Goal: Task Accomplishment & Management: Manage account settings

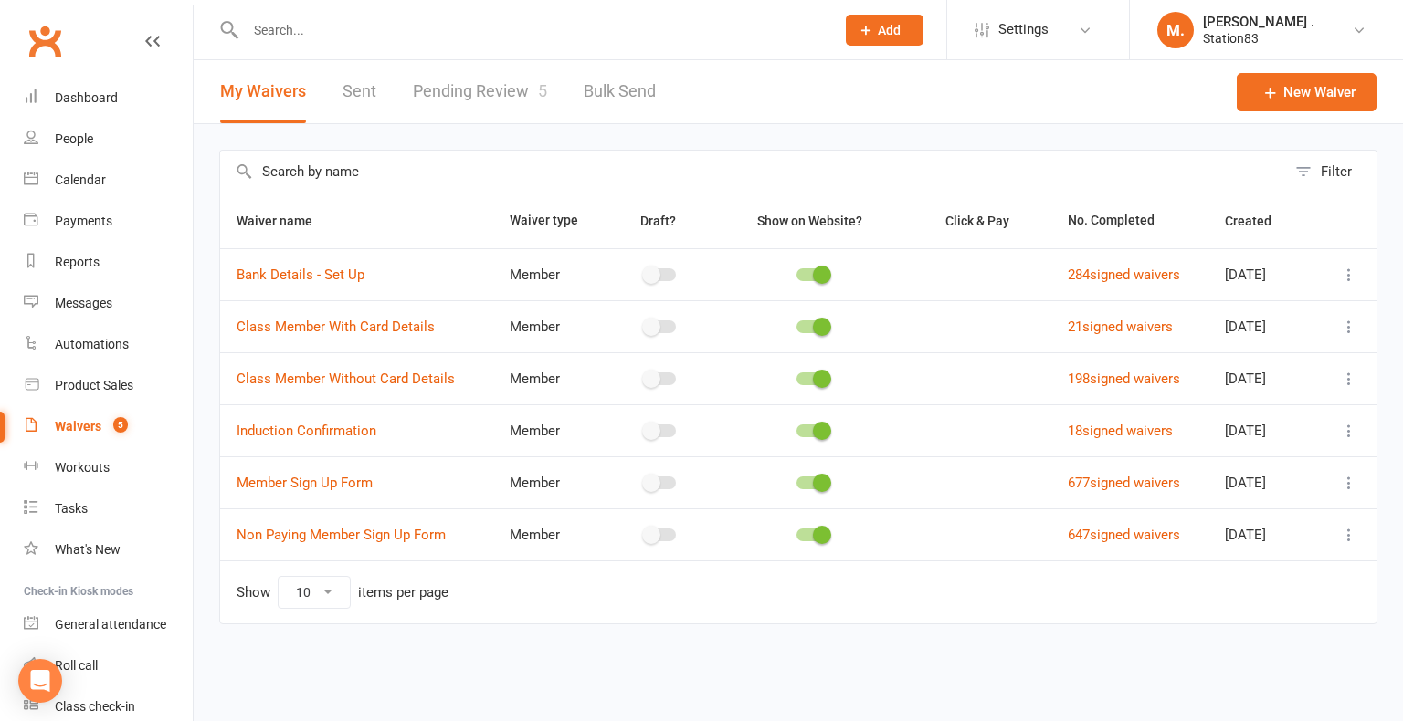
click at [475, 79] on link "Pending Review 5" at bounding box center [480, 91] width 134 height 63
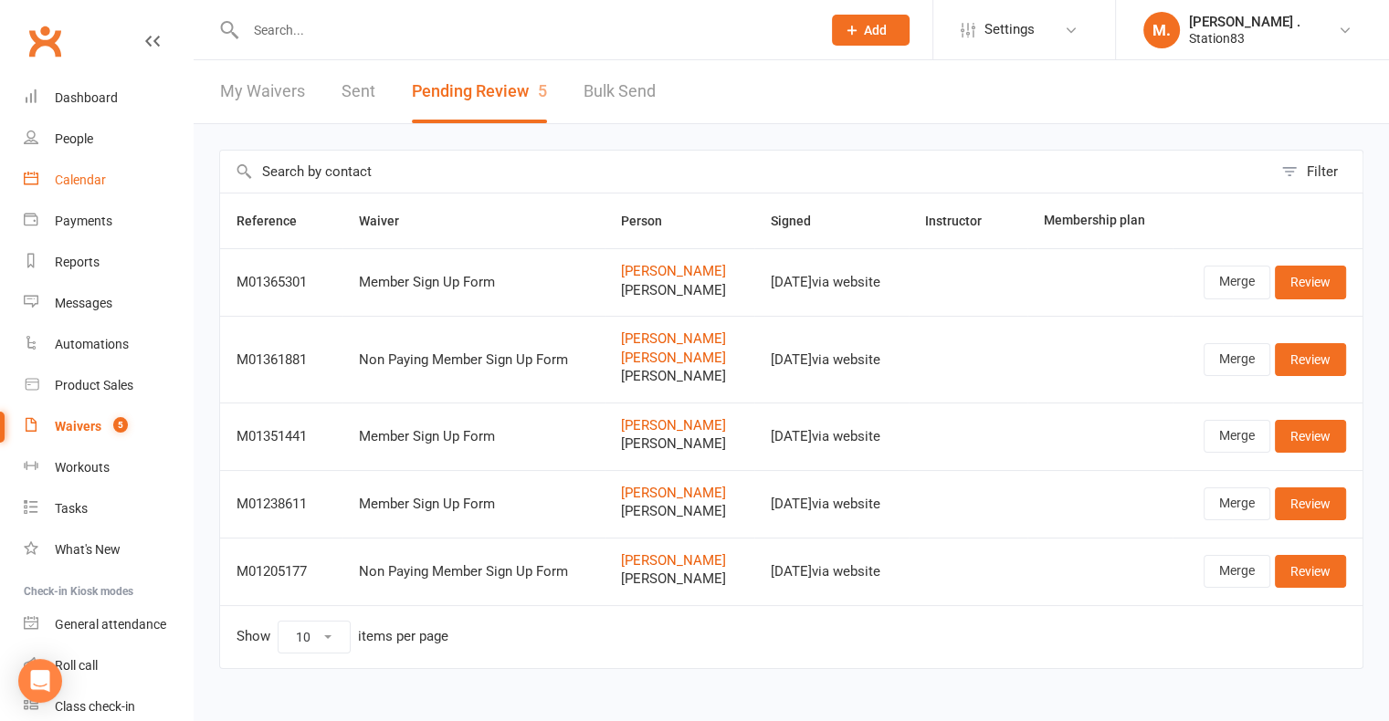
click at [66, 173] on div "Calendar" at bounding box center [80, 180] width 51 height 15
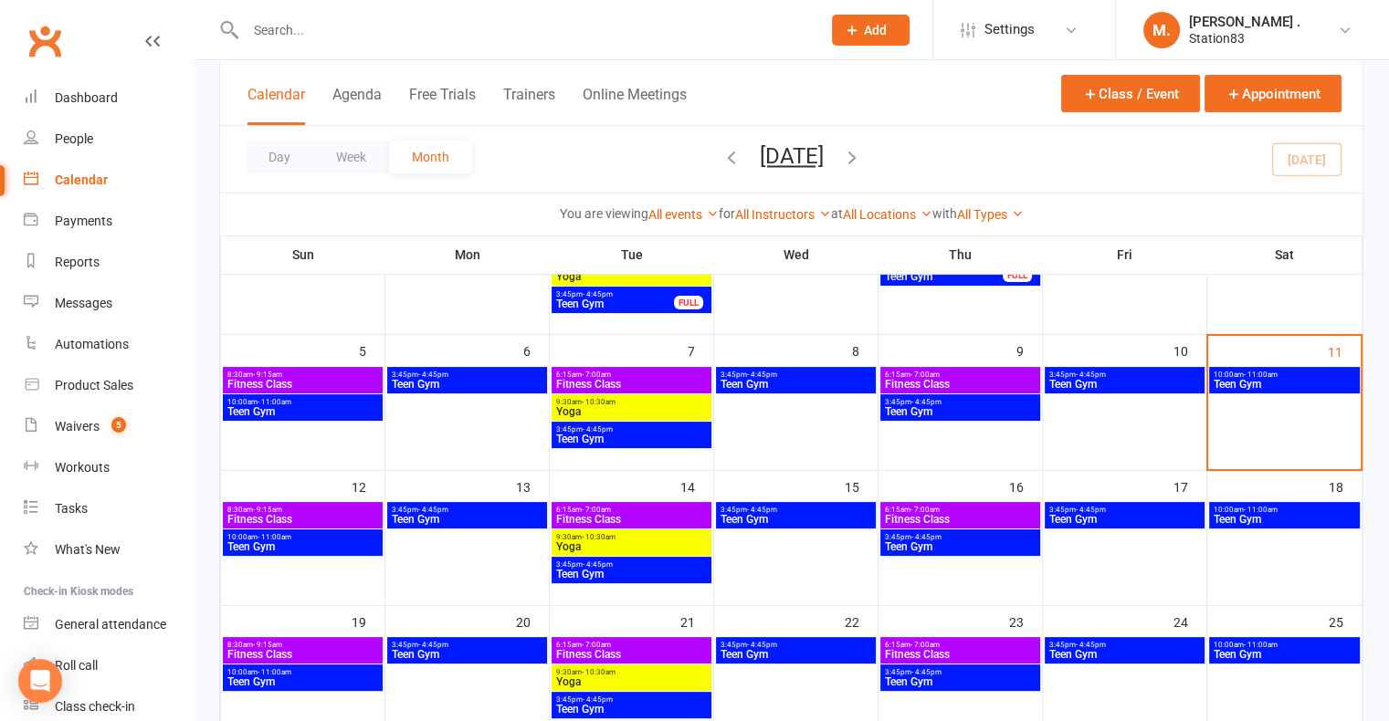
scroll to position [186, 0]
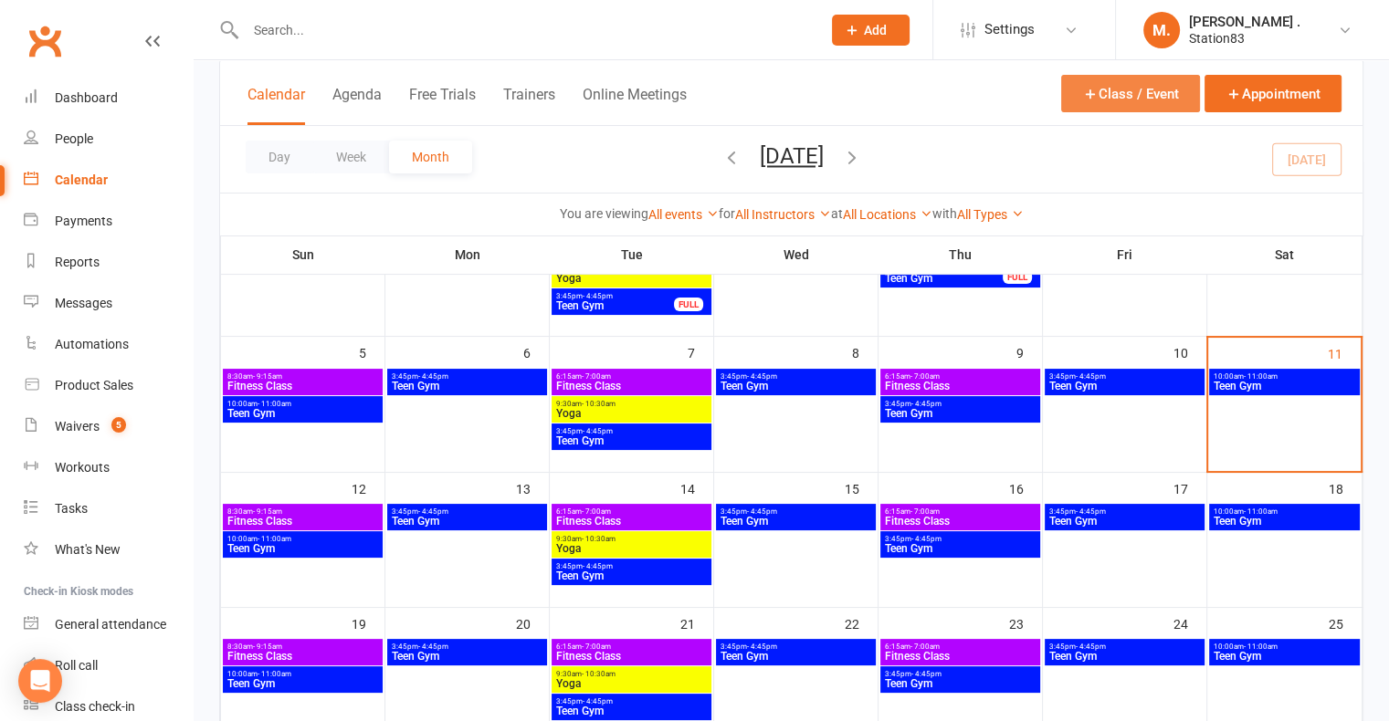
click at [1140, 109] on button "Class / Event" at bounding box center [1130, 93] width 139 height 37
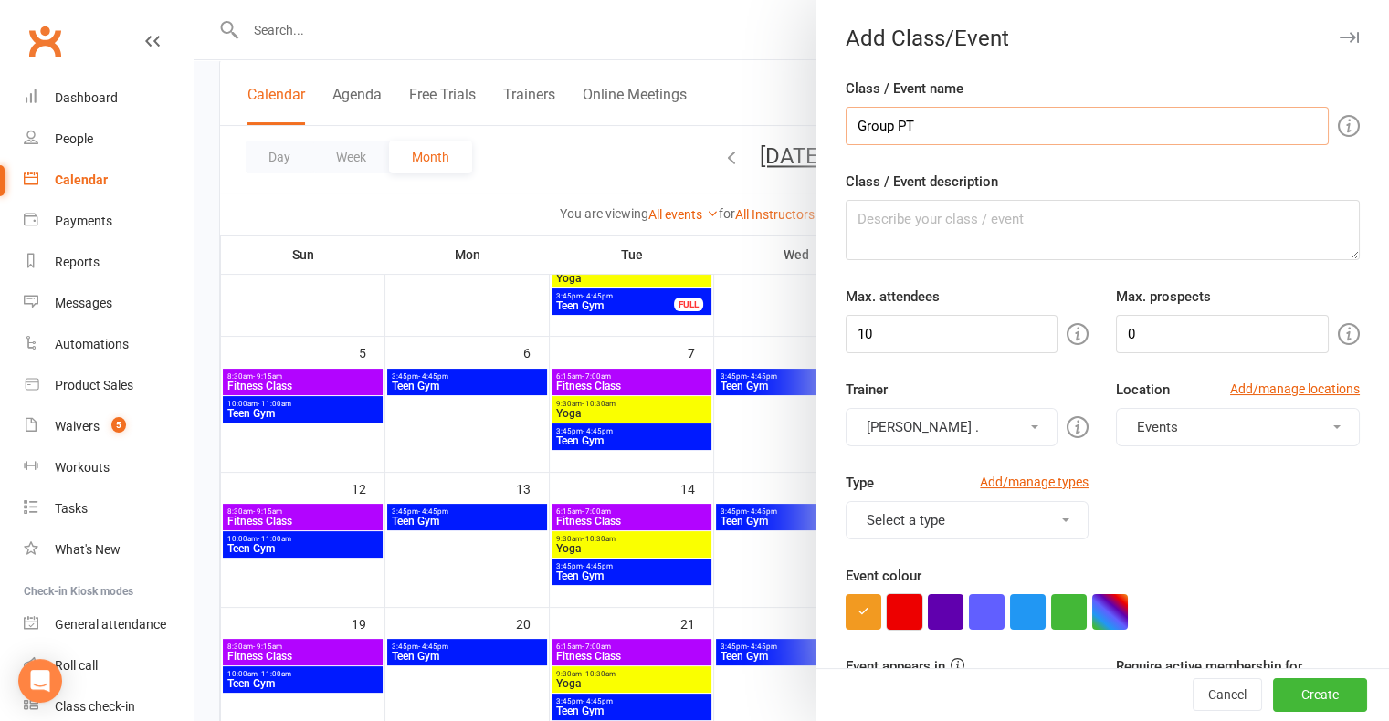
type input "Group PT"
click at [895, 616] on button "button" at bounding box center [905, 613] width 36 height 36
click at [911, 317] on input "10" at bounding box center [952, 334] width 213 height 38
type input "1"
type input "4"
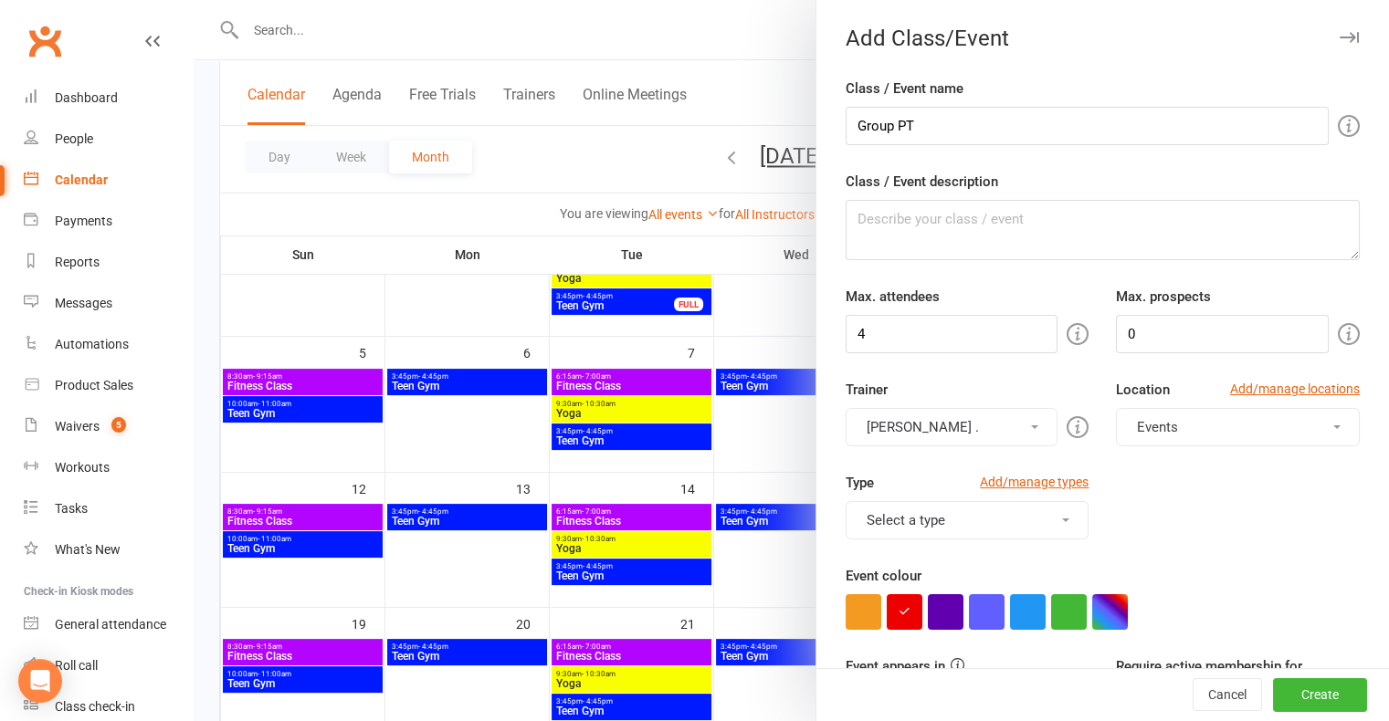
click at [1166, 429] on button "Events" at bounding box center [1238, 427] width 244 height 38
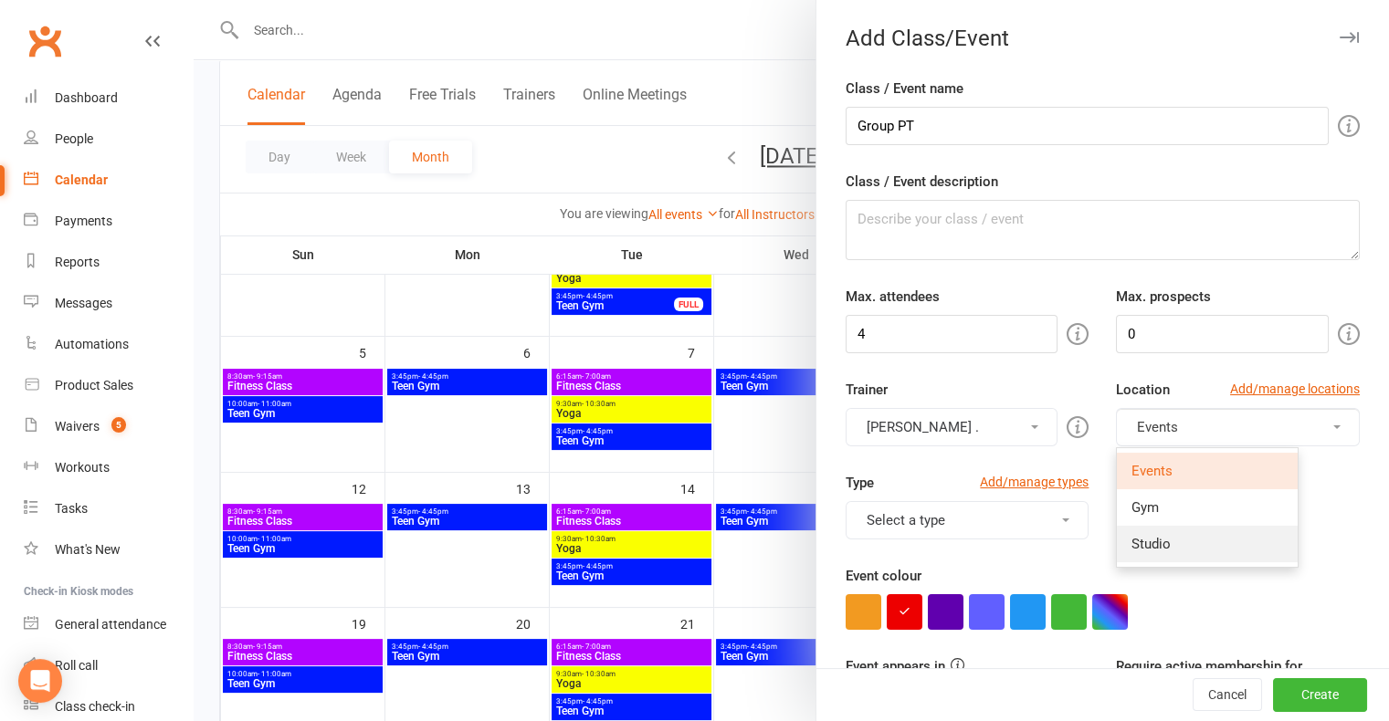
click at [1160, 540] on link "Studio" at bounding box center [1207, 544] width 181 height 37
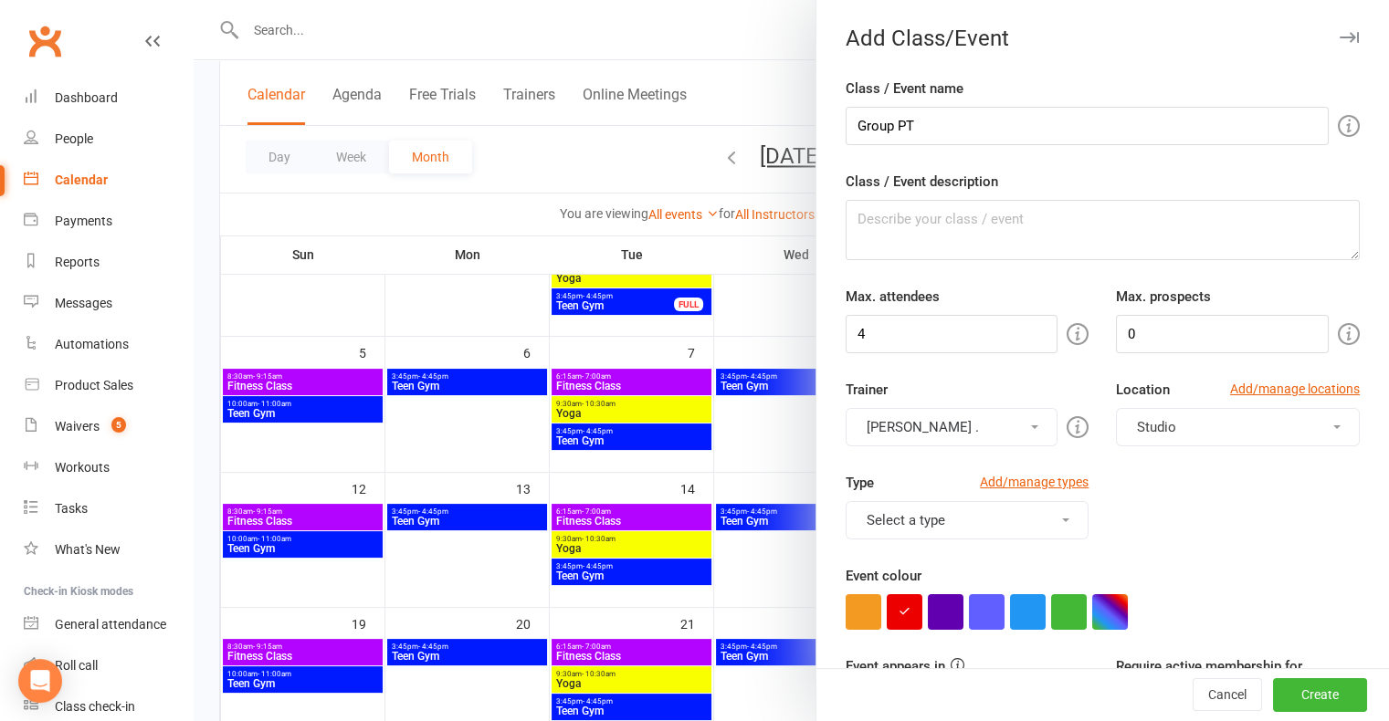
click at [1016, 430] on button "[PERSON_NAME] ." at bounding box center [952, 427] width 213 height 38
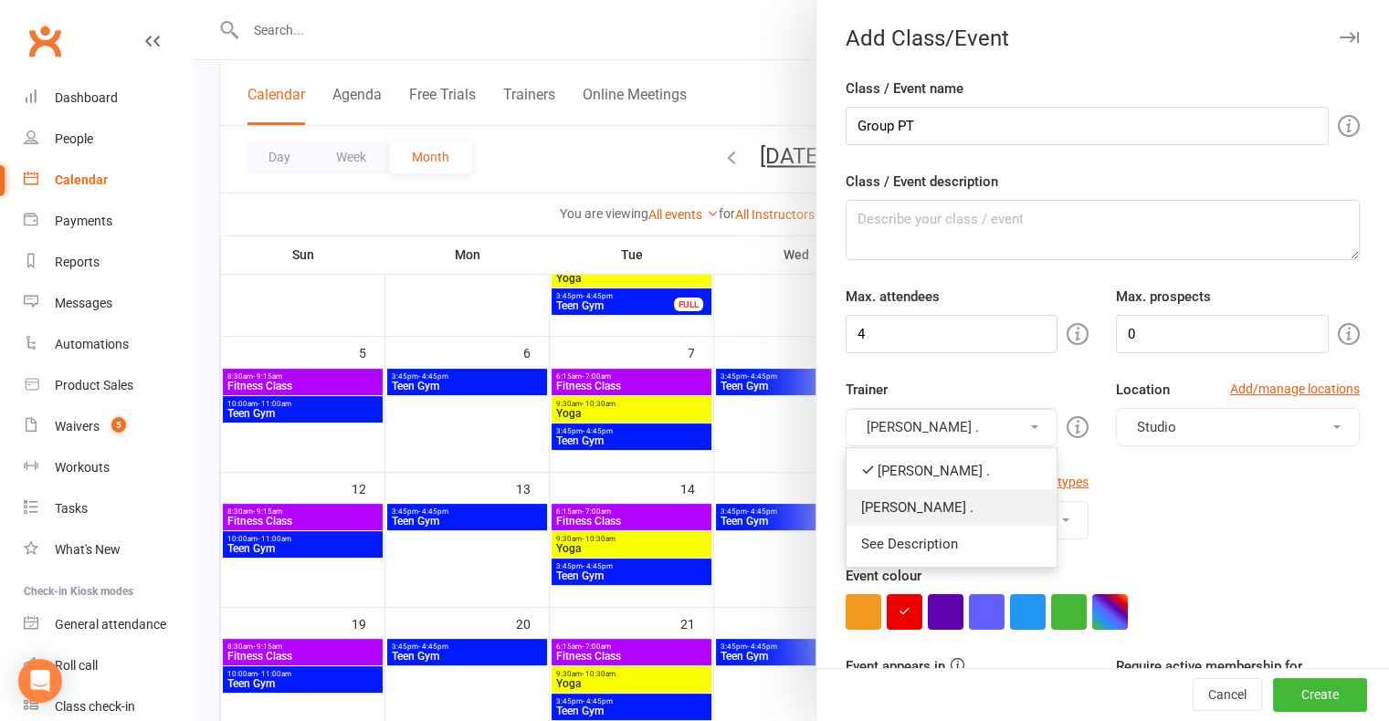
click at [959, 521] on link "[PERSON_NAME] ." at bounding box center [952, 507] width 211 height 37
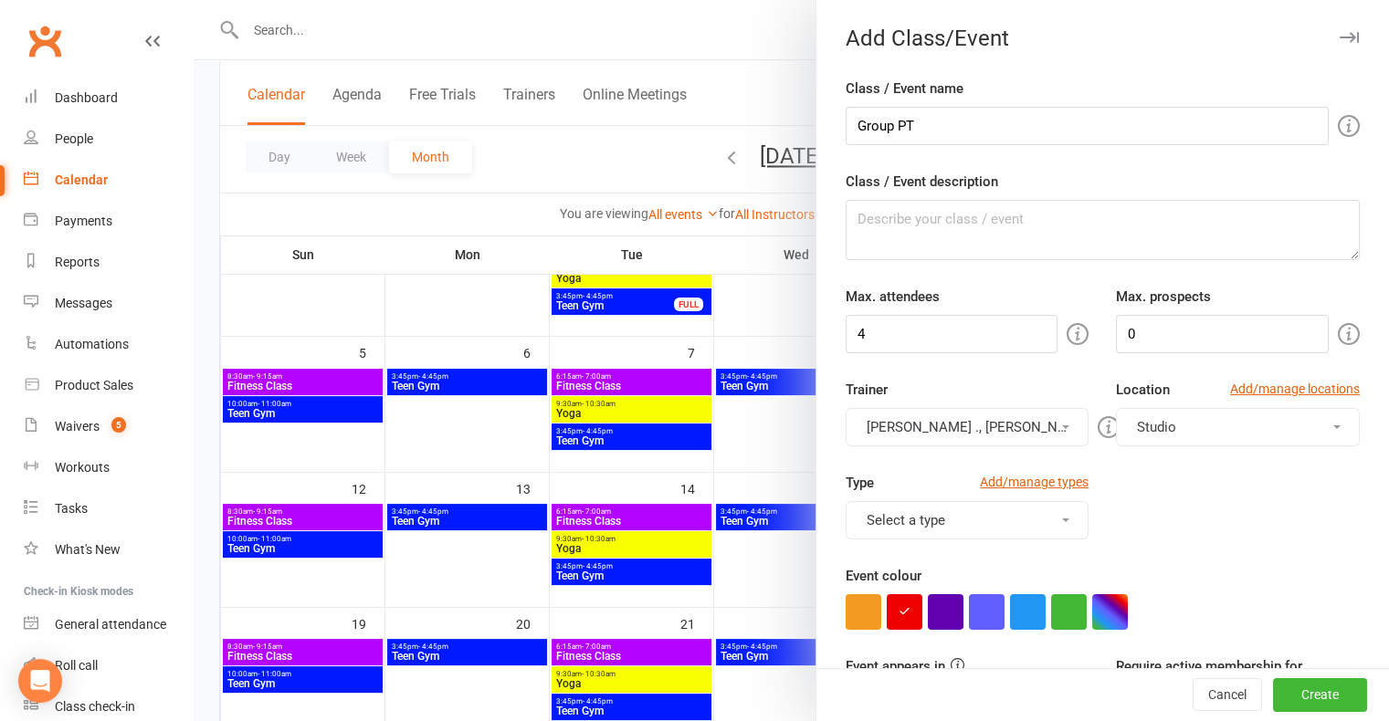
click at [972, 426] on button "[PERSON_NAME] ., [PERSON_NAME] ." at bounding box center [968, 427] width 244 height 38
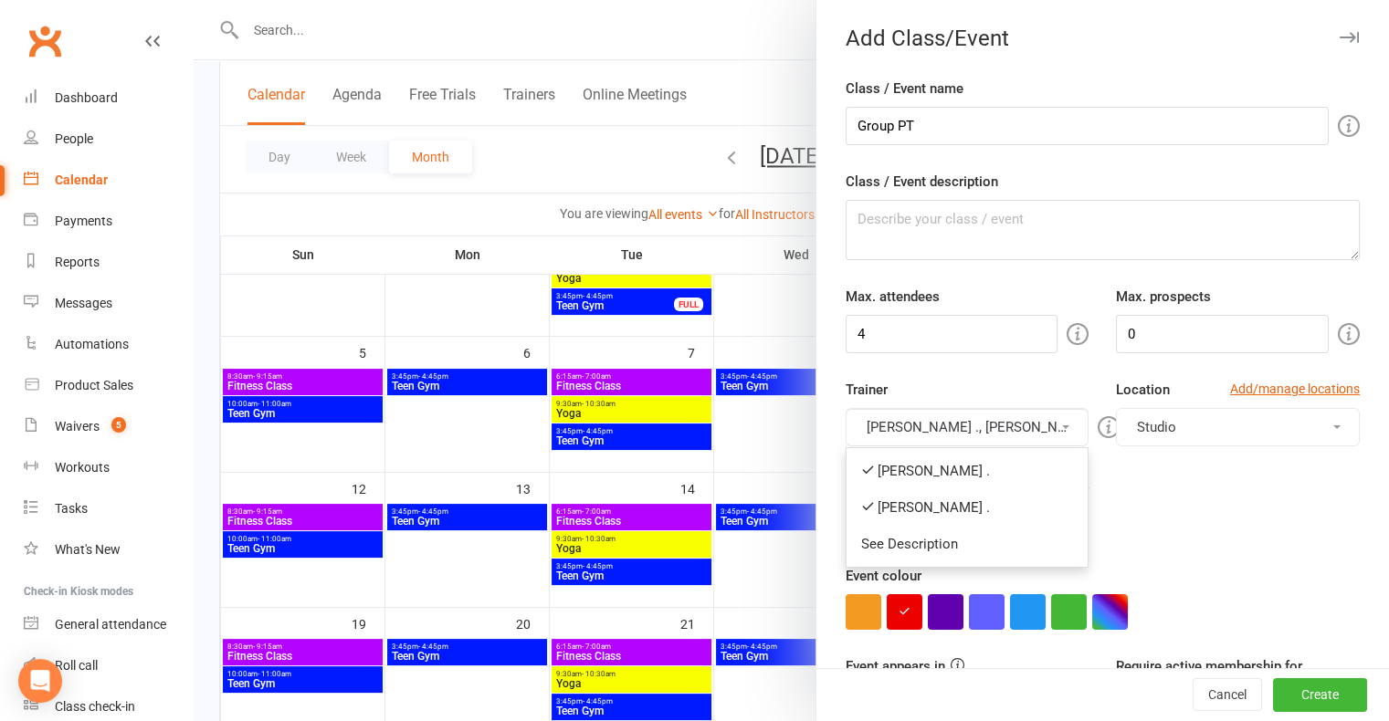
drag, startPoint x: 961, startPoint y: 444, endPoint x: 946, endPoint y: 458, distance: 20.7
click at [946, 447] on div "[PERSON_NAME] ., [PERSON_NAME] . [PERSON_NAME] . [PERSON_NAME] . See Description" at bounding box center [968, 427] width 244 height 38
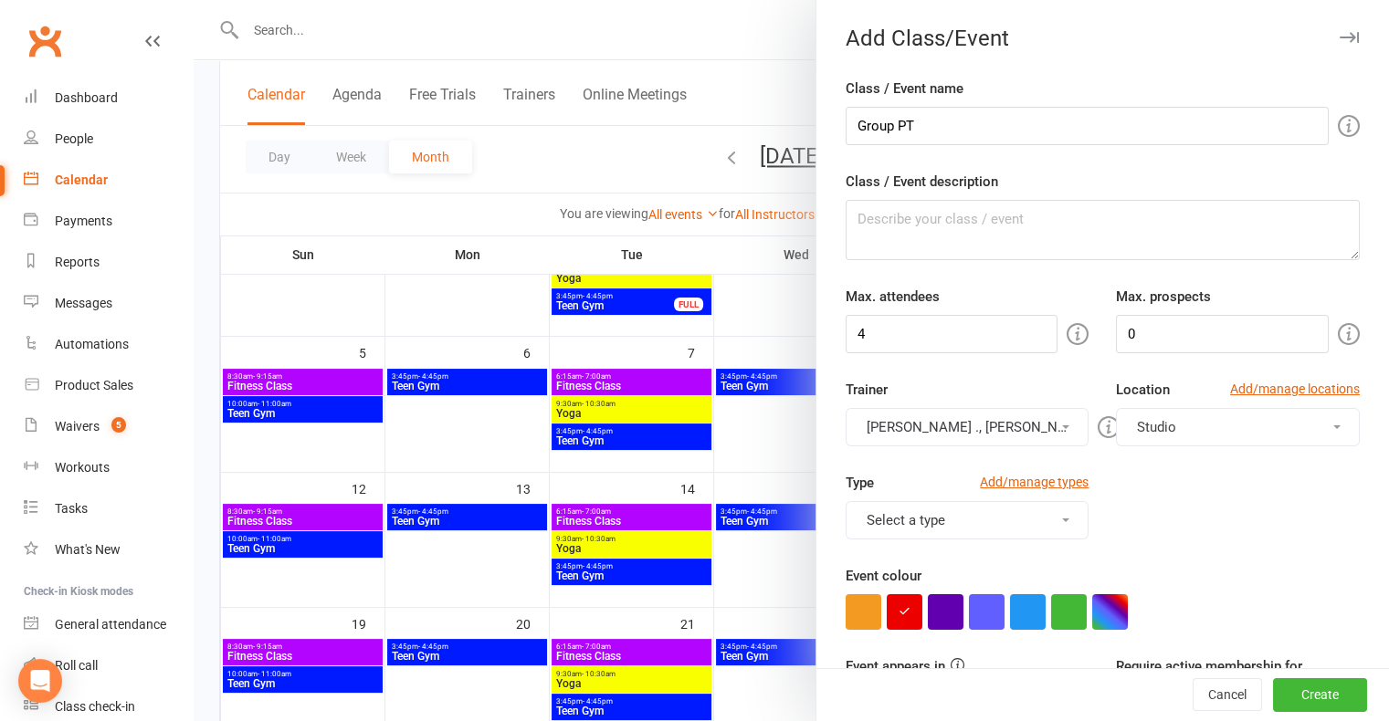
click at [946, 458] on div "Trainer [PERSON_NAME] ., [PERSON_NAME] . [PERSON_NAME] . [PERSON_NAME] . See De…" at bounding box center [1103, 425] width 542 height 93
click at [965, 436] on button "[PERSON_NAME] ., [PERSON_NAME] ." at bounding box center [968, 427] width 244 height 38
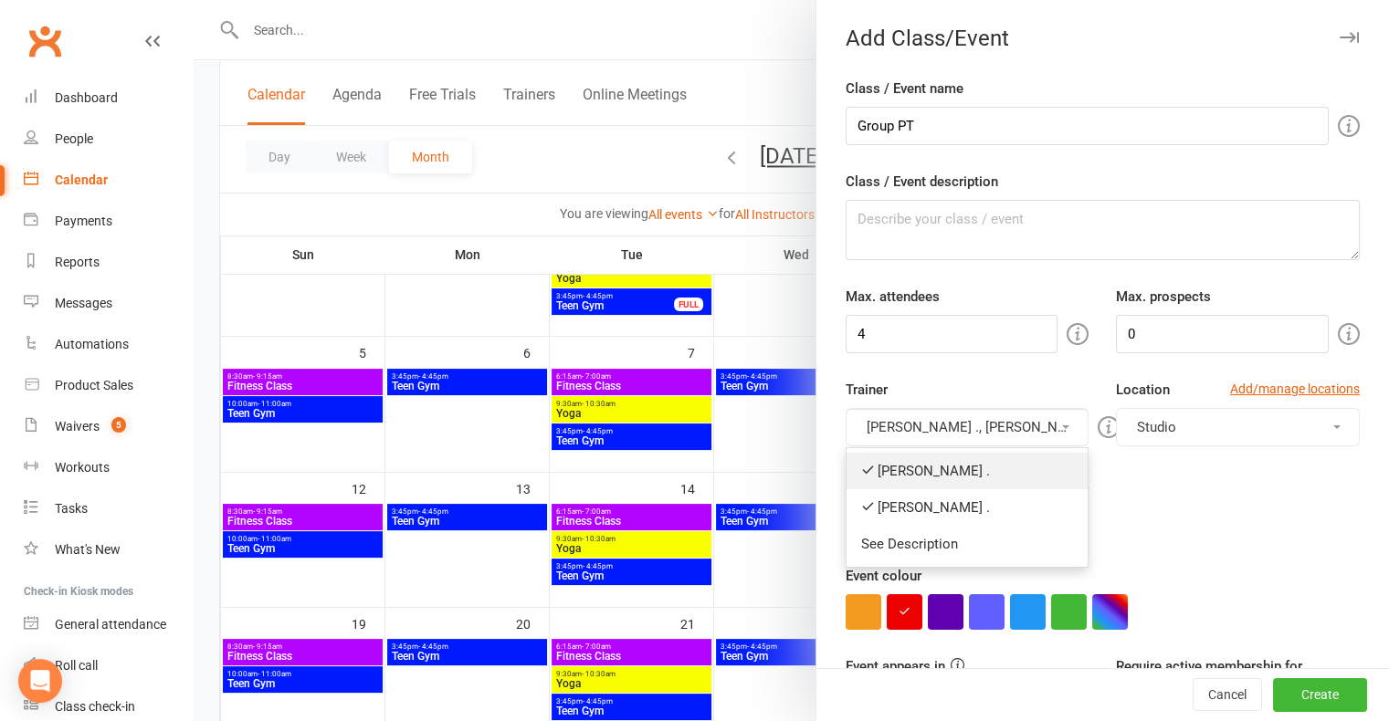
click at [941, 470] on link "[PERSON_NAME] ." at bounding box center [968, 471] width 242 height 37
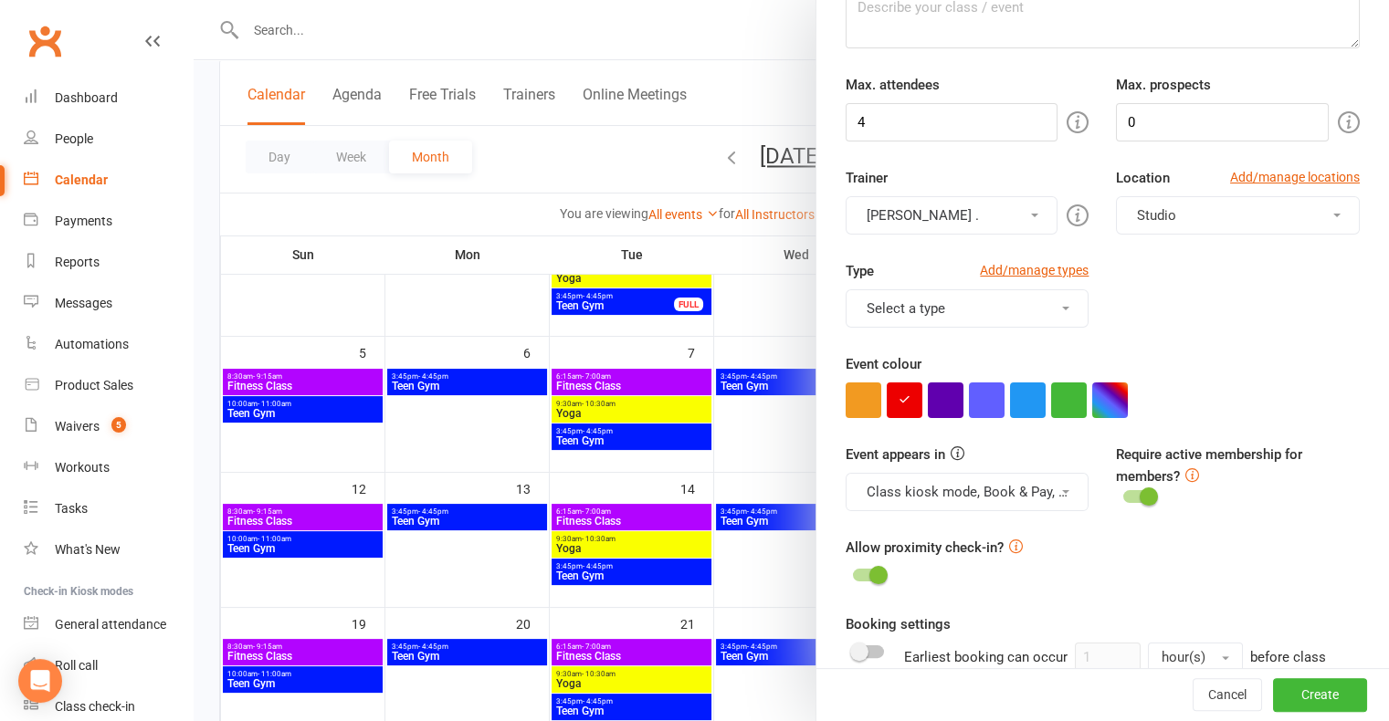
scroll to position [213, 0]
click at [1047, 309] on button "Select a type" at bounding box center [968, 308] width 244 height 38
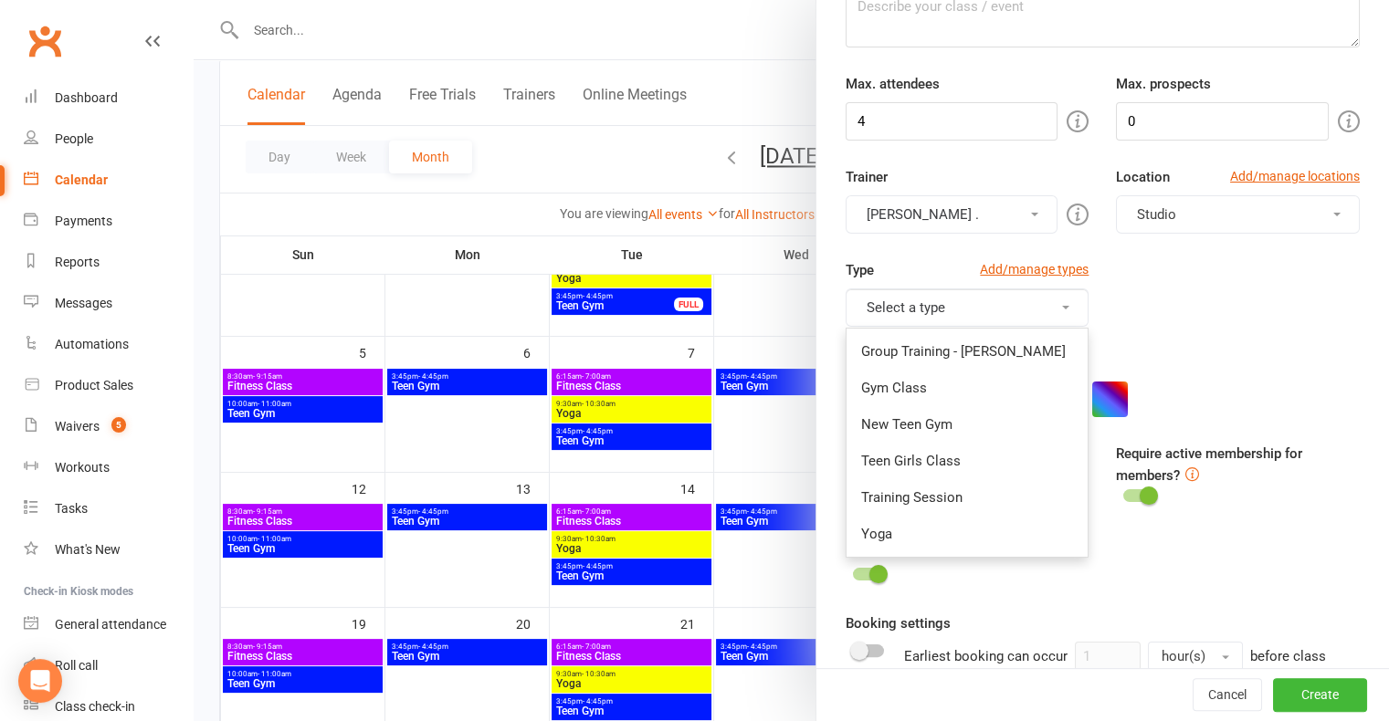
click at [1229, 353] on div "Event colour" at bounding box center [1103, 385] width 514 height 65
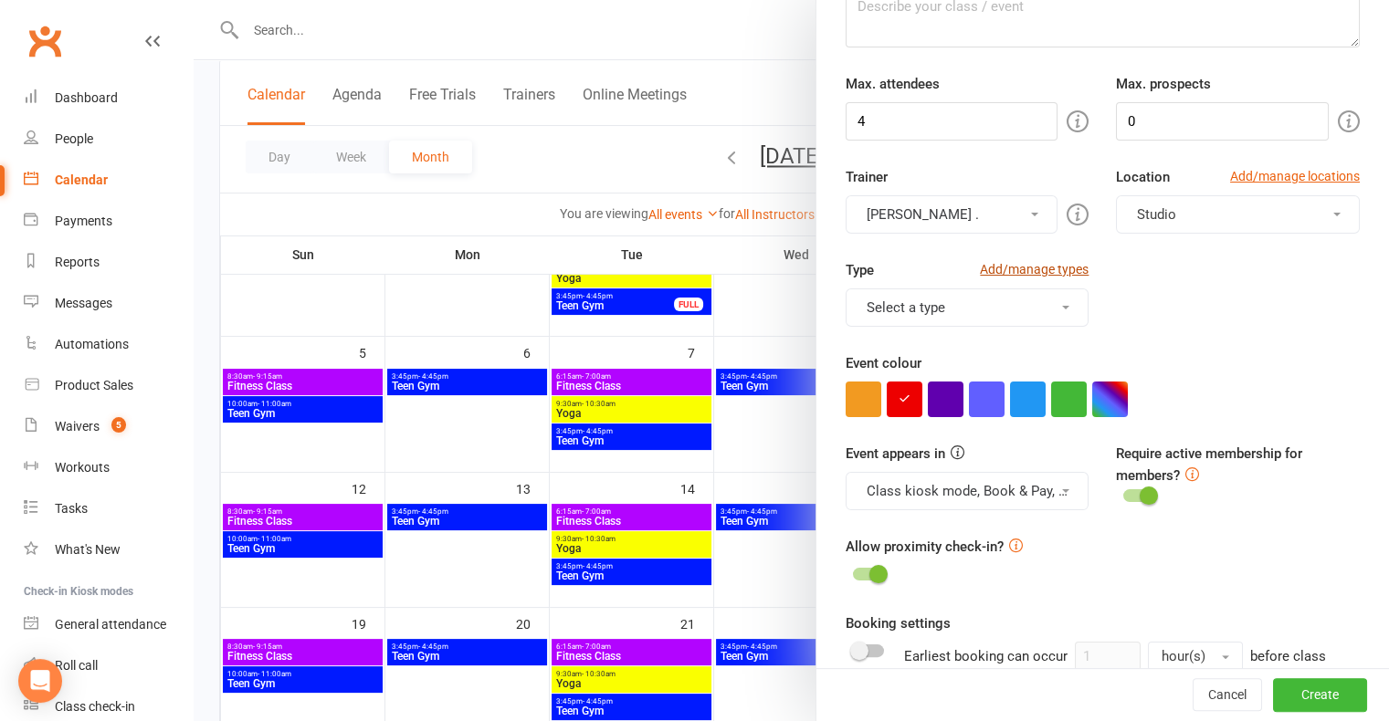
click at [1019, 265] on link "Add/manage types" at bounding box center [1034, 269] width 109 height 20
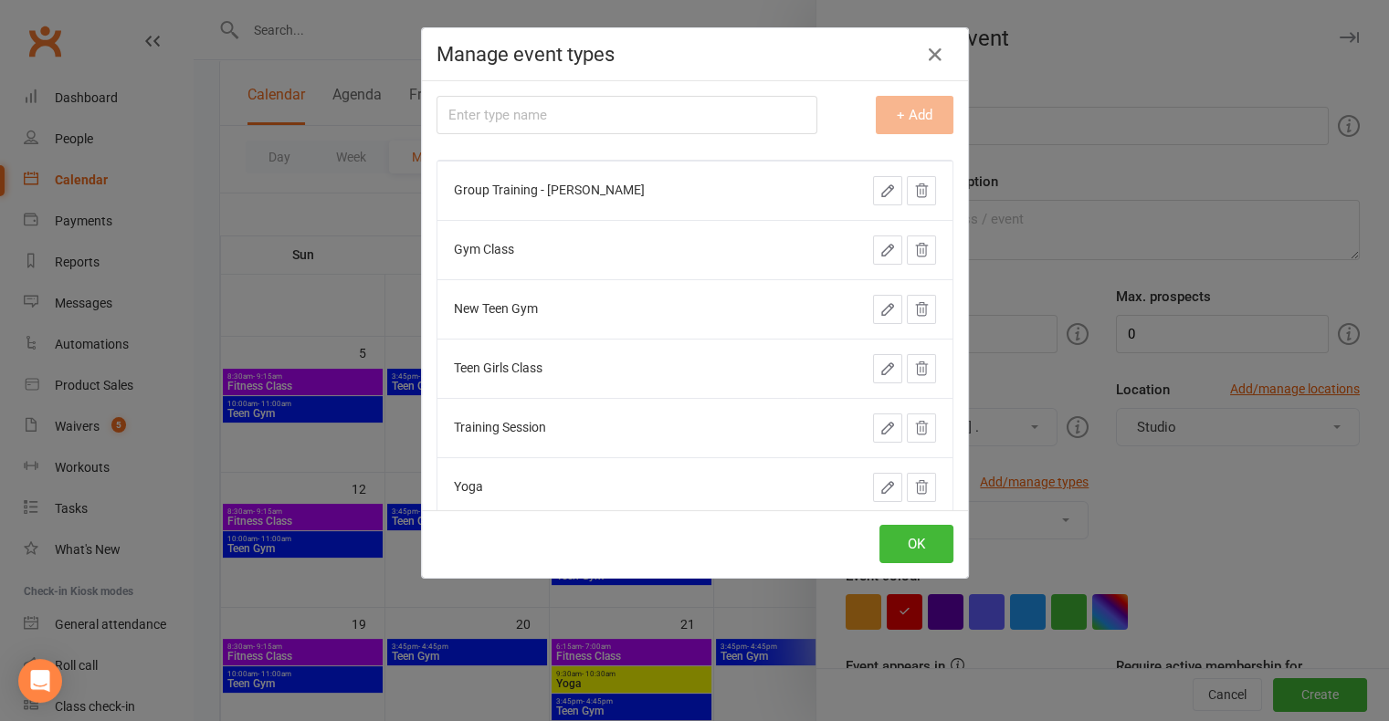
scroll to position [0, 0]
click at [716, 128] on input "text" at bounding box center [627, 115] width 381 height 38
type input "Group PT"
click at [906, 126] on button "+ Add" at bounding box center [915, 115] width 78 height 38
click at [935, 553] on button "OK" at bounding box center [916, 544] width 74 height 38
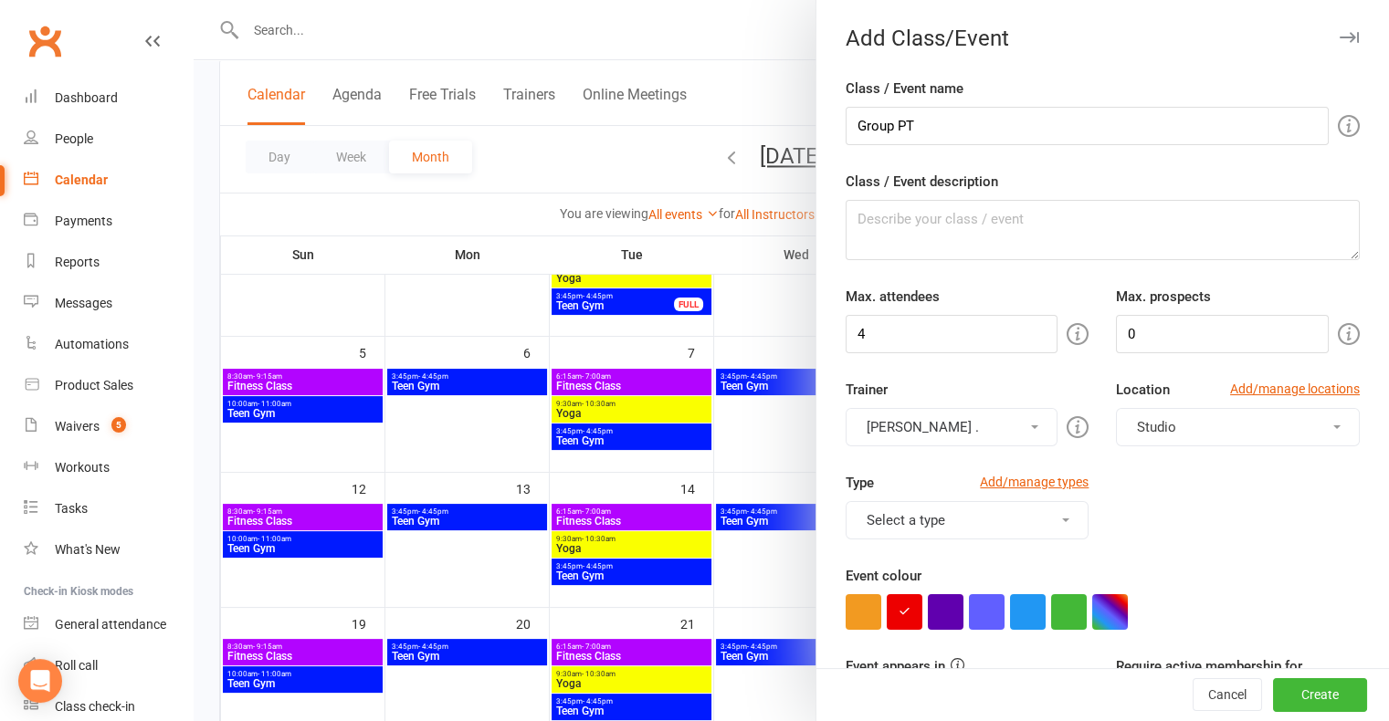
click at [945, 529] on button "Select a type" at bounding box center [968, 520] width 244 height 38
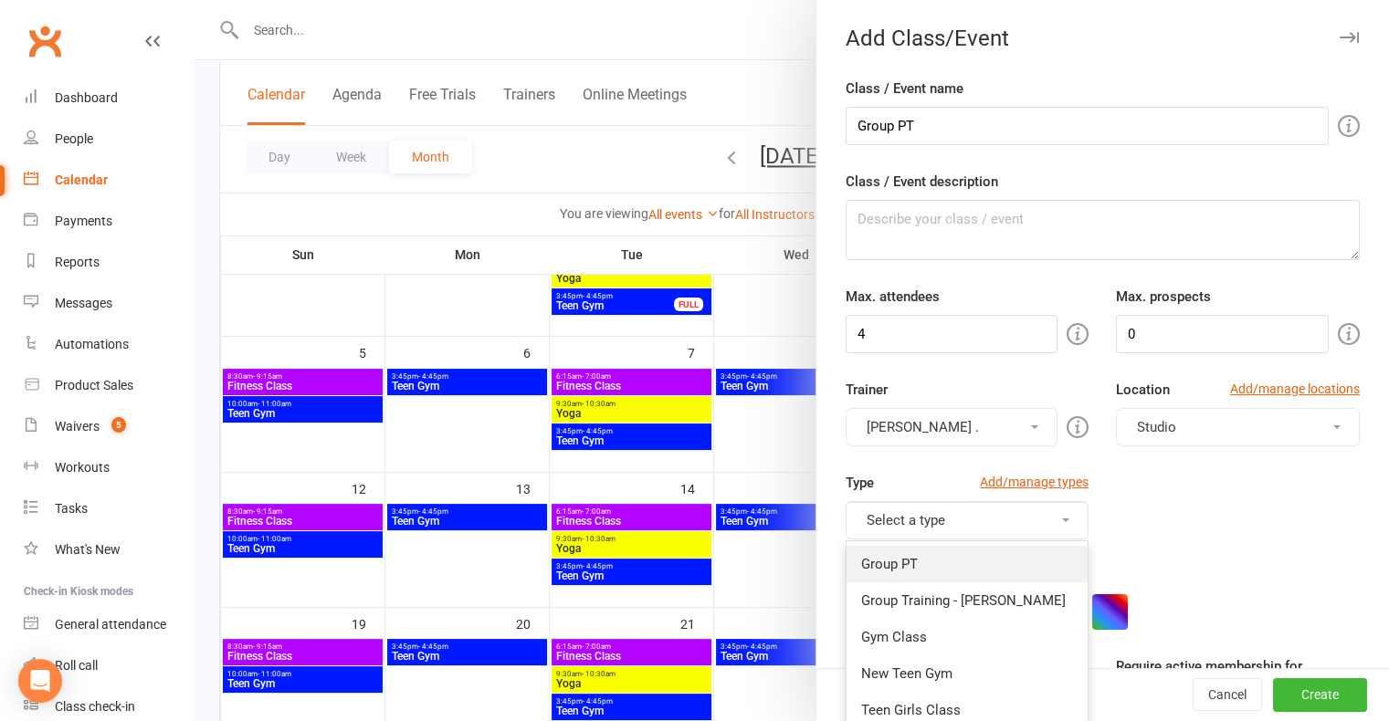
click at [942, 557] on link "Group PT" at bounding box center [968, 564] width 242 height 37
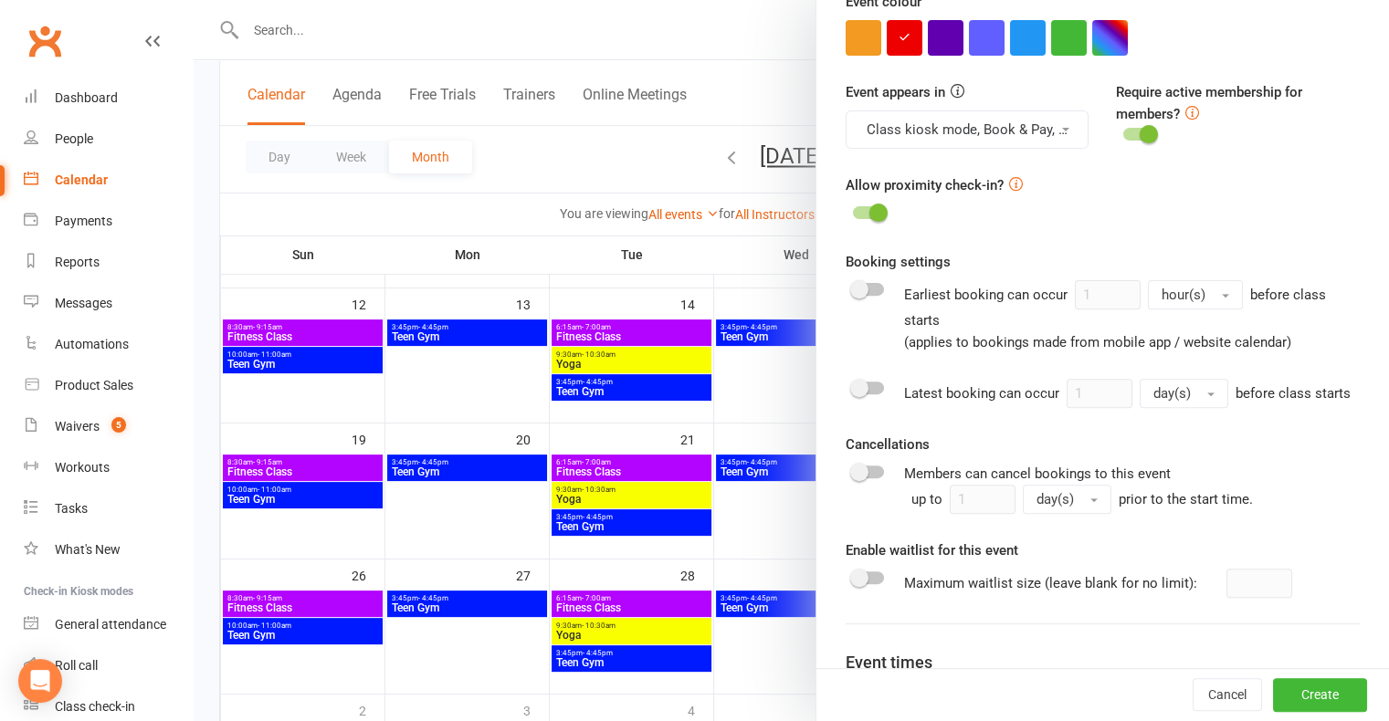
scroll to position [584, 0]
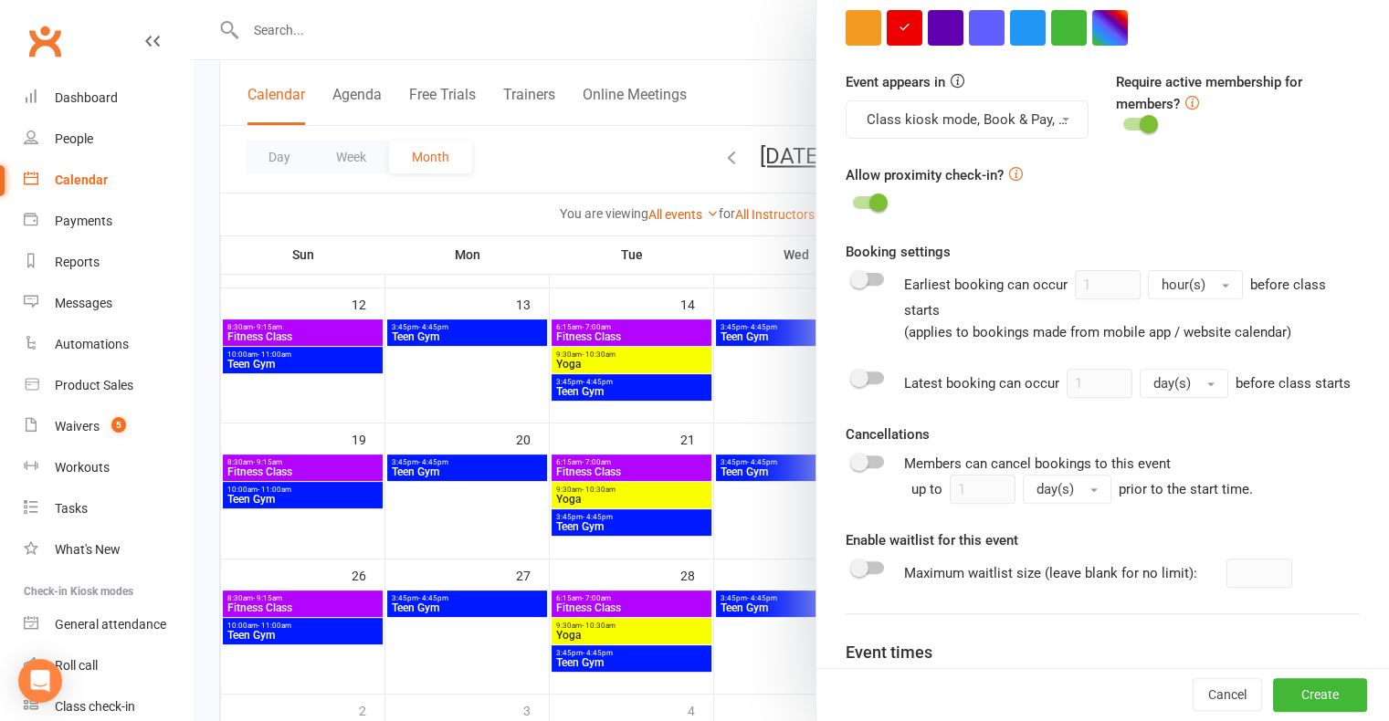
click at [859, 279] on span at bounding box center [859, 279] width 18 height 18
click at [853, 277] on input "checkbox" at bounding box center [853, 277] width 0 height 0
click at [1180, 289] on span "hour(s)" at bounding box center [1184, 285] width 44 height 16
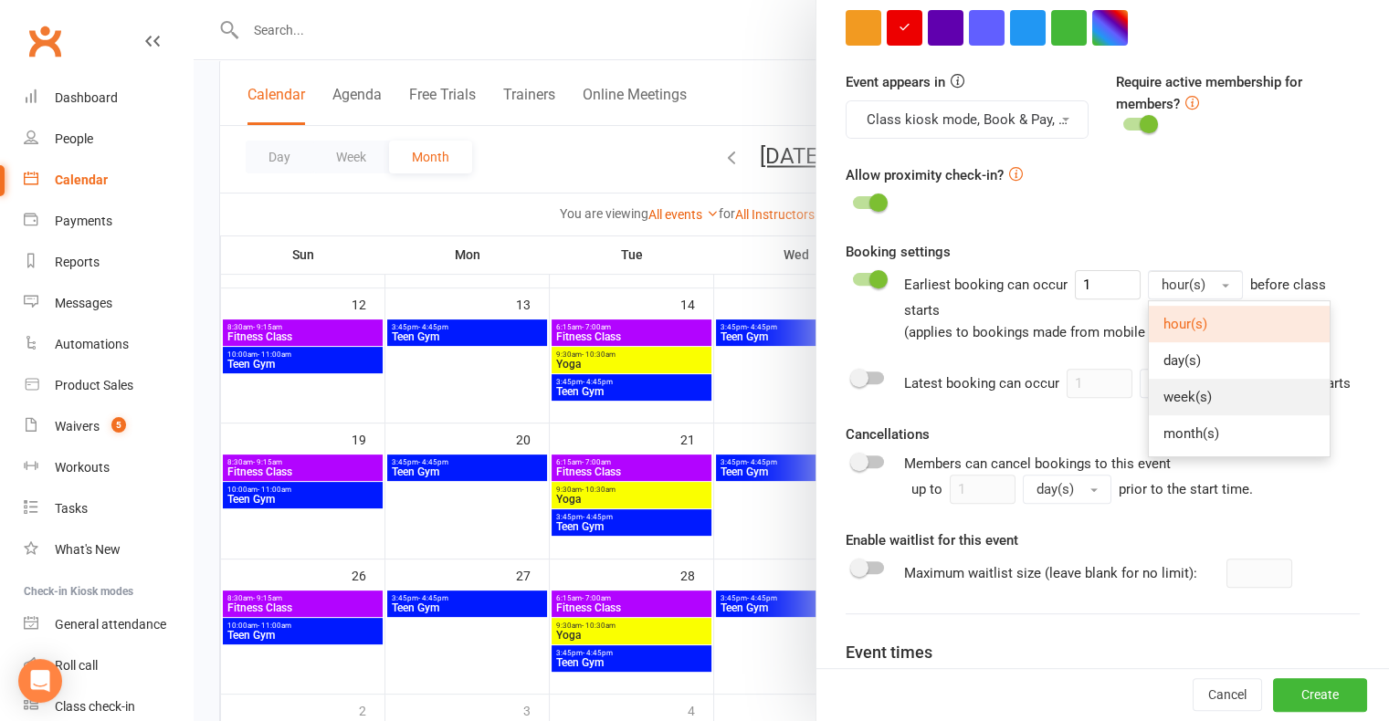
click at [1210, 399] on link "week(s)" at bounding box center [1239, 397] width 181 height 37
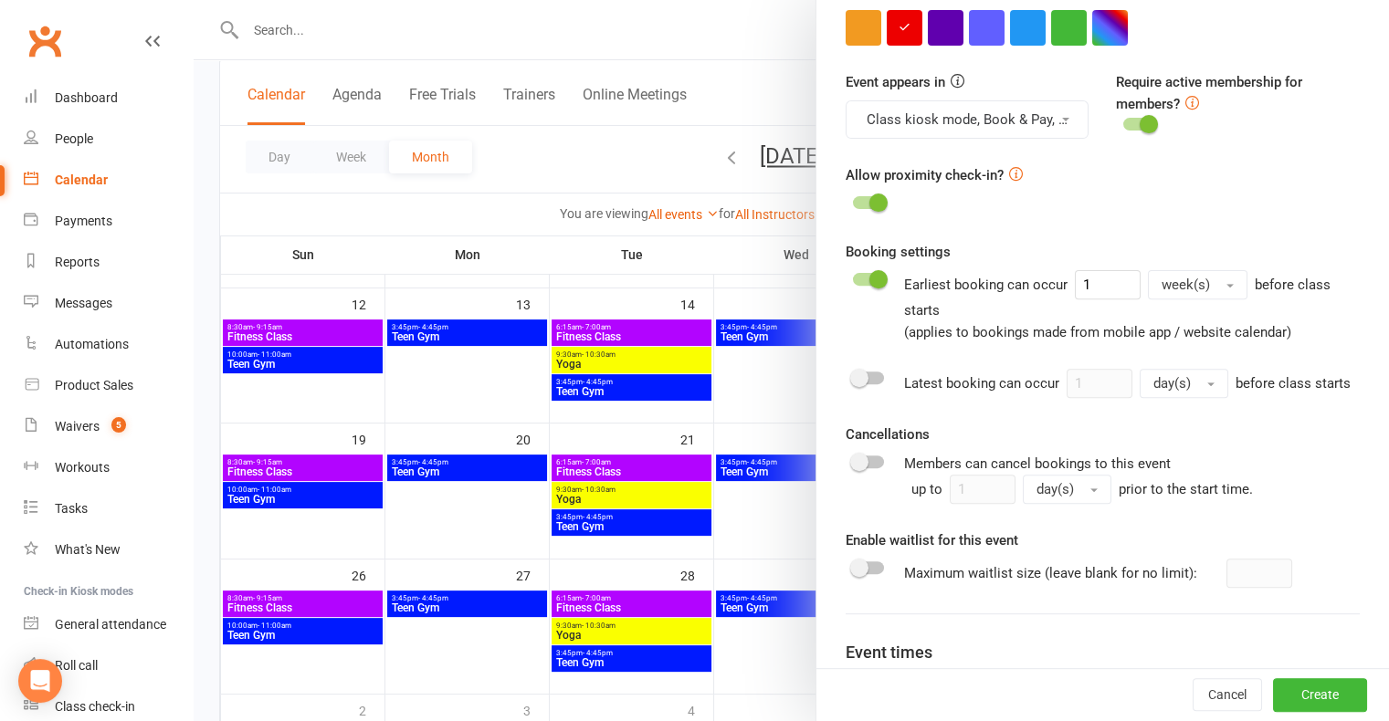
click at [1217, 444] on div "Cancellations Members can cancel bookings to this event up to 1 day(s) prior to…" at bounding box center [1103, 464] width 514 height 80
click at [860, 468] on div at bounding box center [868, 462] width 31 height 13
click at [853, 459] on input "checkbox" at bounding box center [853, 459] width 0 height 0
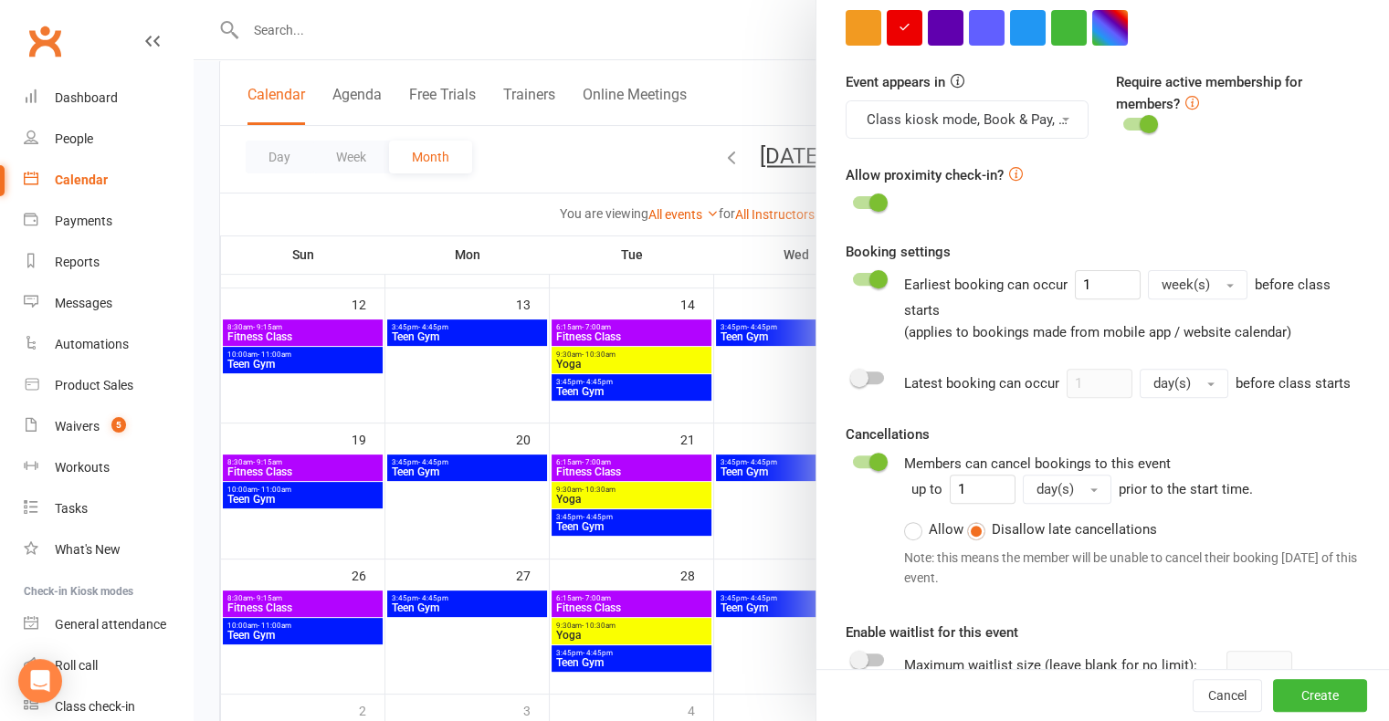
click at [1049, 498] on span "day(s)" at bounding box center [1055, 489] width 37 height 16
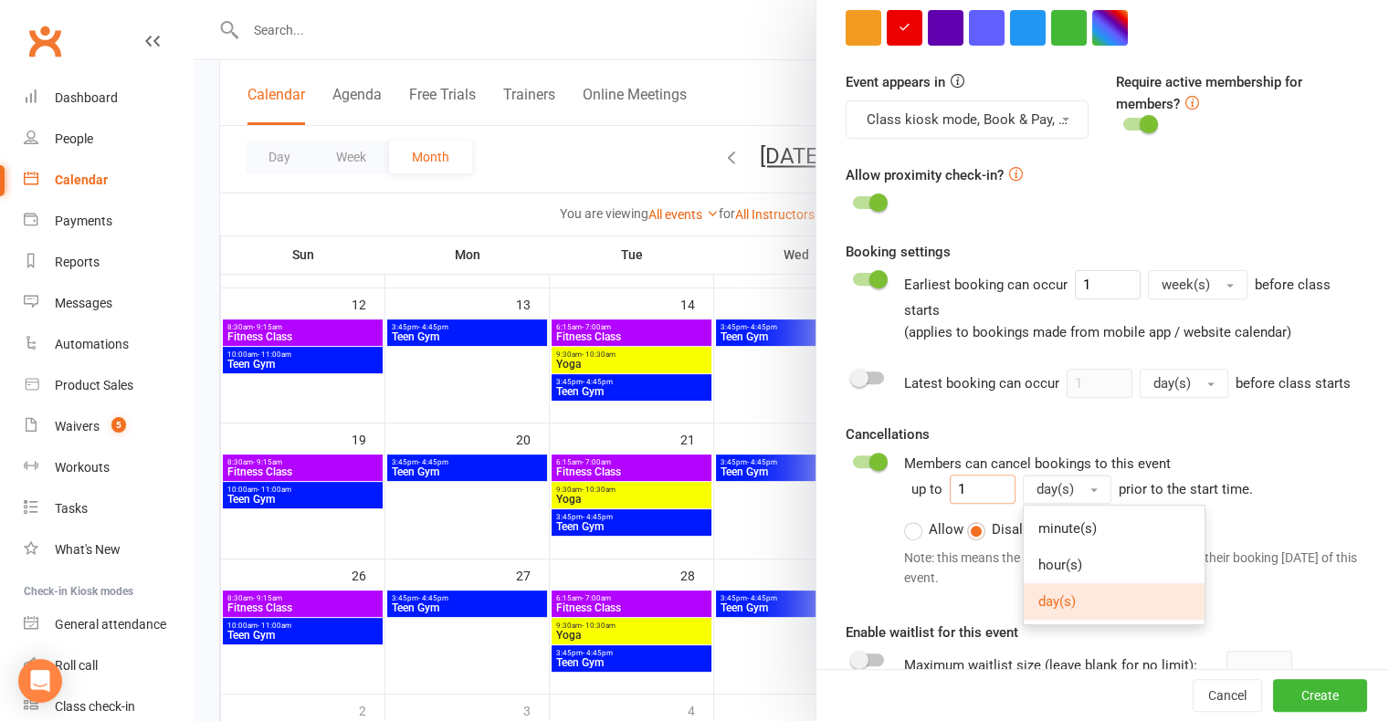
click at [982, 504] on input "1" at bounding box center [983, 489] width 66 height 29
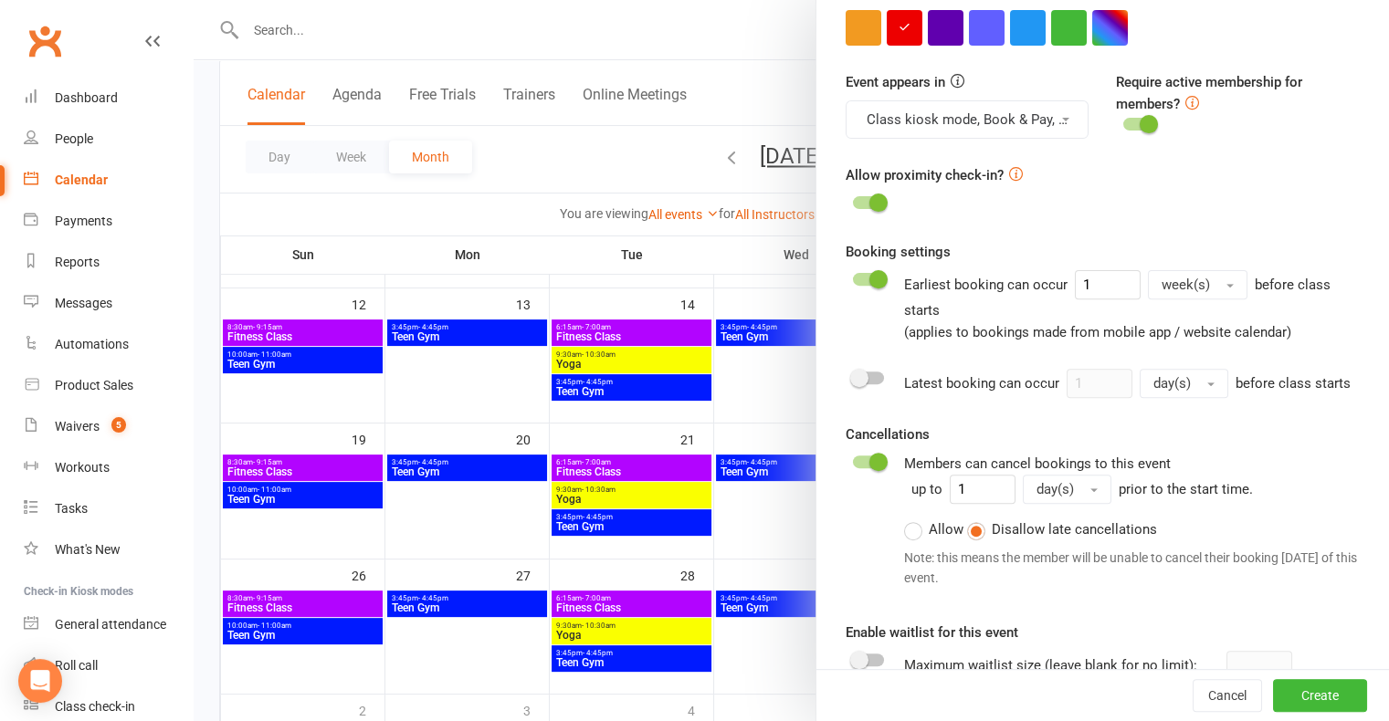
click at [1054, 498] on span "day(s)" at bounding box center [1055, 489] width 37 height 16
click at [1058, 574] on span "hour(s)" at bounding box center [1060, 565] width 44 height 16
click at [992, 504] on input "1" at bounding box center [983, 489] width 66 height 29
type input "12"
click at [1146, 444] on div "Cancellations Members can cancel bookings to this event up to 12 hour(s) prior …" at bounding box center [1103, 510] width 514 height 173
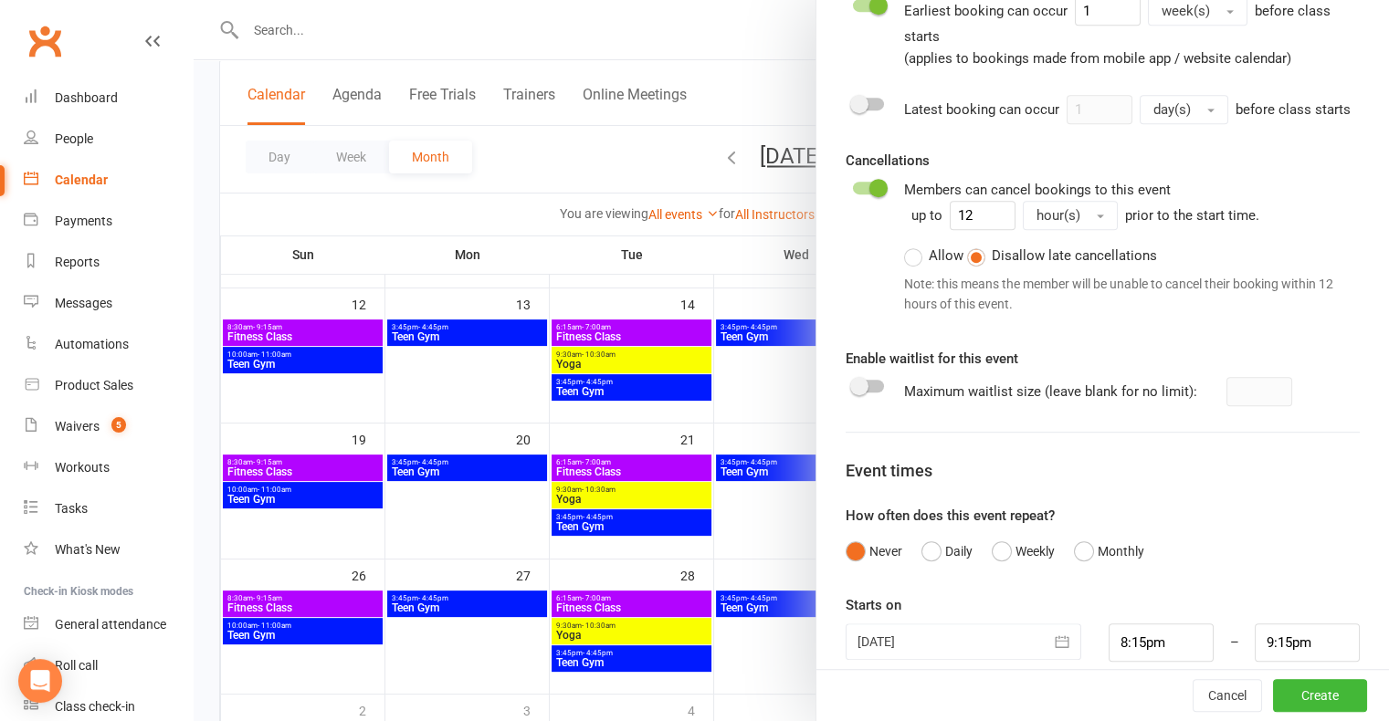
scroll to position [899, 0]
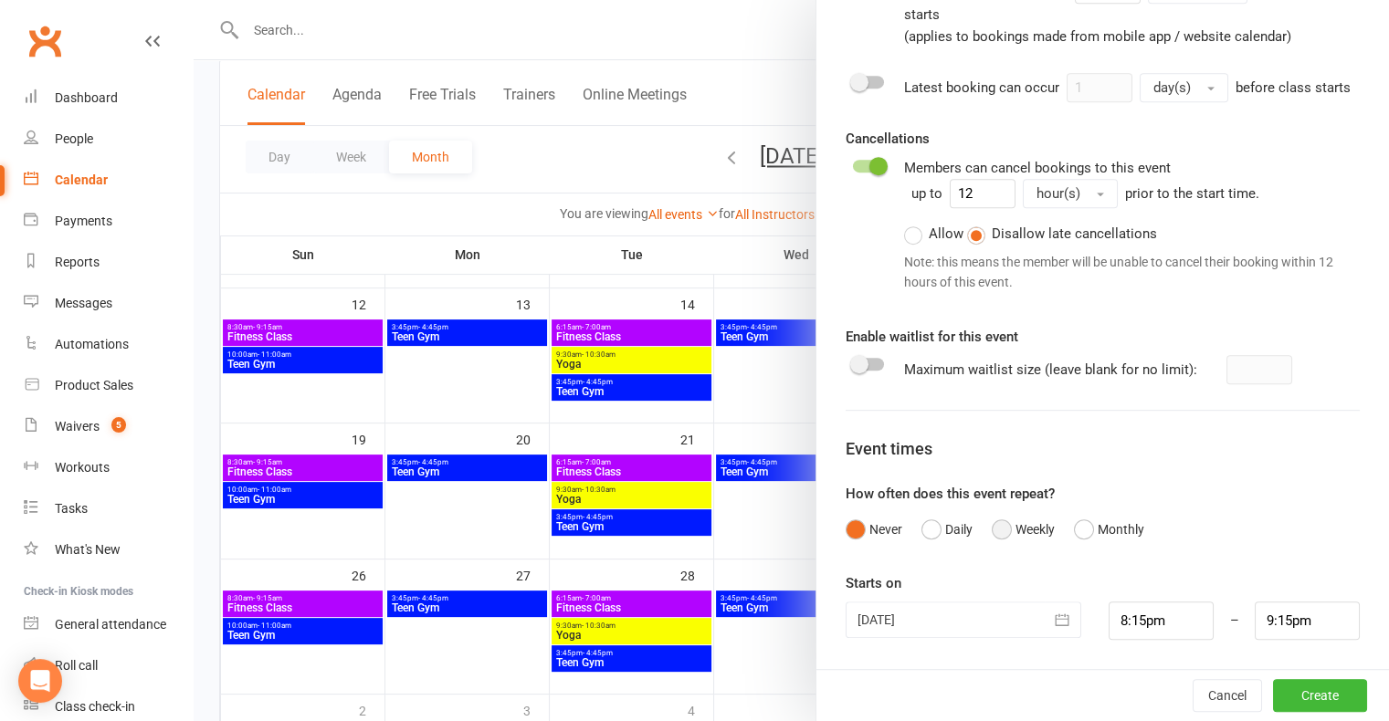
click at [998, 536] on button "Weekly" at bounding box center [1023, 529] width 63 height 35
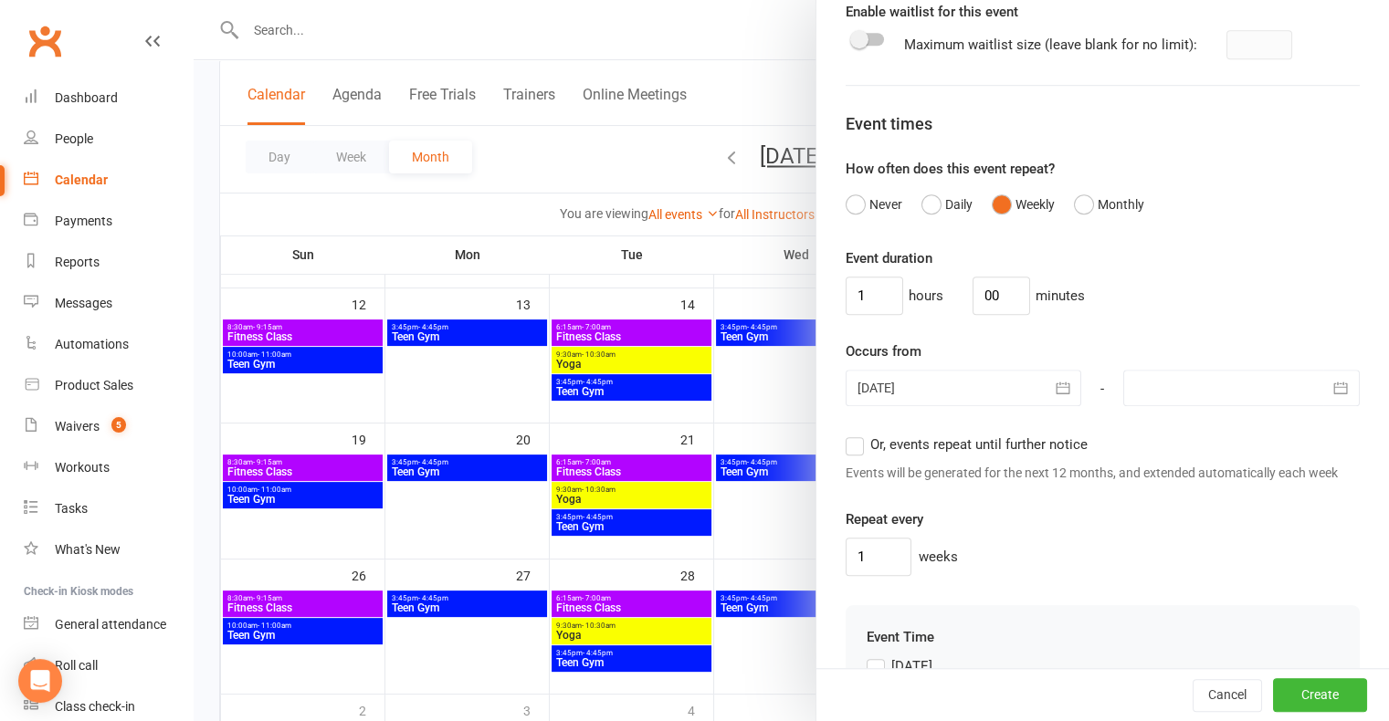
scroll to position [1208, 0]
click at [1057, 404] on button "button" at bounding box center [1063, 385] width 37 height 37
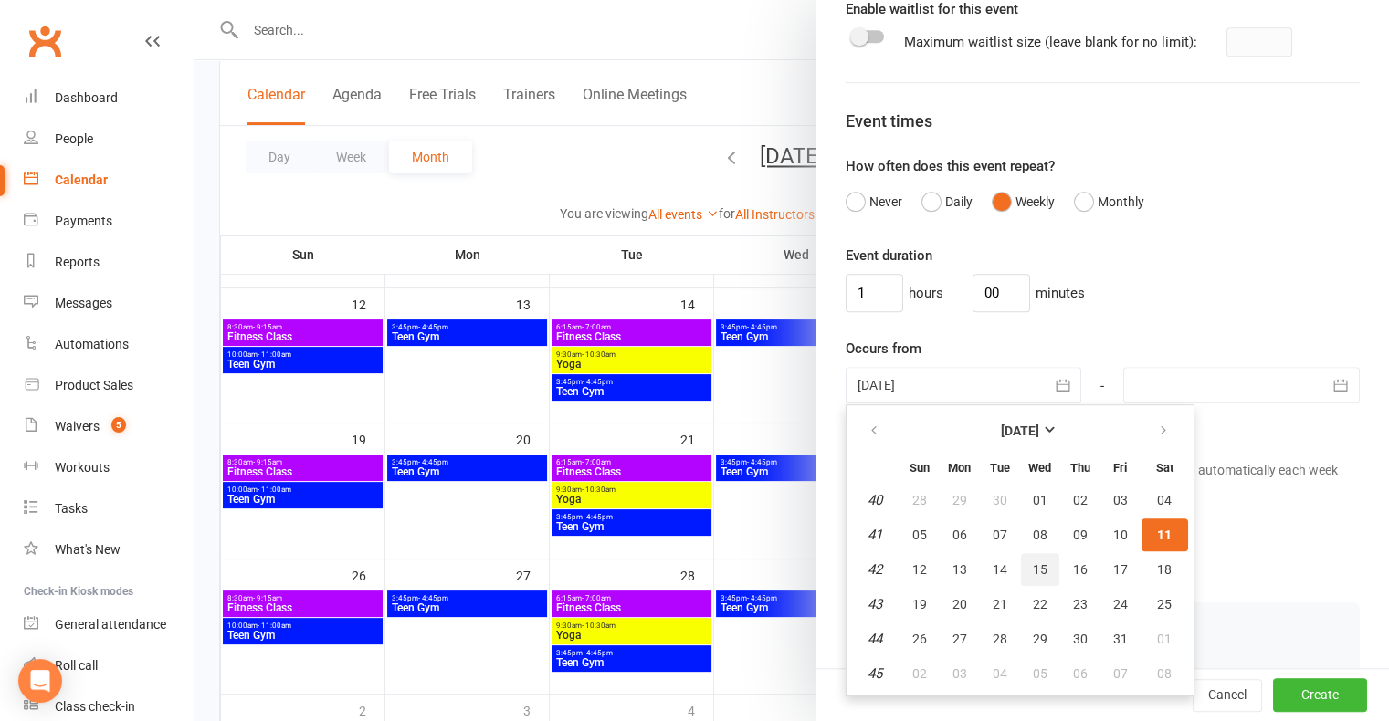
click at [1021, 583] on button "15" at bounding box center [1040, 569] width 38 height 33
type input "[DATE]"
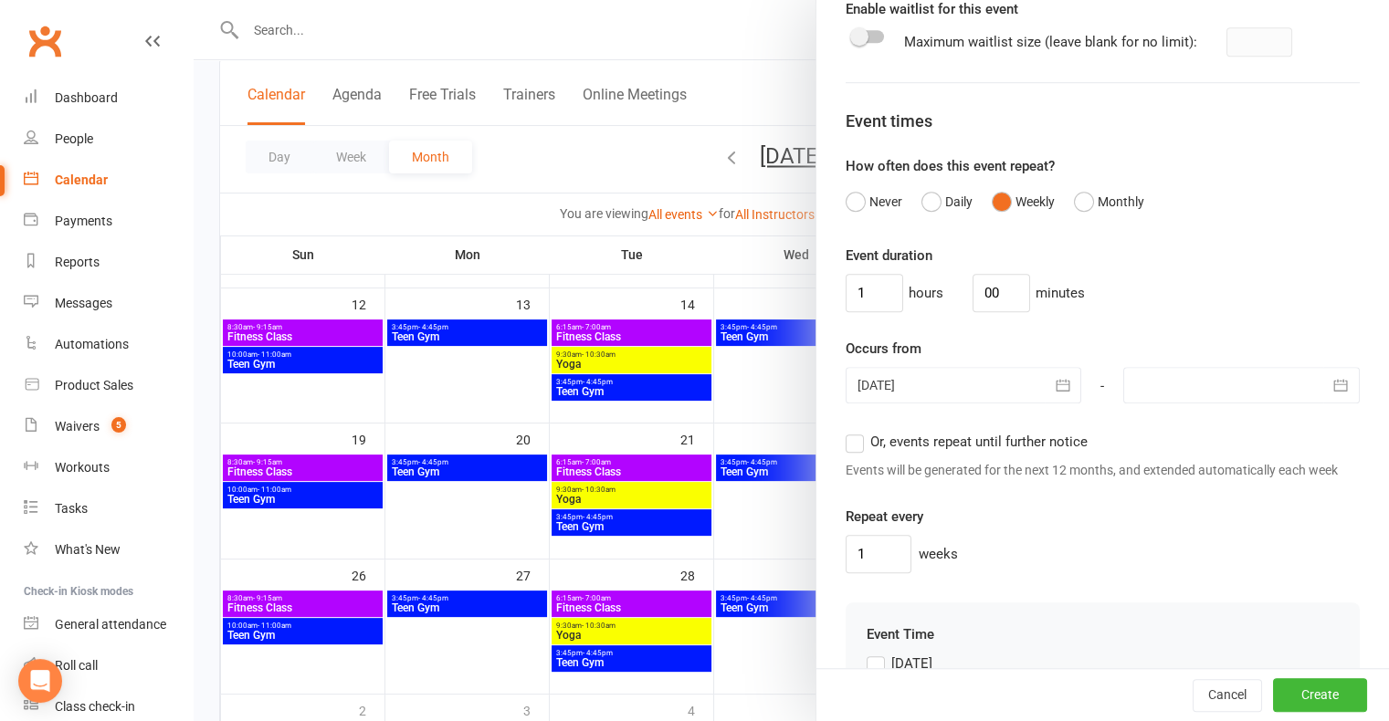
click at [851, 453] on label "Or, events repeat until further notice" at bounding box center [967, 442] width 242 height 22
click at [851, 431] on input "Or, events repeat until further notice" at bounding box center [852, 431] width 12 height 0
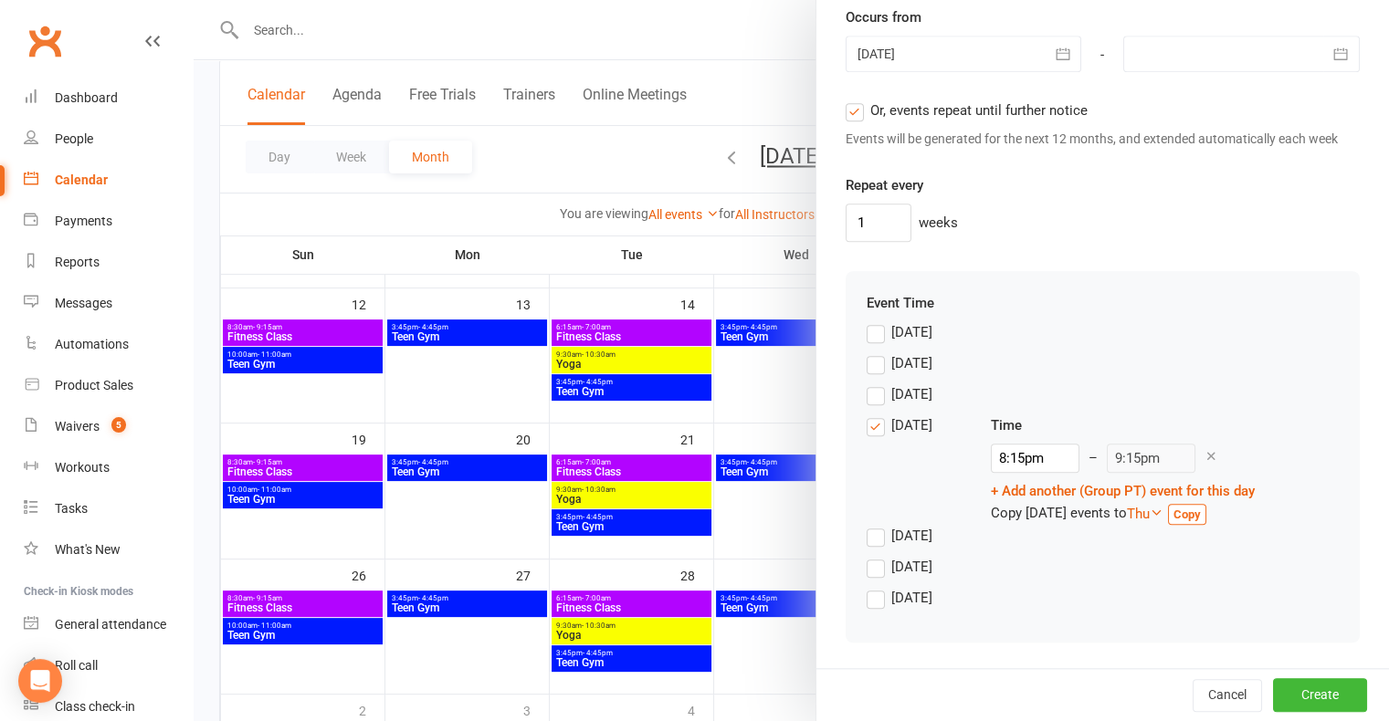
scroll to position [1578, 0]
click at [1059, 459] on div "8:15pm – 9:15pm" at bounding box center [1123, 458] width 264 height 29
click at [1046, 458] on input "8:15pm" at bounding box center [1035, 458] width 89 height 29
type input "5:30pm"
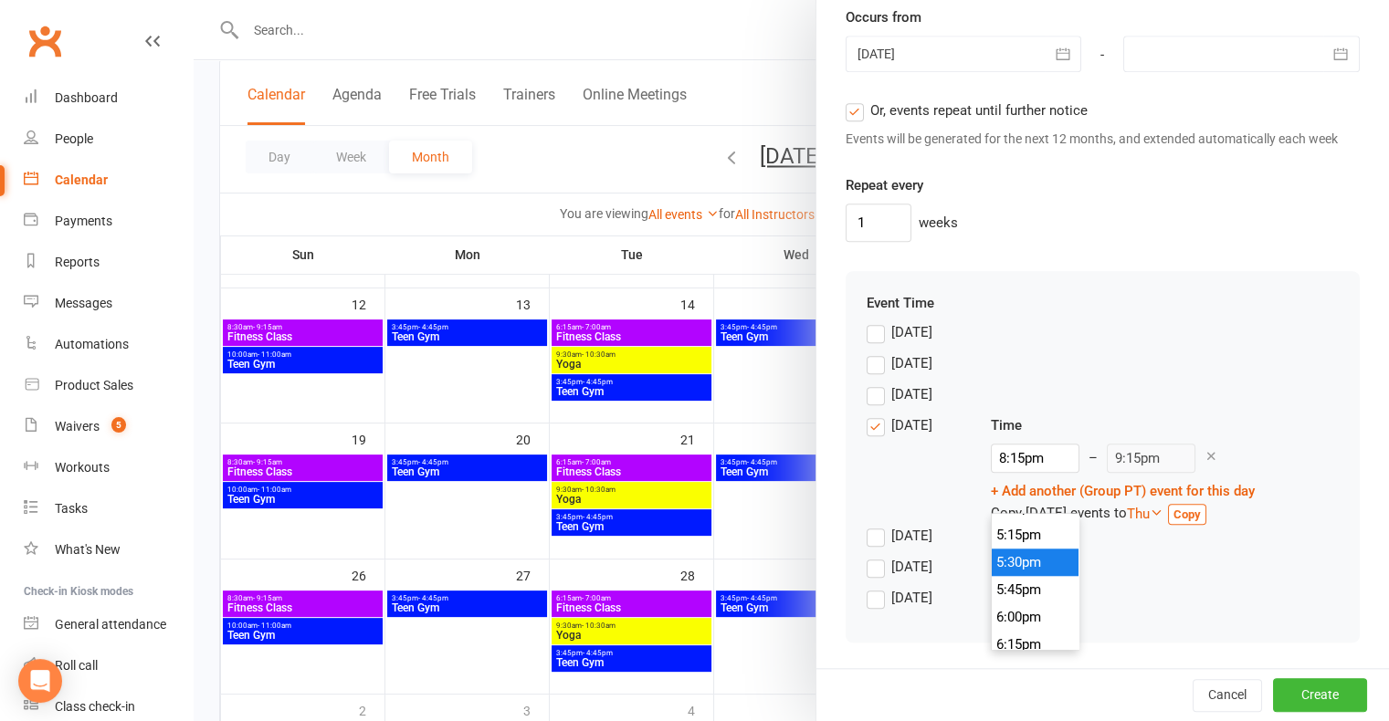
type input "6:30pm"
click at [1021, 549] on li "5:30pm" at bounding box center [1036, 562] width 88 height 27
click at [867, 367] on label "[DATE]" at bounding box center [900, 364] width 66 height 22
click at [867, 353] on input "[DATE]" at bounding box center [873, 353] width 12 height 0
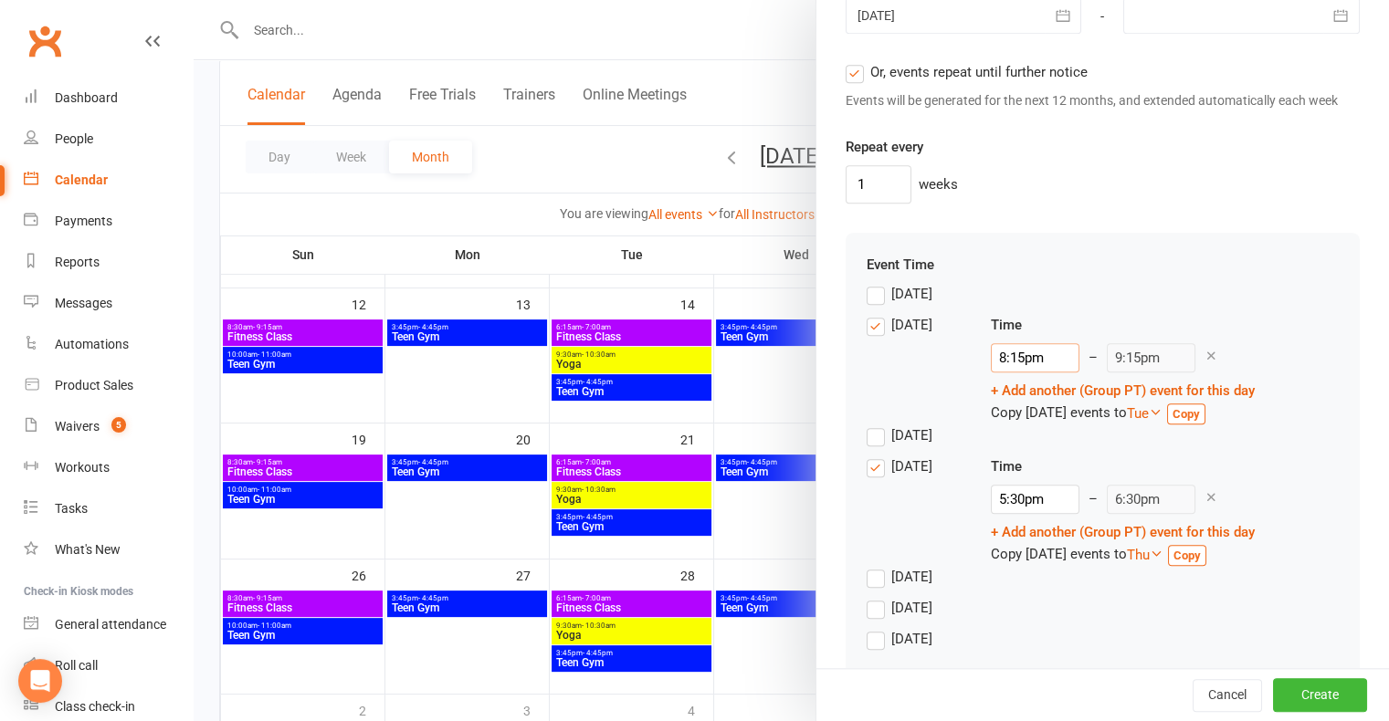
click at [1037, 373] on input "8:15pm" at bounding box center [1035, 357] width 89 height 29
type input "6:00am"
type input "7:00am"
click at [1037, 429] on li "6:00am" at bounding box center [1036, 422] width 88 height 27
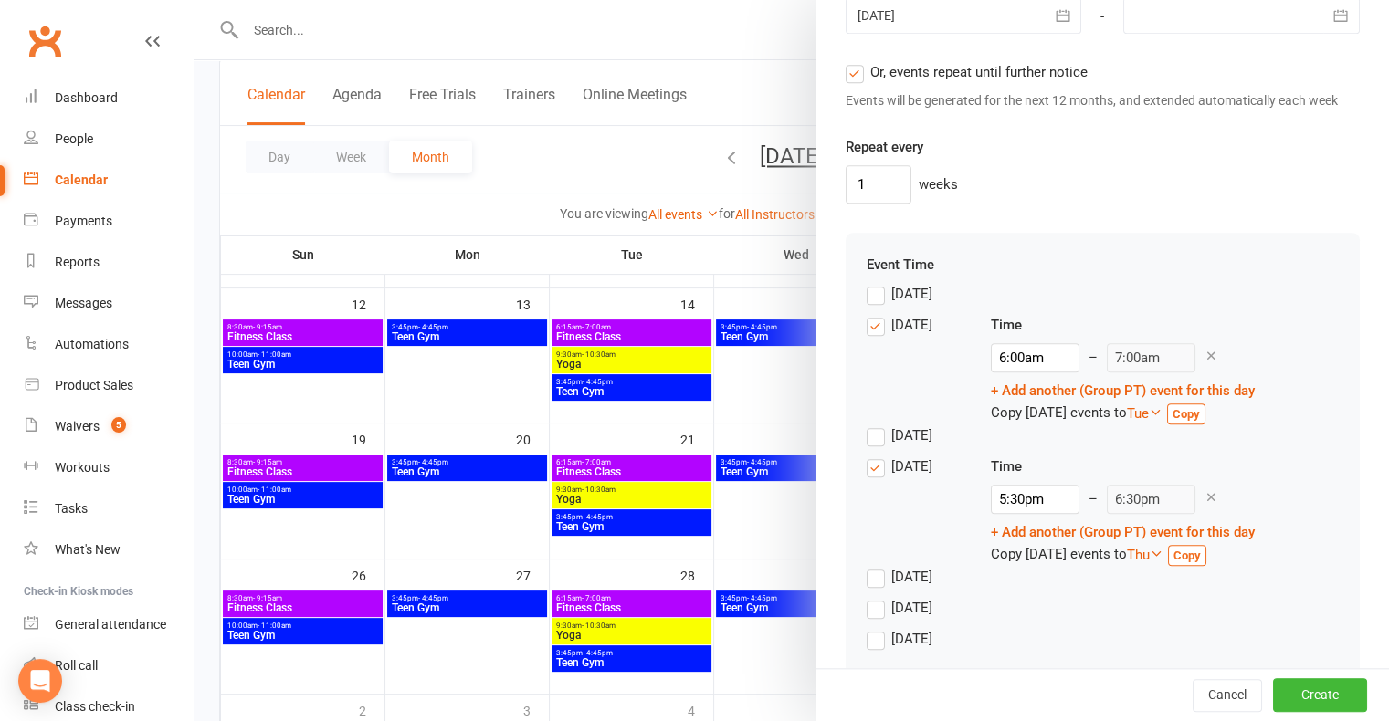
click at [1037, 399] on link "+ Add another (Group PT) event for this day" at bounding box center [1123, 391] width 264 height 16
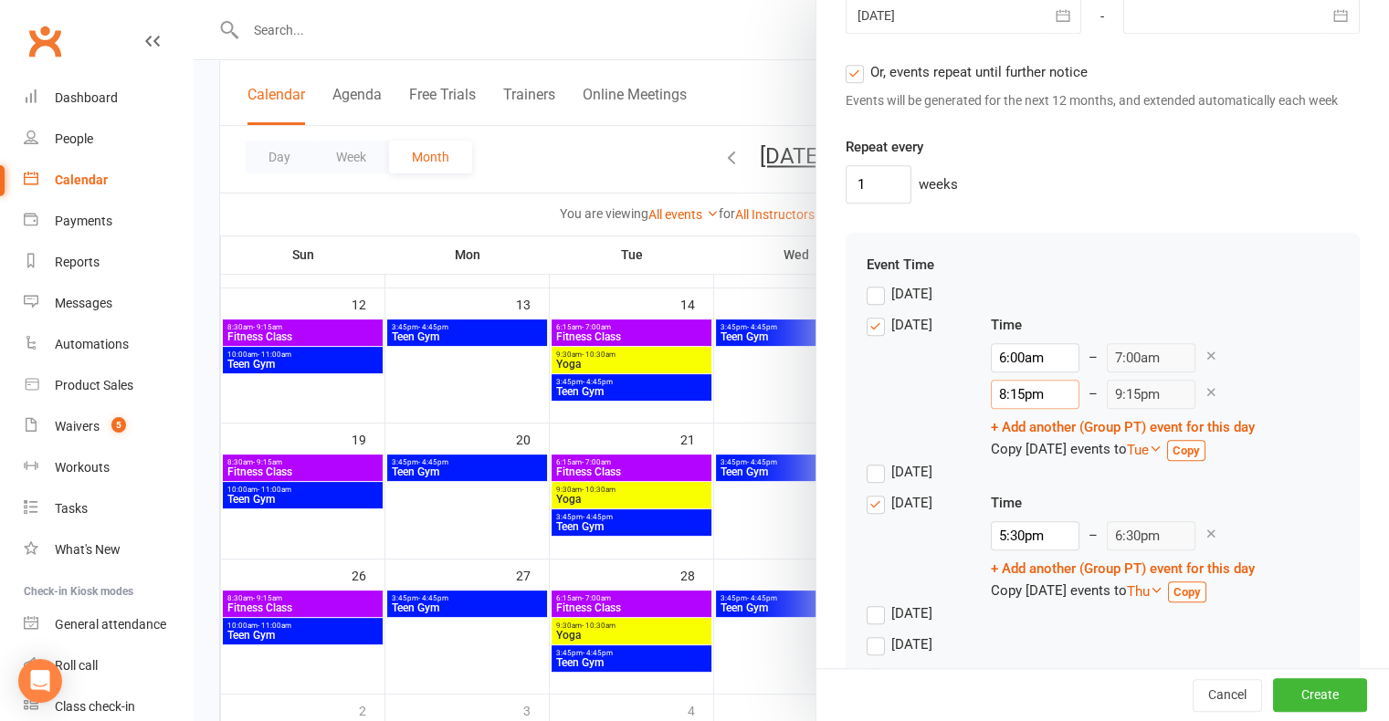
click at [1037, 409] on input "8:15pm" at bounding box center [1035, 394] width 89 height 29
type input "8:00pm"
type input "9:00pm"
click at [1034, 455] on li "8:00pm" at bounding box center [1036, 463] width 88 height 27
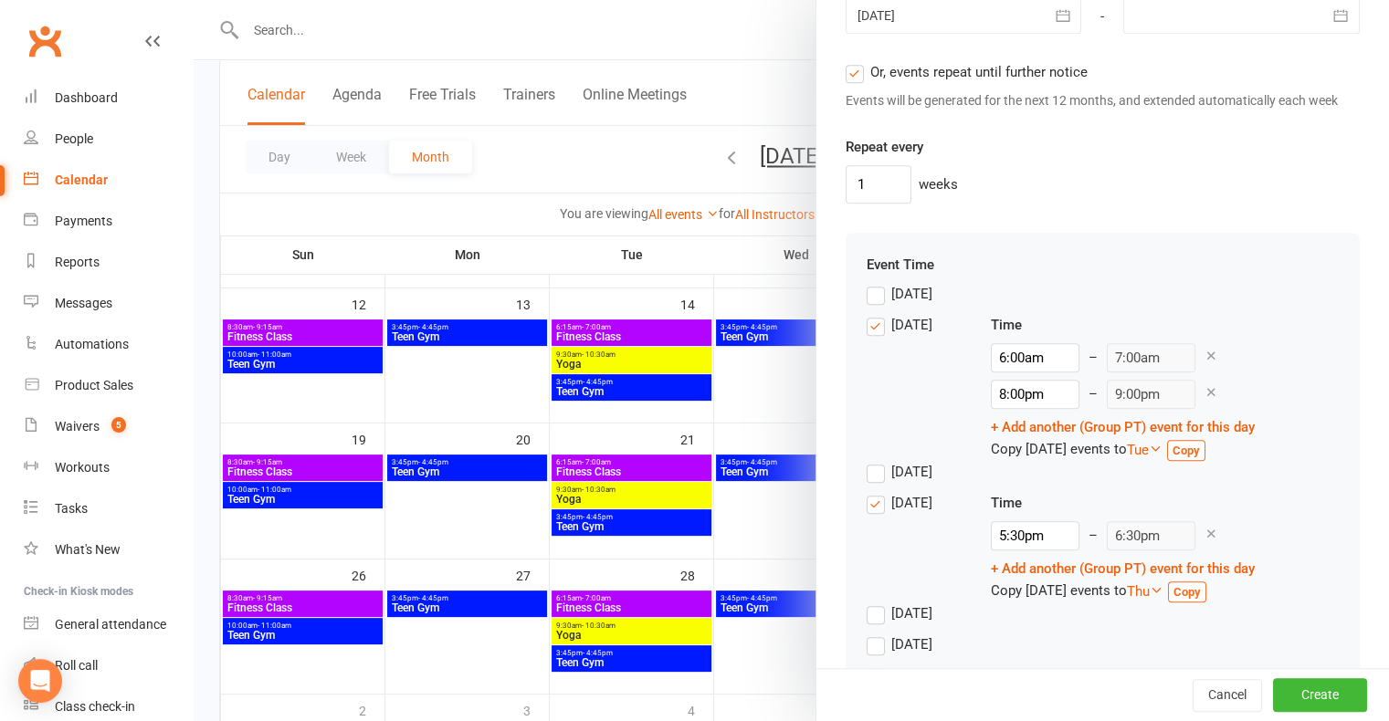
click at [890, 406] on div "[DATE]" at bounding box center [914, 383] width 95 height 138
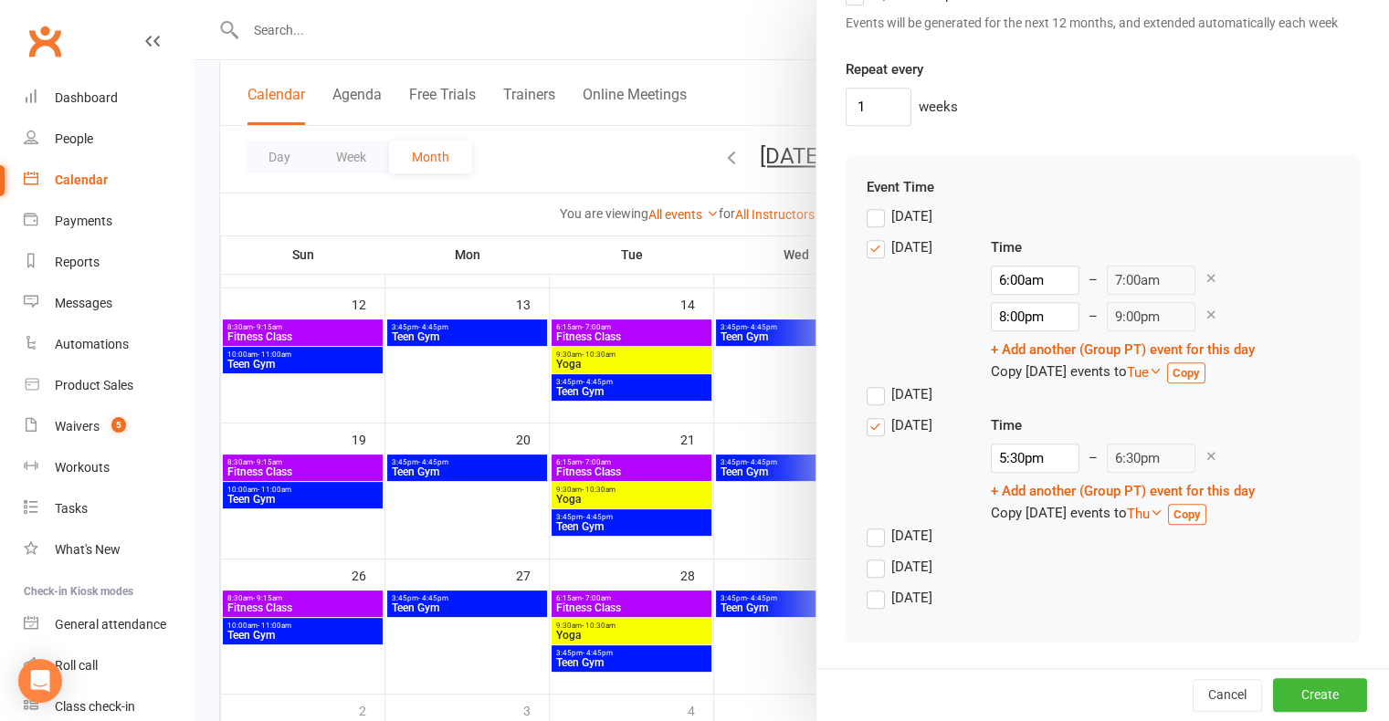
scroll to position [1693, 0]
click at [877, 562] on label "[DATE]" at bounding box center [900, 567] width 66 height 22
click at [877, 556] on input "[DATE]" at bounding box center [873, 556] width 12 height 0
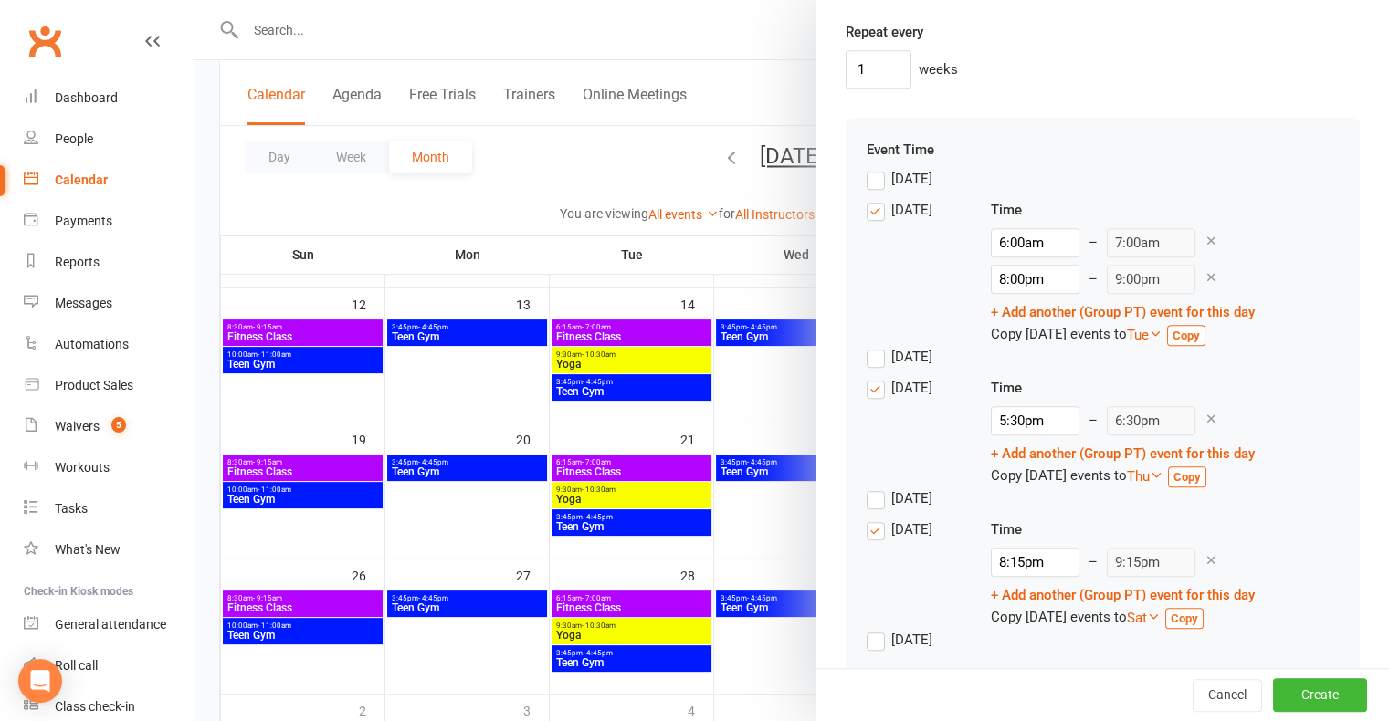
scroll to position [1773, 0]
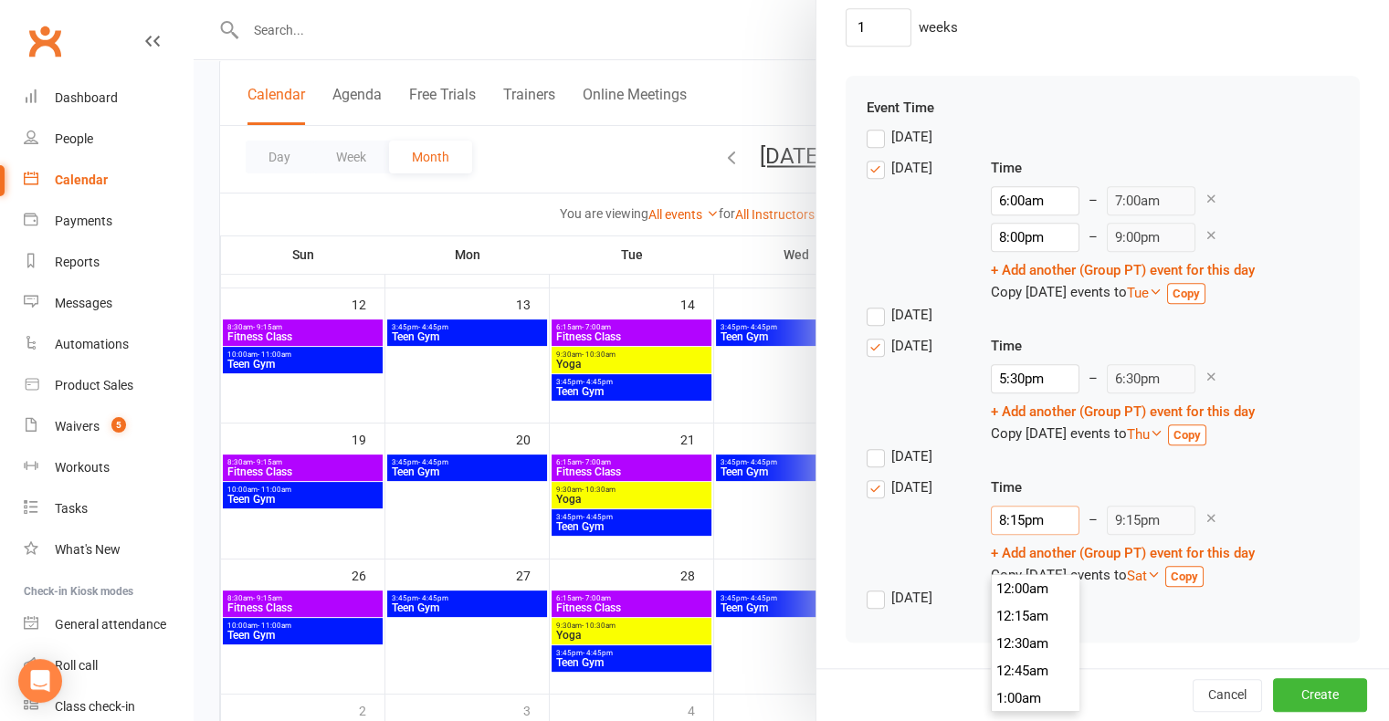
click at [1041, 528] on input "8:15pm" at bounding box center [1035, 520] width 89 height 29
type input "6:00am"
type input "7:00am"
click at [1043, 571] on li "6:00am" at bounding box center [1036, 584] width 88 height 27
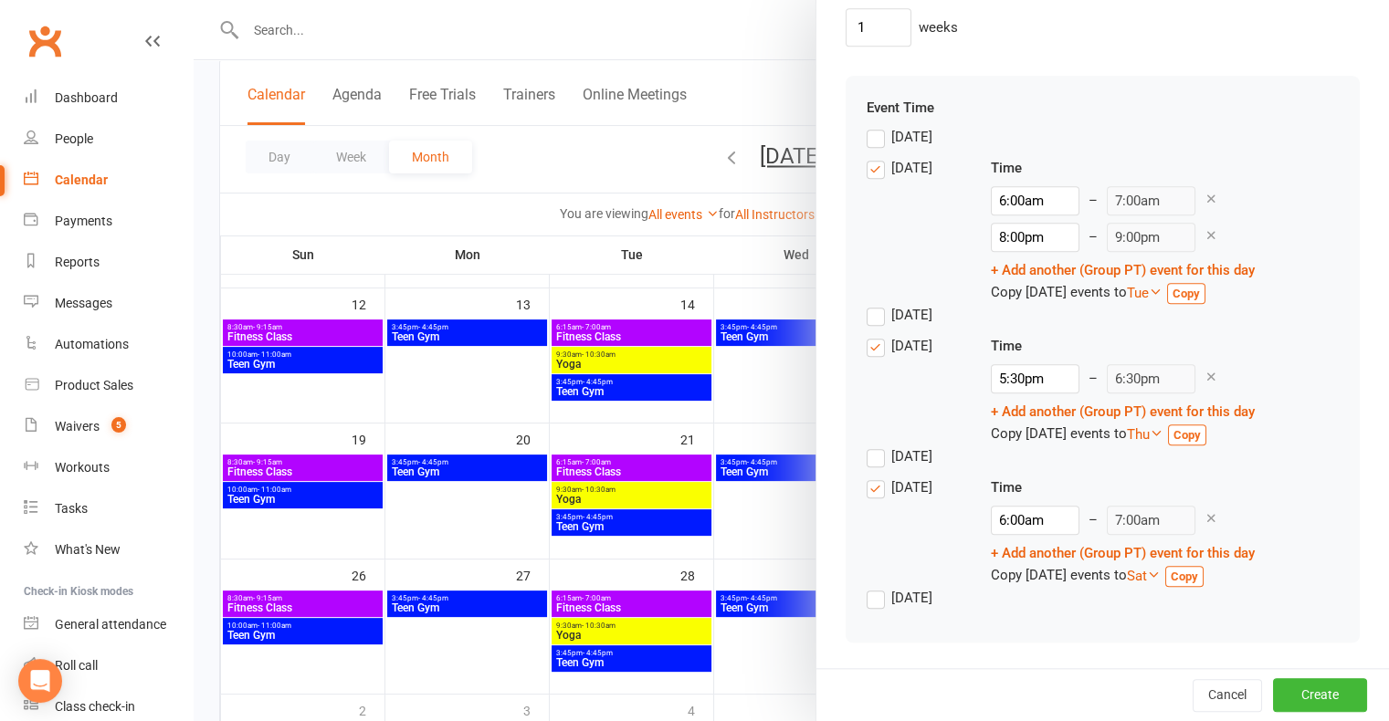
click at [1043, 557] on link "+ Add another (Group PT) event for this day" at bounding box center [1123, 553] width 264 height 16
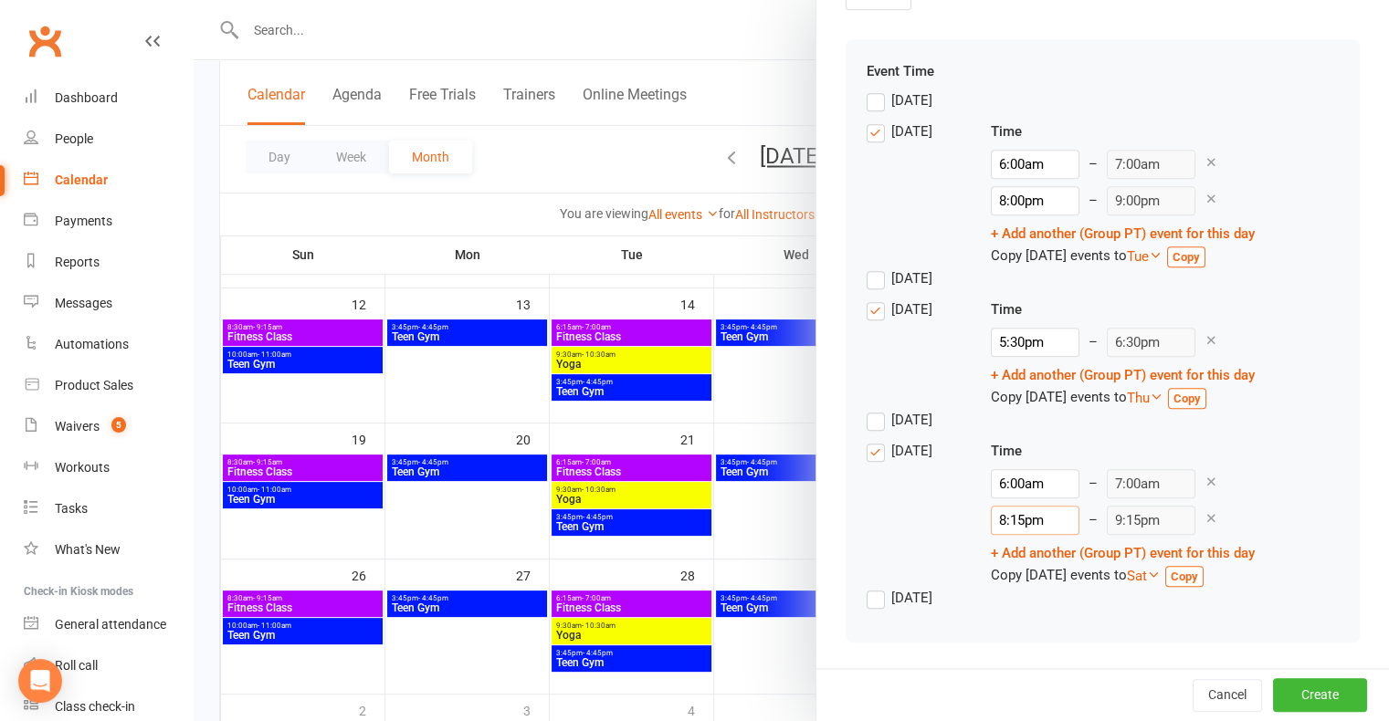
click at [1041, 535] on input "8:15pm" at bounding box center [1035, 520] width 89 height 29
type input "10:00am"
type input "11:00am"
click at [1014, 659] on li "10:00am" at bounding box center [1036, 669] width 88 height 27
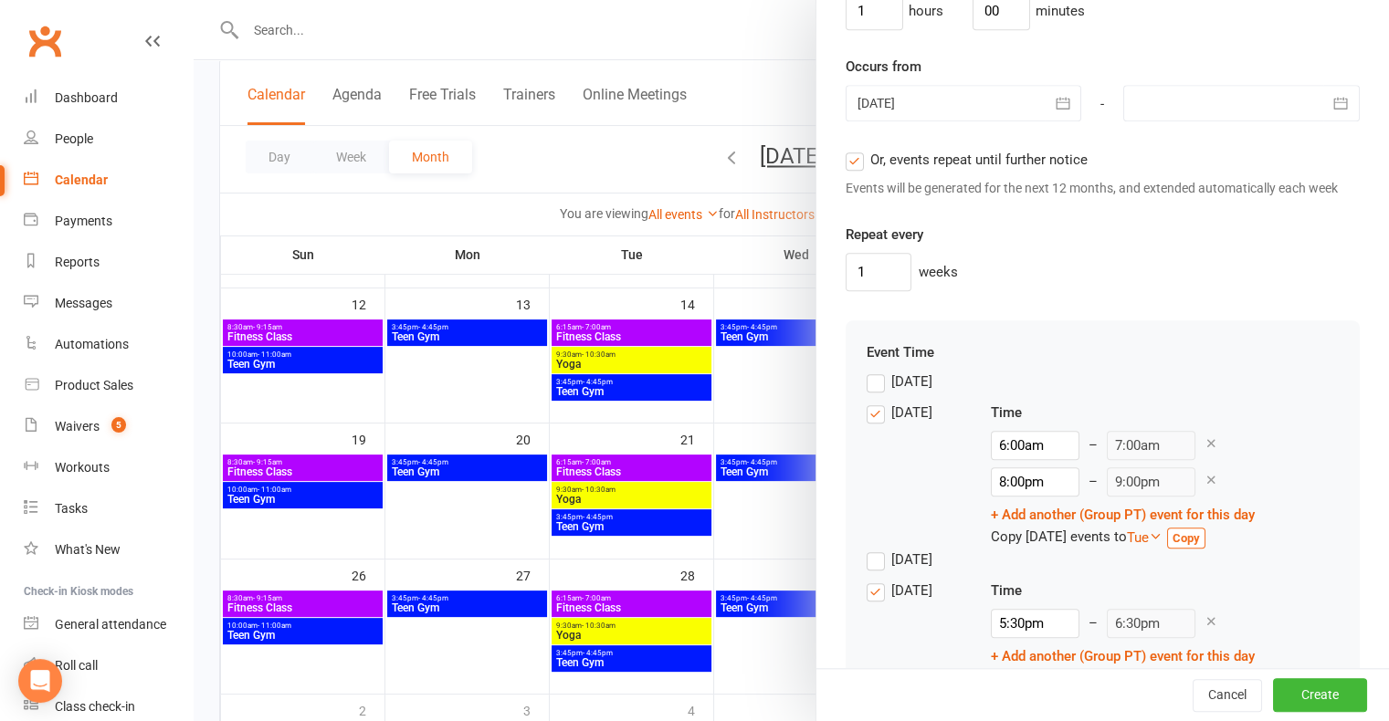
scroll to position [1485, 0]
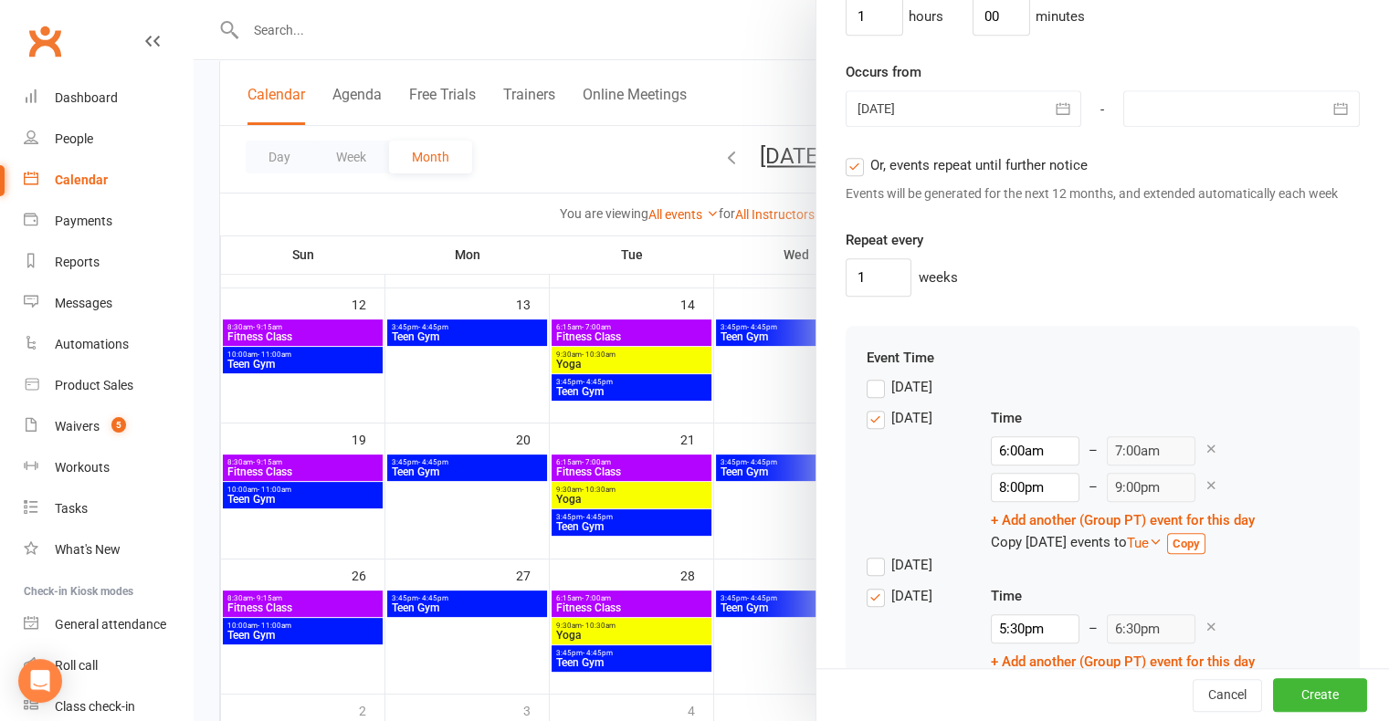
click at [873, 398] on label "[DATE]" at bounding box center [900, 387] width 66 height 22
click at [873, 376] on input "[DATE]" at bounding box center [873, 376] width 12 height 0
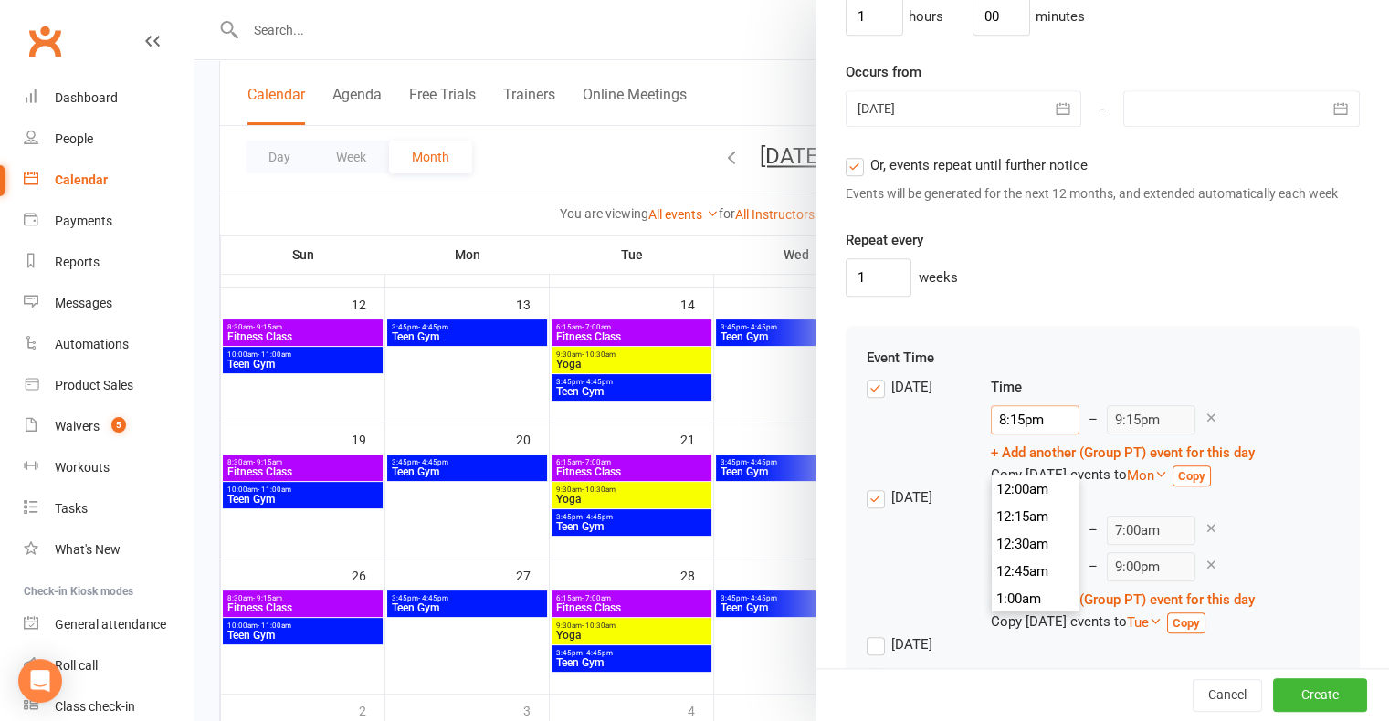
click at [1019, 435] on input "8:15pm" at bounding box center [1035, 419] width 89 height 29
type input "7:30pm"
type input "8:30pm"
click at [1024, 532] on li "7:30pm" at bounding box center [1036, 544] width 88 height 27
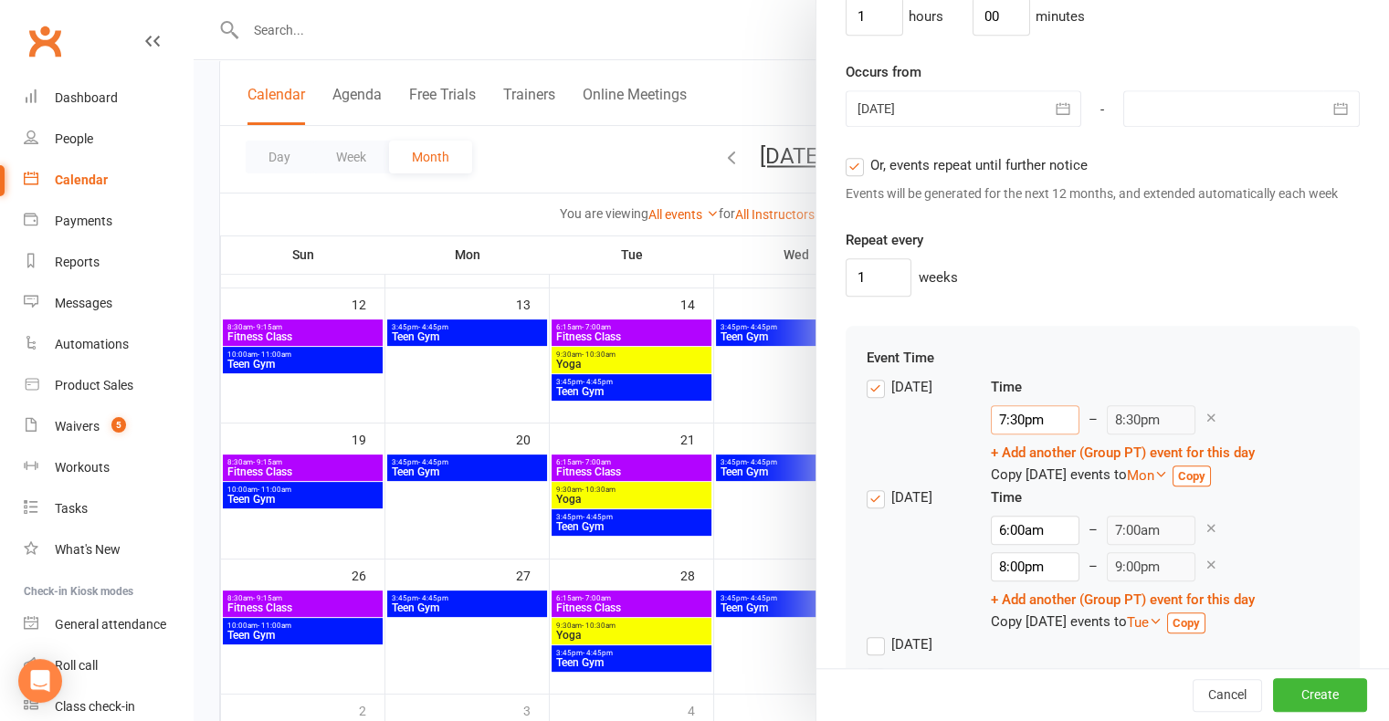
click at [1035, 435] on input "7:30pm" at bounding box center [1035, 419] width 89 height 29
type input "7:30am"
type input "8:30am"
click at [1022, 535] on li "7:30am" at bounding box center [1036, 542] width 88 height 27
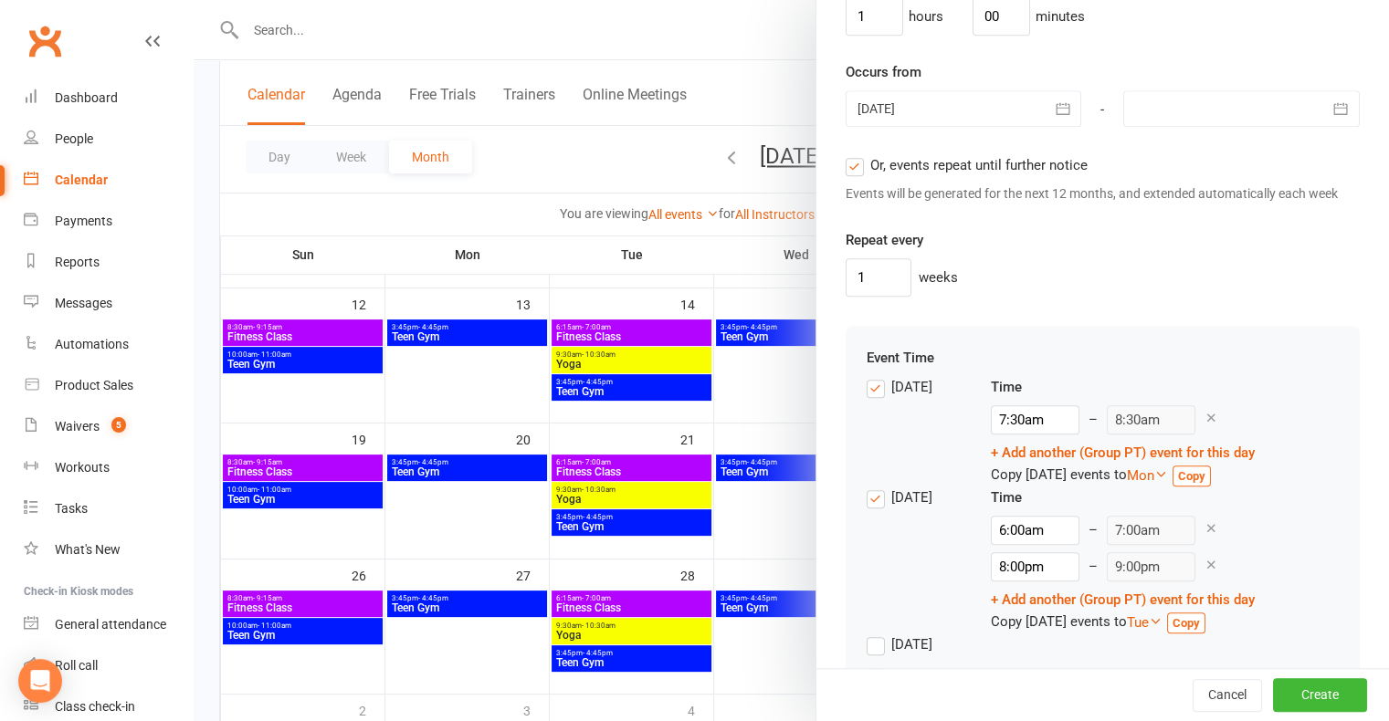
click at [1246, 379] on div "Event Time [DATE] Time 7:30am 12:00am 12:15am 12:30am 12:45am 1:00am 1:15am 1:3…" at bounding box center [1103, 667] width 514 height 683
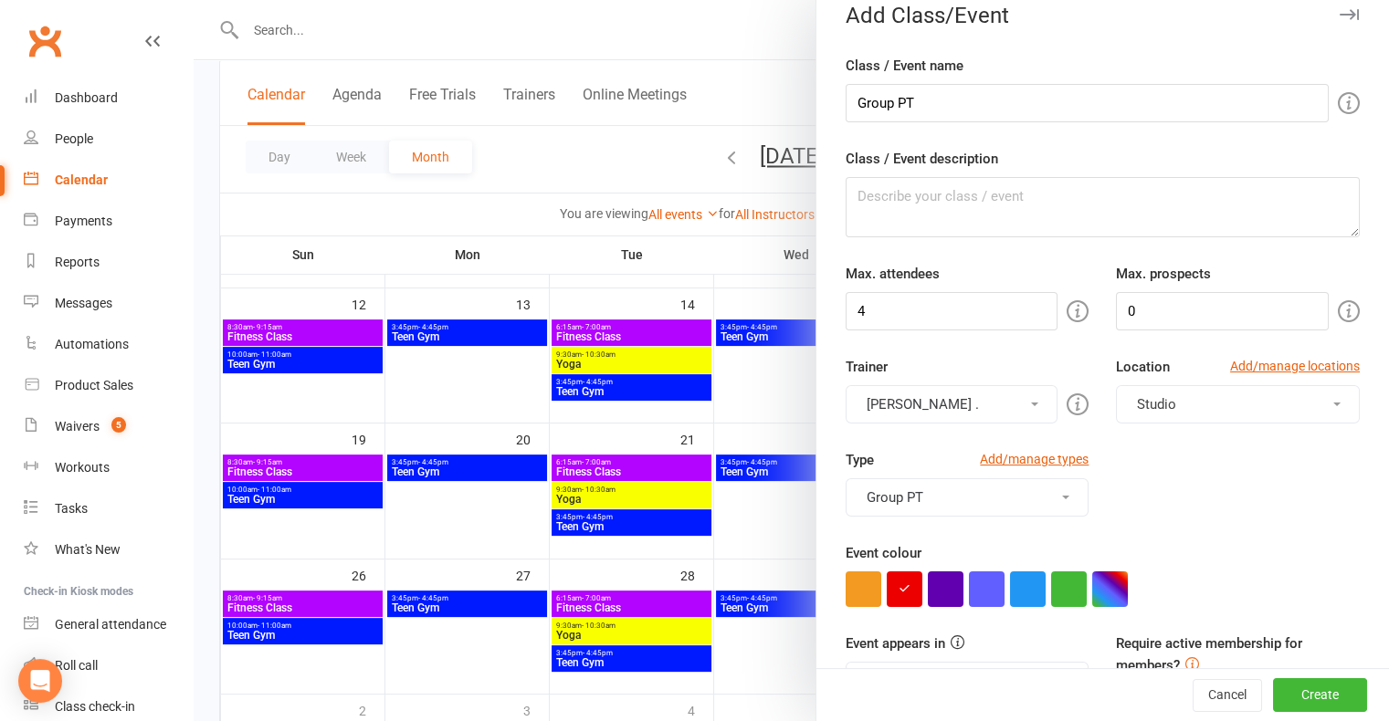
scroll to position [0, 0]
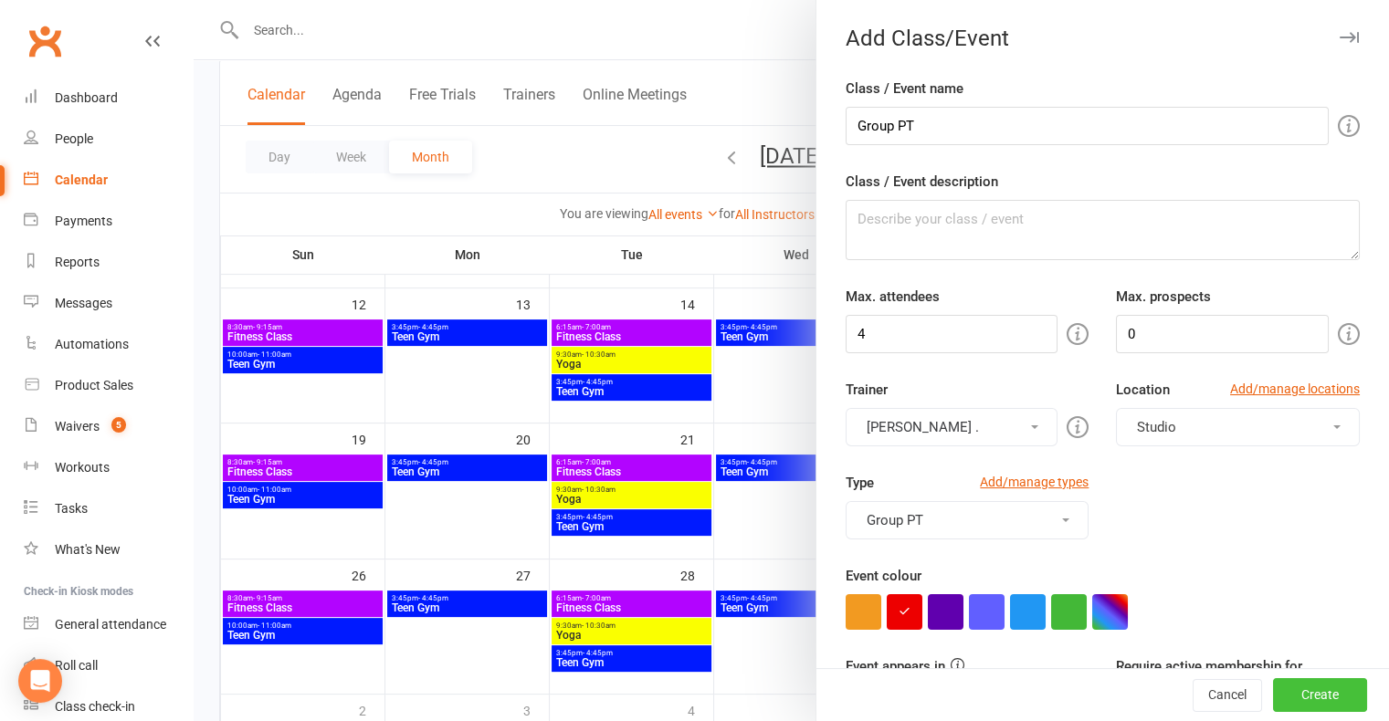
click at [1290, 689] on button "Create" at bounding box center [1320, 695] width 94 height 33
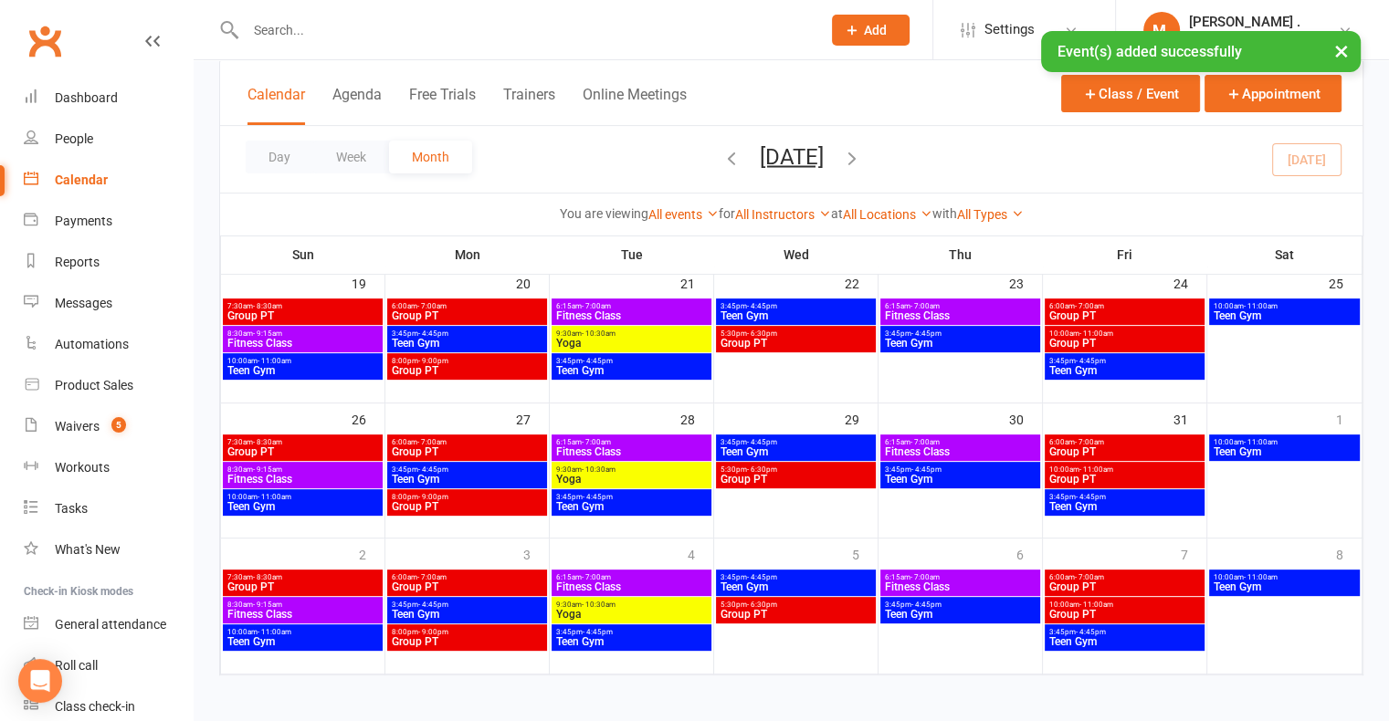
scroll to position [531, 0]
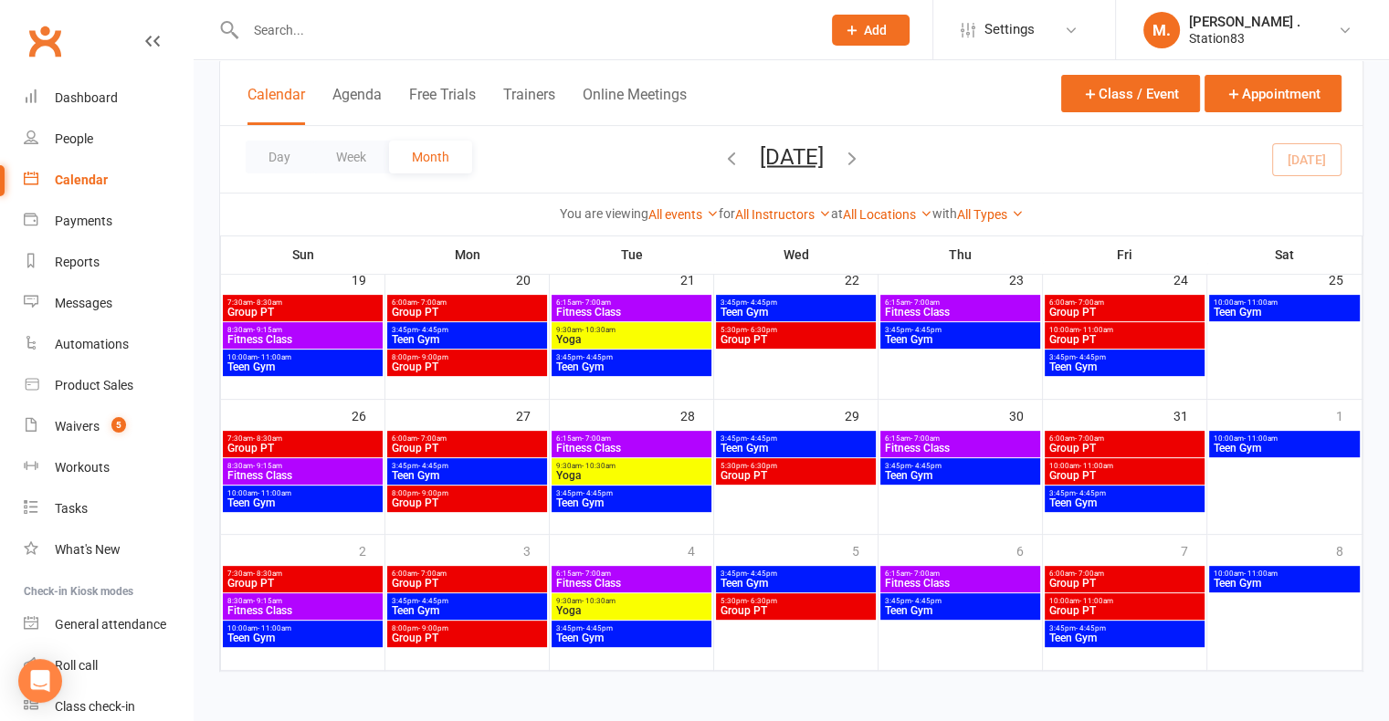
click at [1188, 449] on span "Group PT" at bounding box center [1124, 448] width 153 height 11
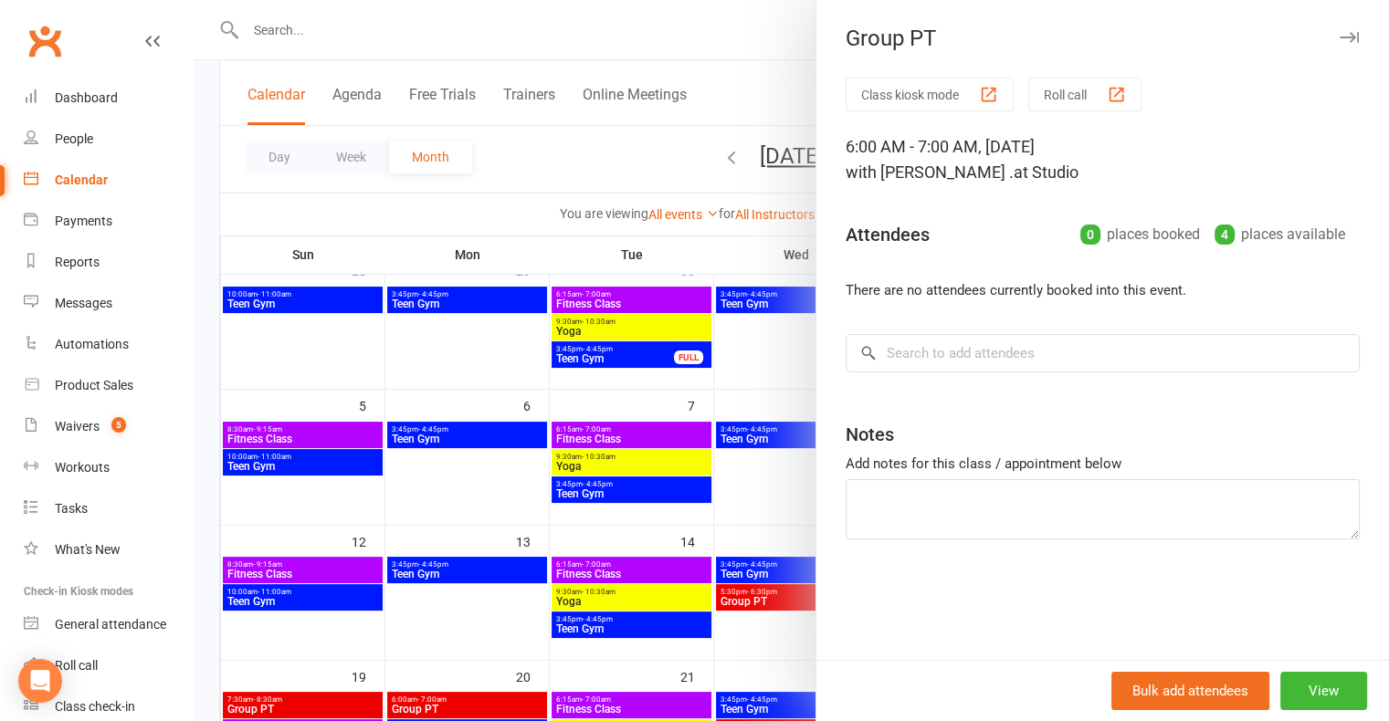
scroll to position [75, 0]
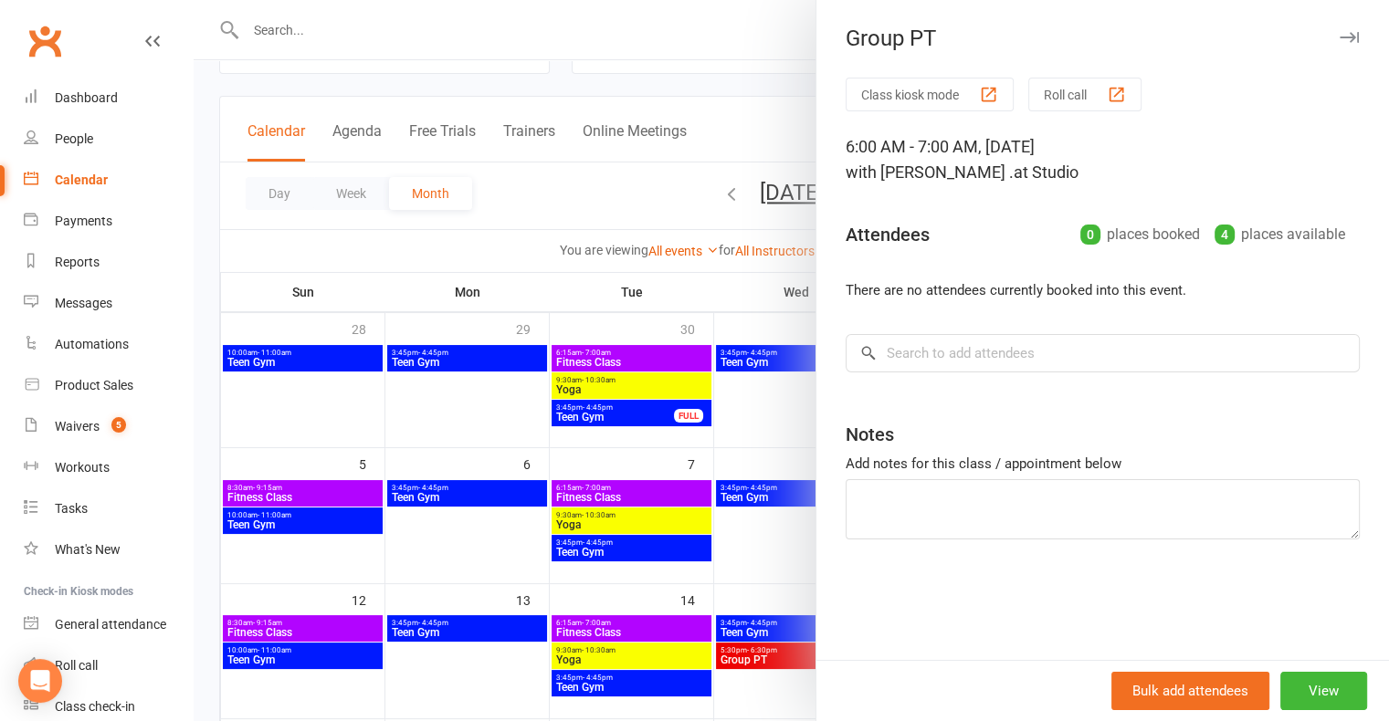
click at [625, 205] on div at bounding box center [791, 360] width 1195 height 721
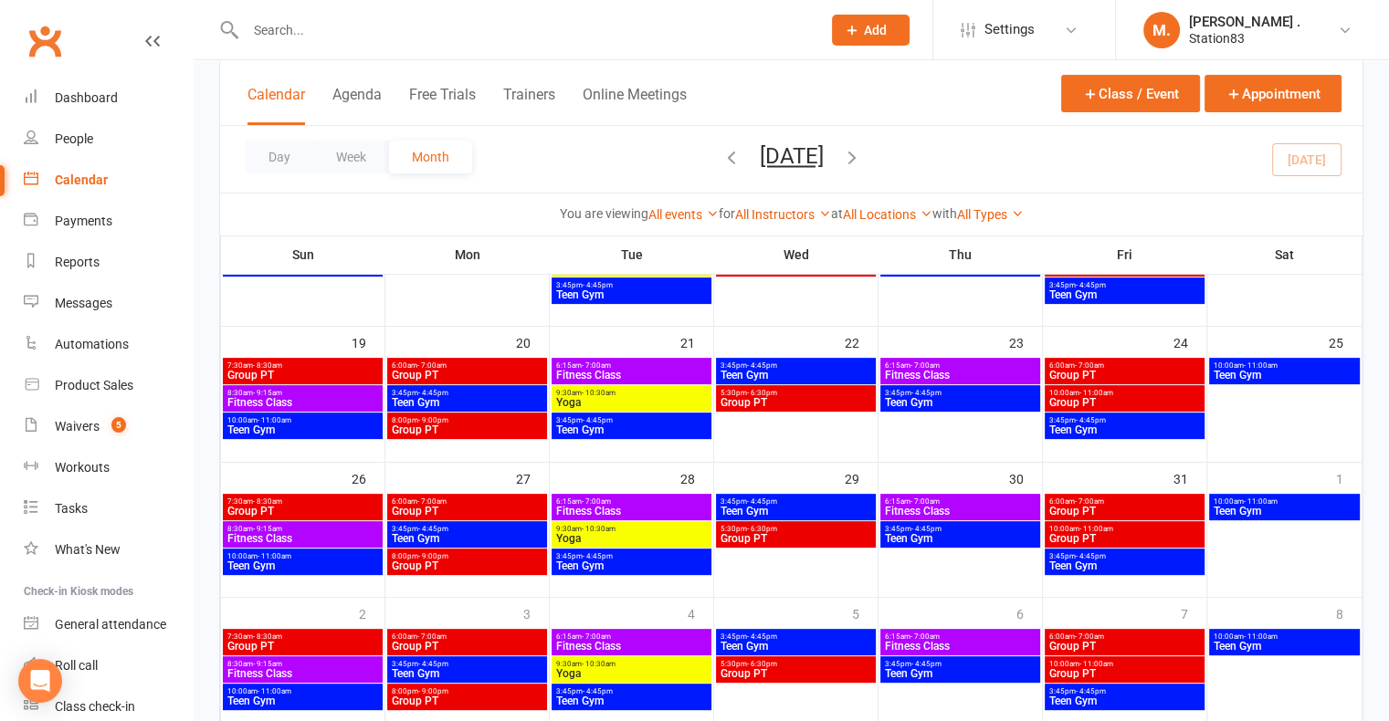
scroll to position [474, 0]
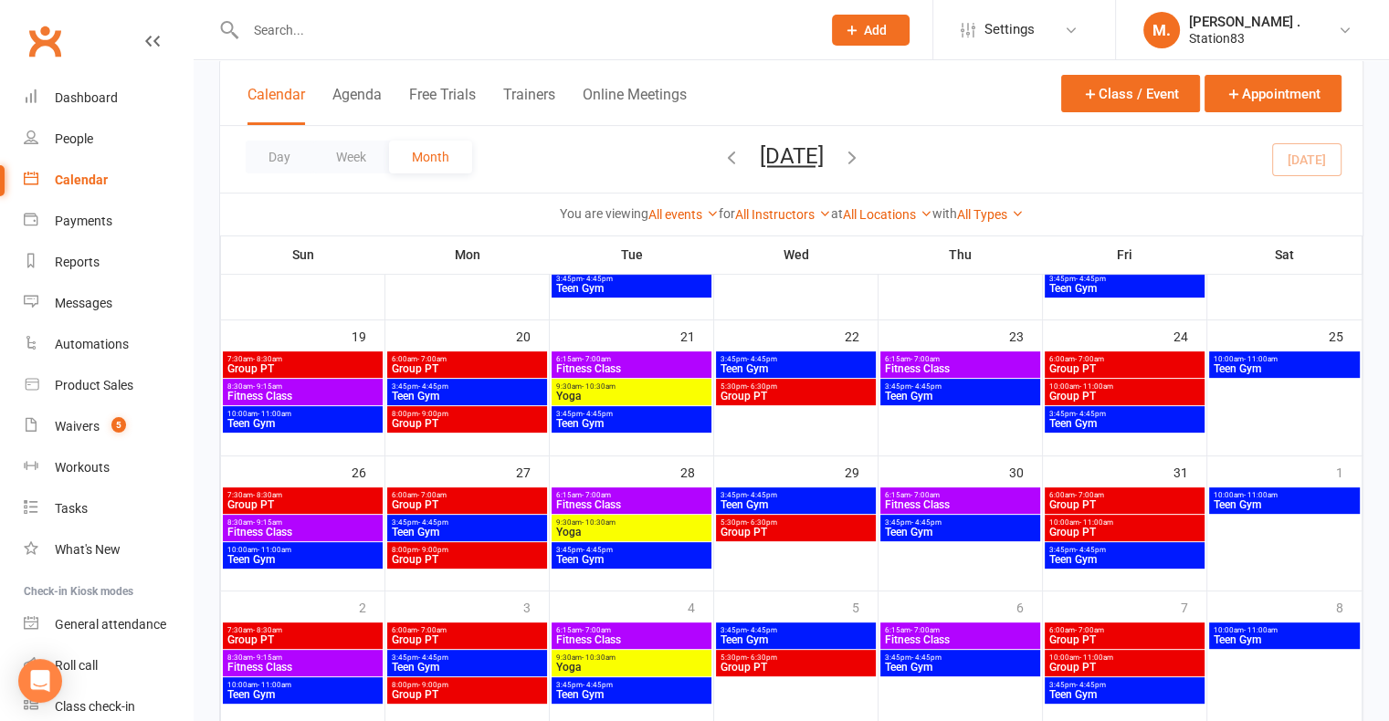
click at [1136, 502] on span "Group PT" at bounding box center [1124, 505] width 153 height 11
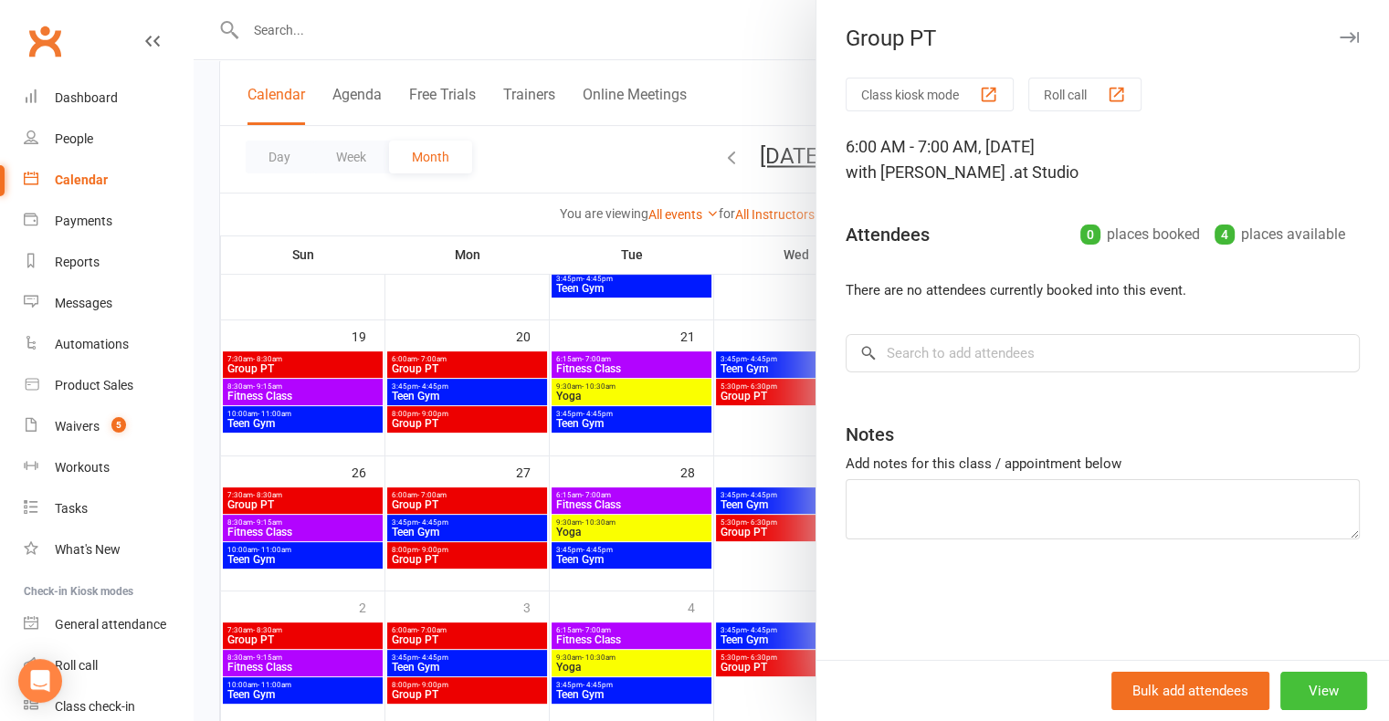
click at [1311, 684] on button "View" at bounding box center [1323, 691] width 87 height 38
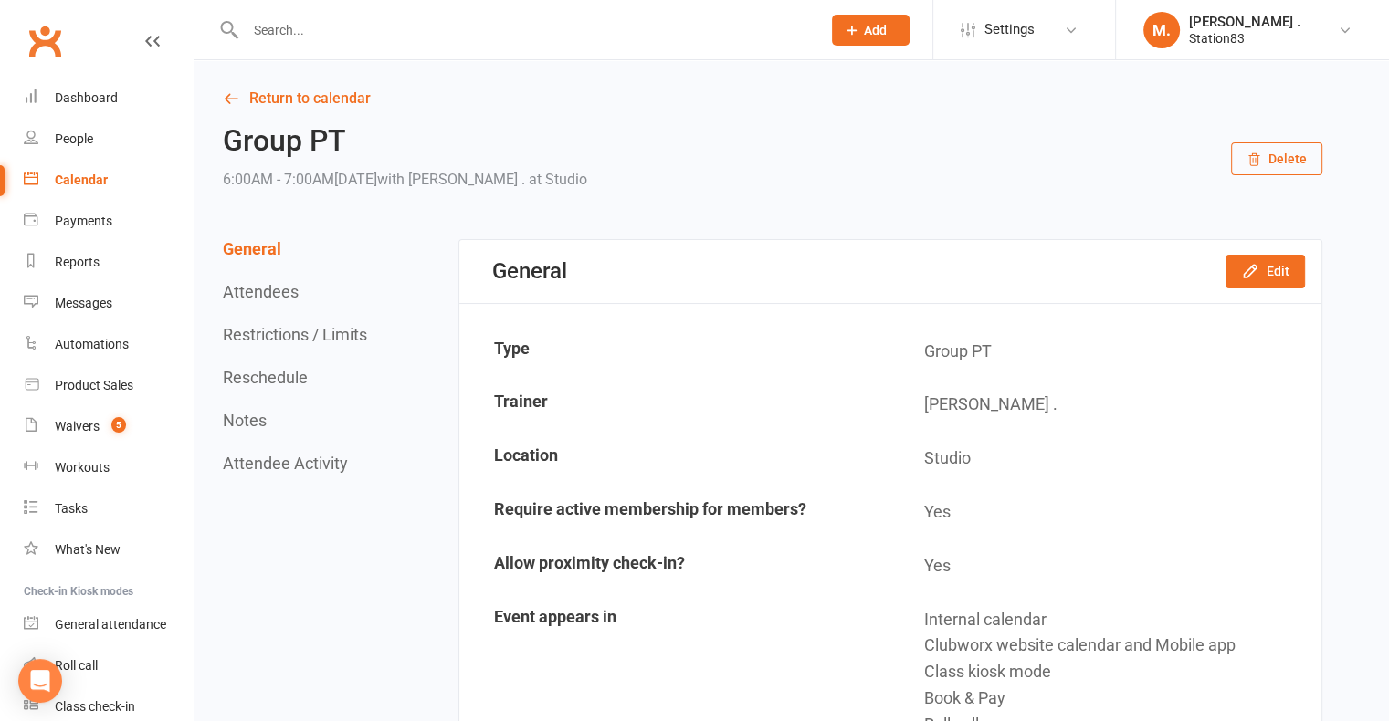
click at [1257, 154] on icon "button" at bounding box center [1254, 160] width 15 height 15
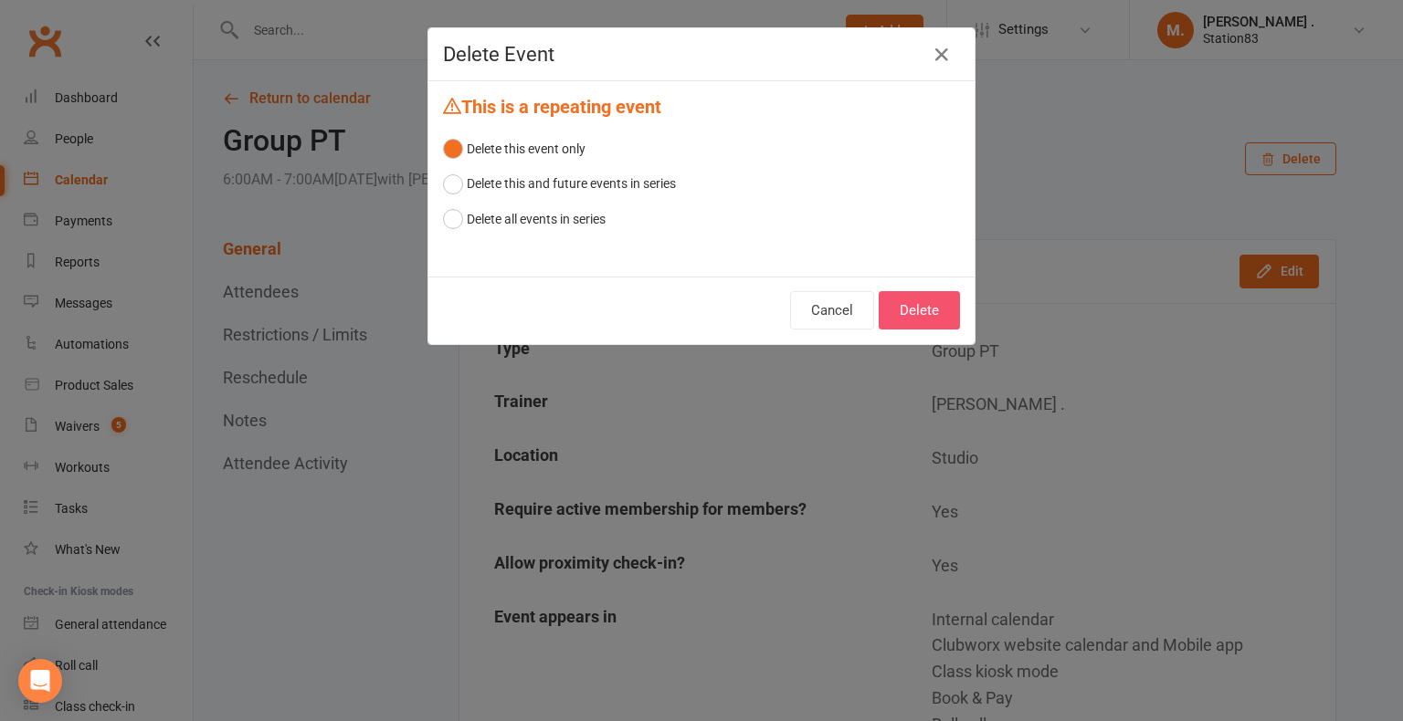
click at [907, 300] on button "Delete" at bounding box center [919, 310] width 81 height 38
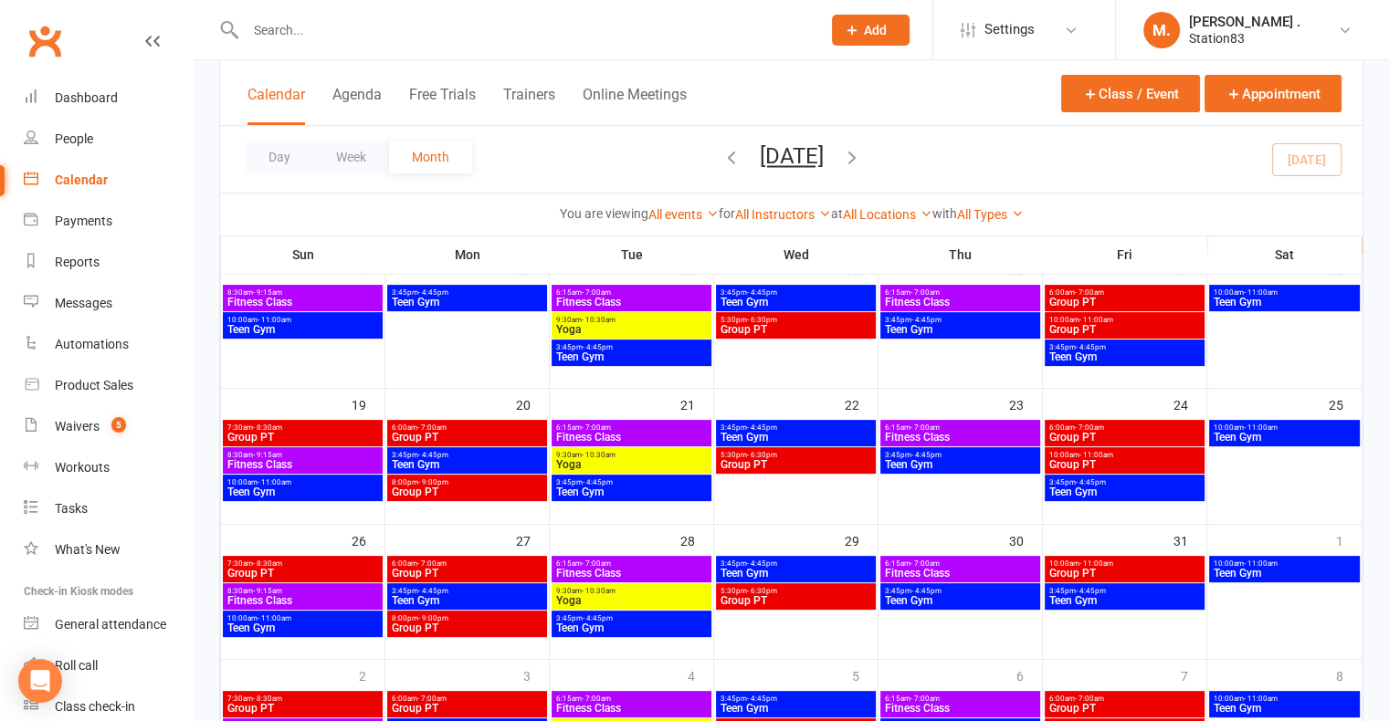
scroll to position [421, 0]
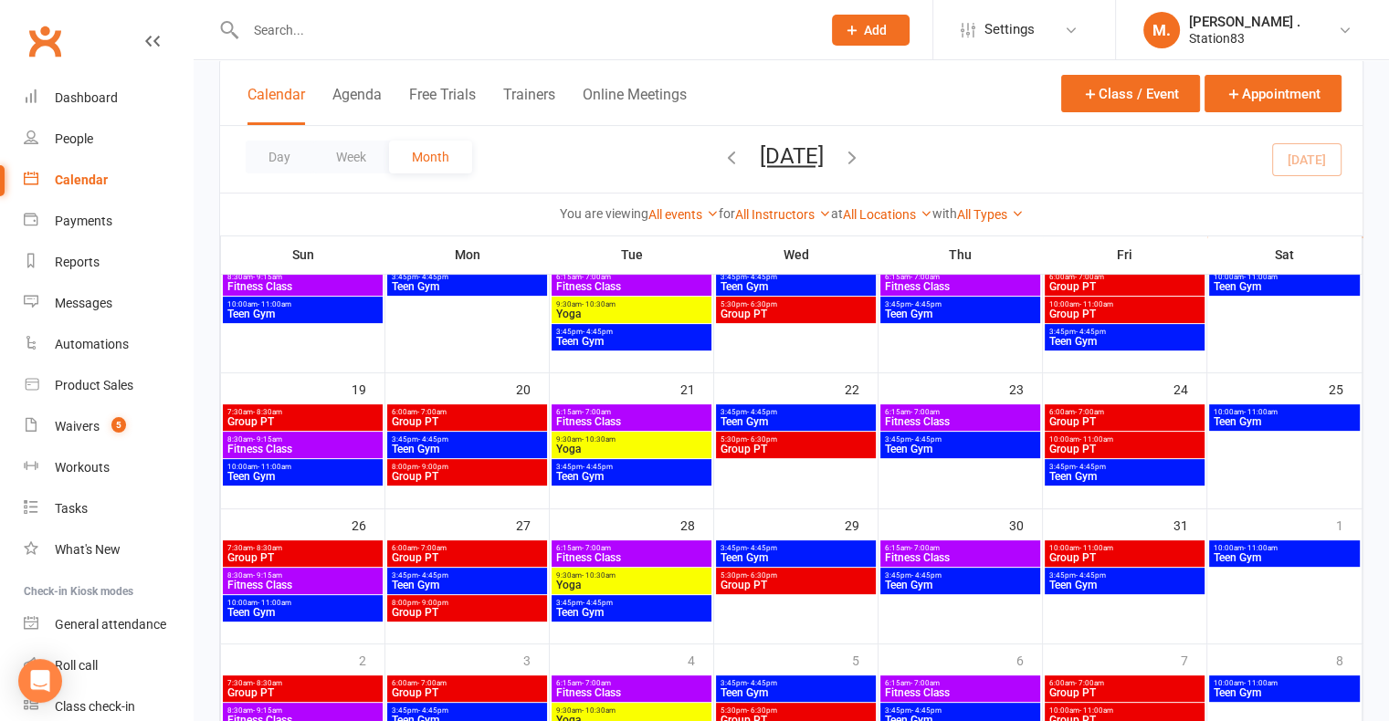
click at [1140, 554] on span "Group PT" at bounding box center [1124, 558] width 153 height 11
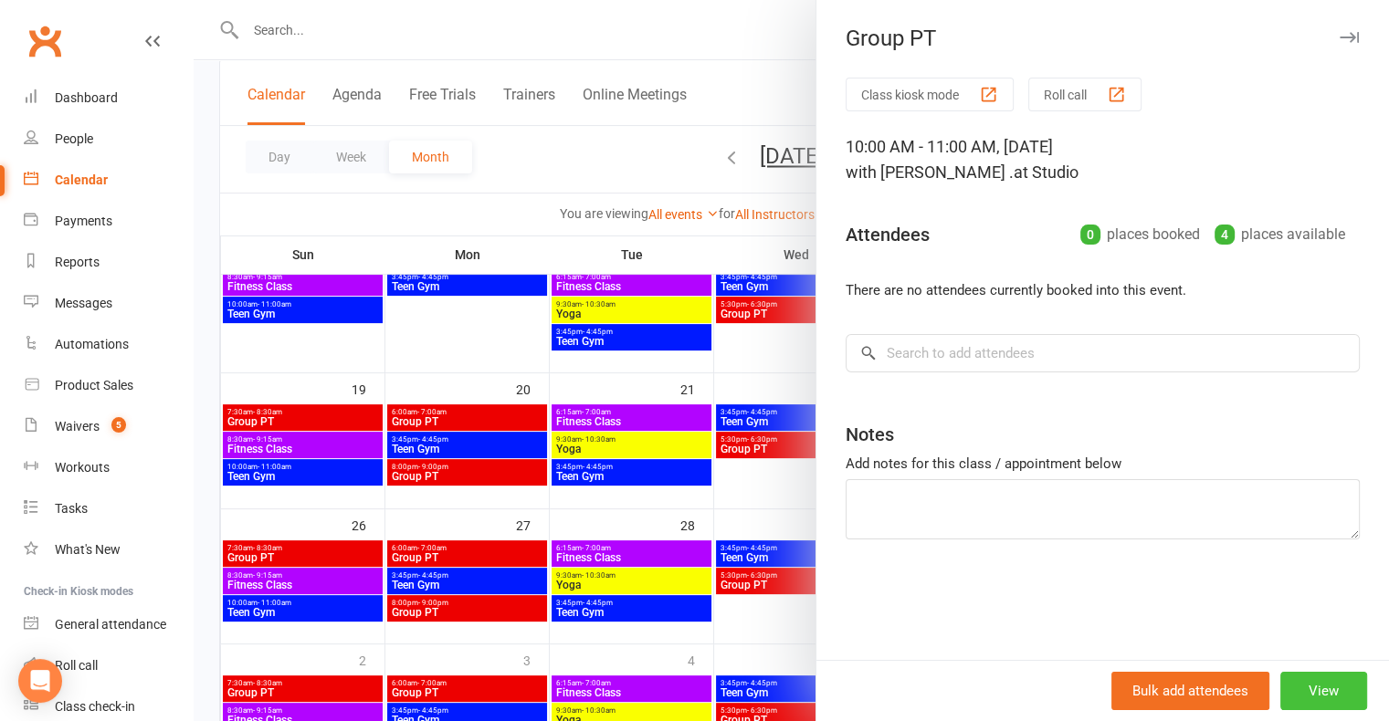
click at [1292, 687] on button "View" at bounding box center [1323, 691] width 87 height 38
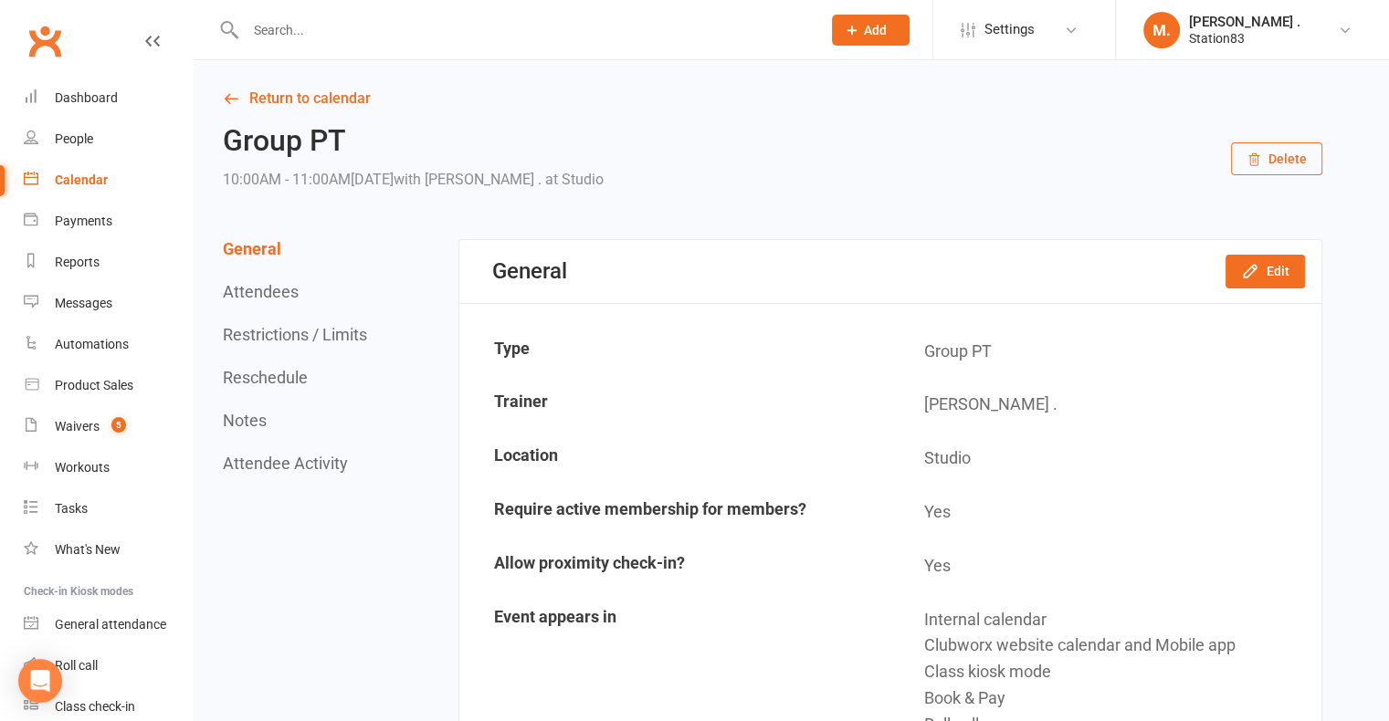
click at [1276, 155] on button "Delete" at bounding box center [1276, 158] width 91 height 33
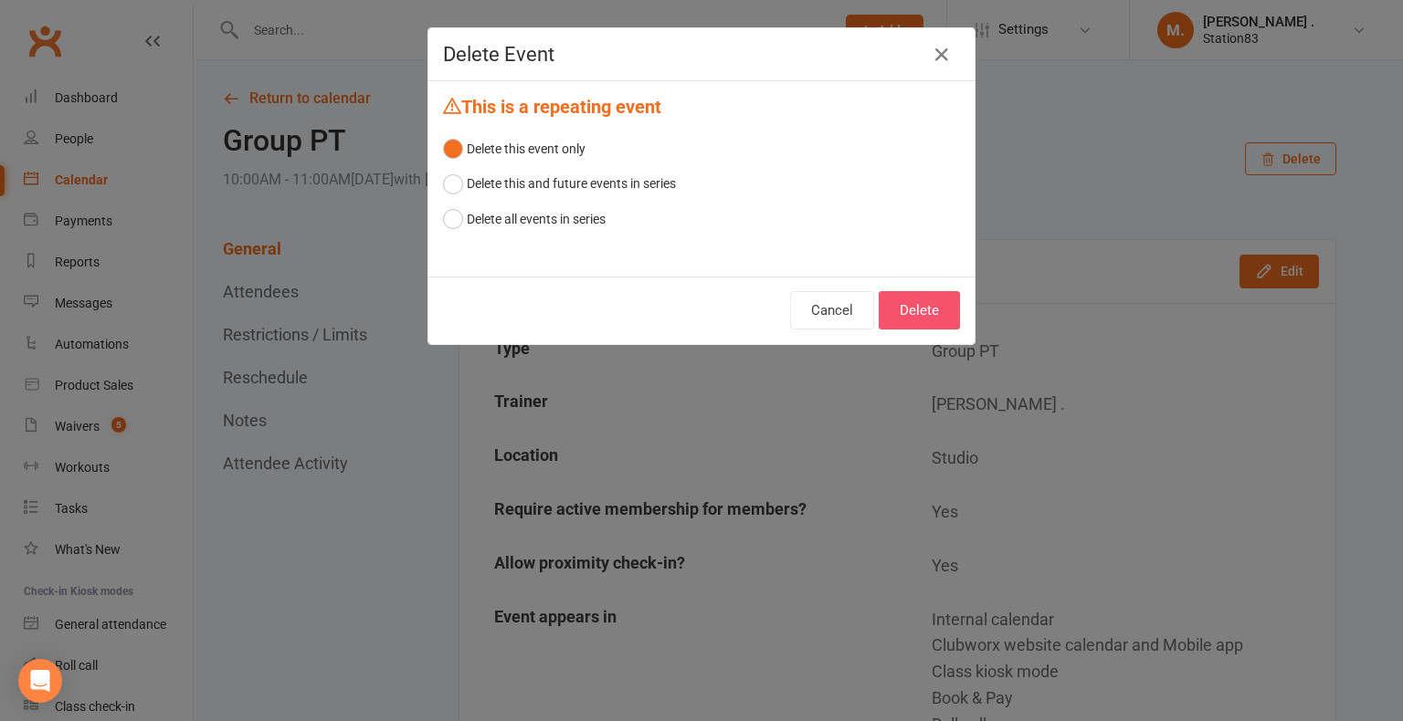
click at [945, 311] on button "Delete" at bounding box center [919, 310] width 81 height 38
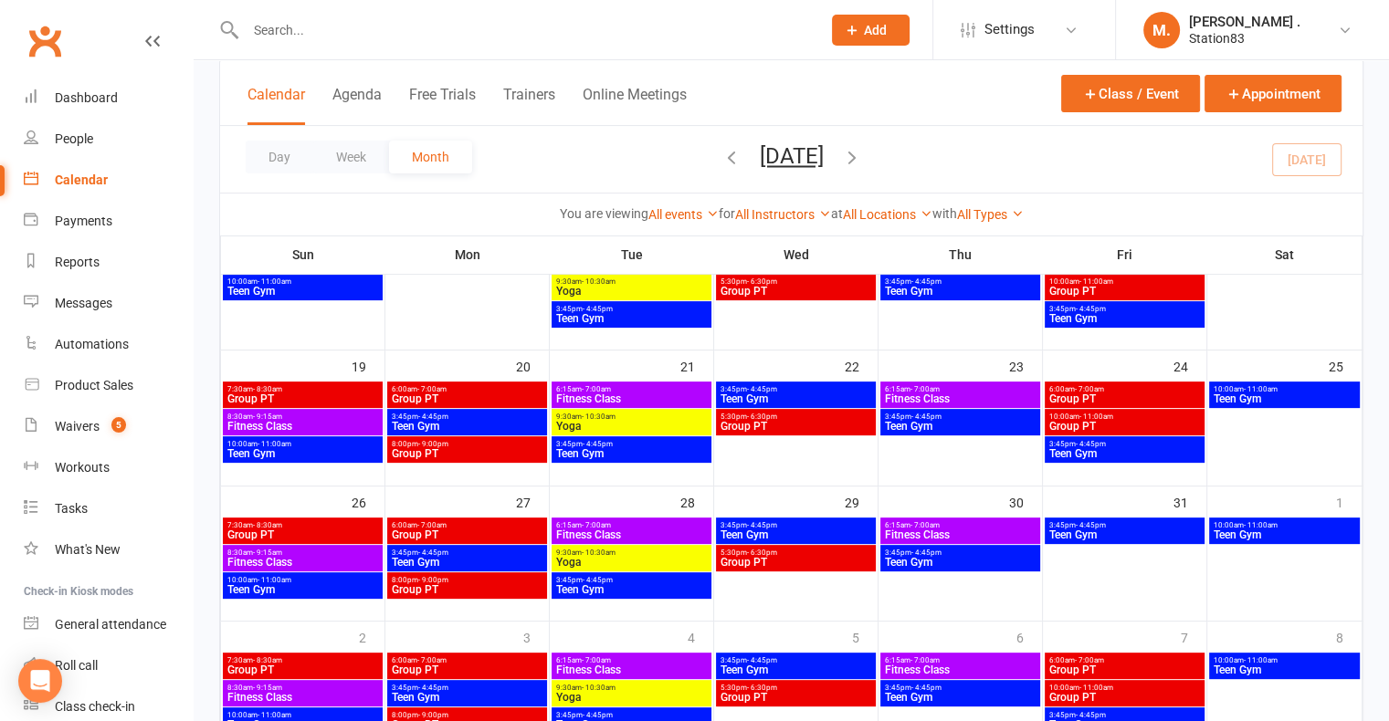
scroll to position [531, 0]
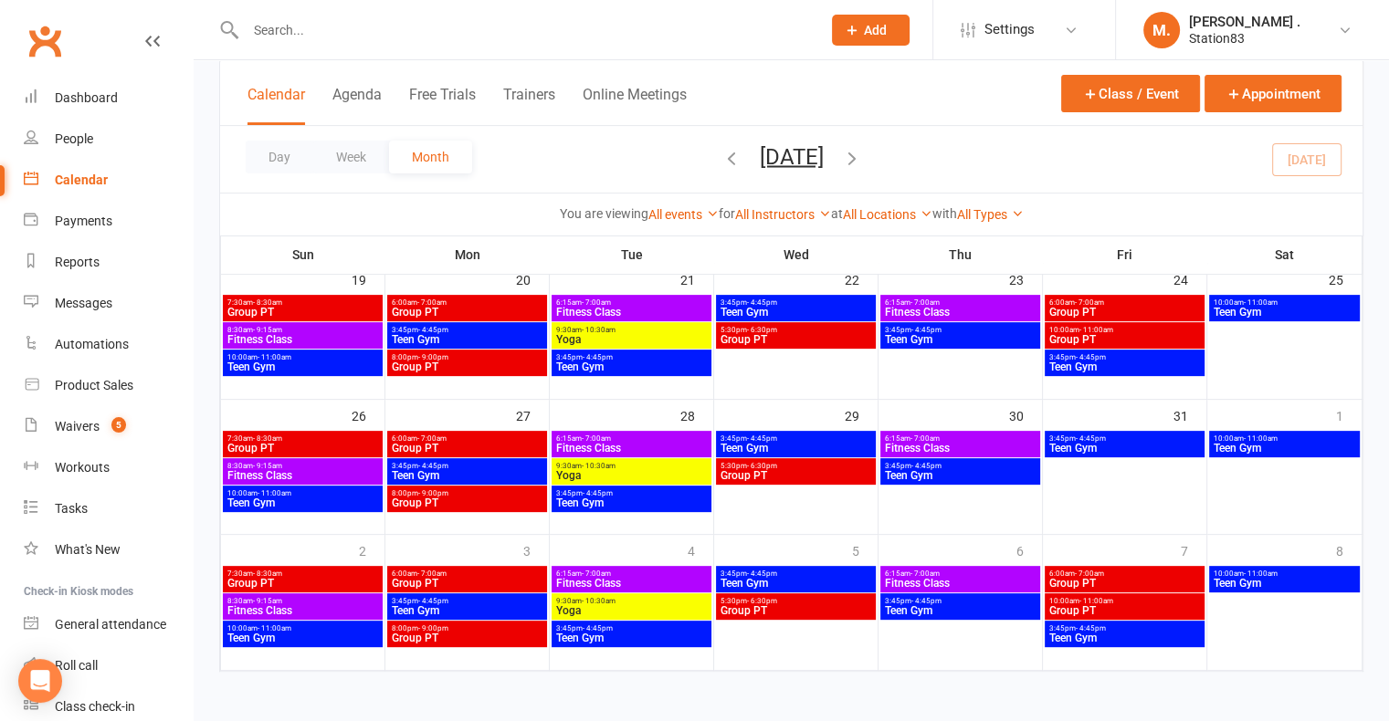
click at [306, 578] on span "Group PT" at bounding box center [302, 583] width 153 height 11
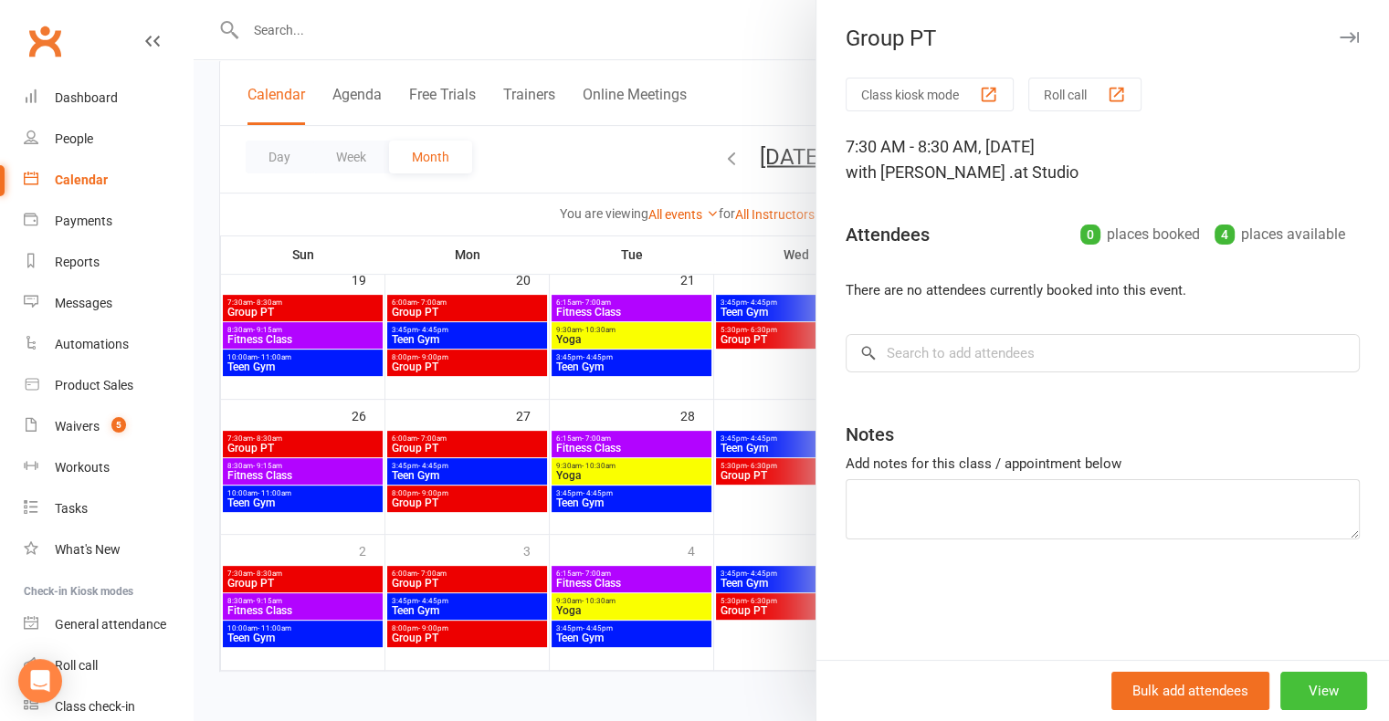
click at [1288, 687] on button "View" at bounding box center [1323, 691] width 87 height 38
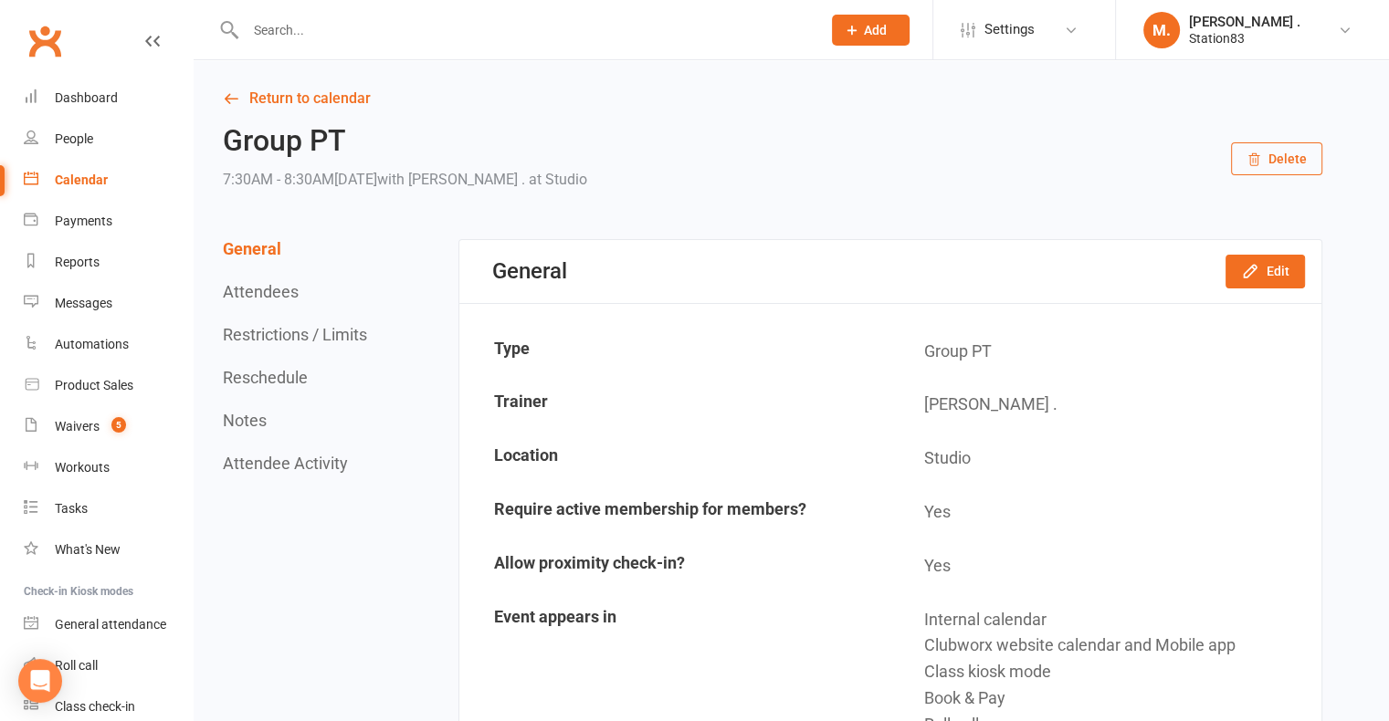
click at [1282, 157] on button "Delete" at bounding box center [1276, 158] width 91 height 33
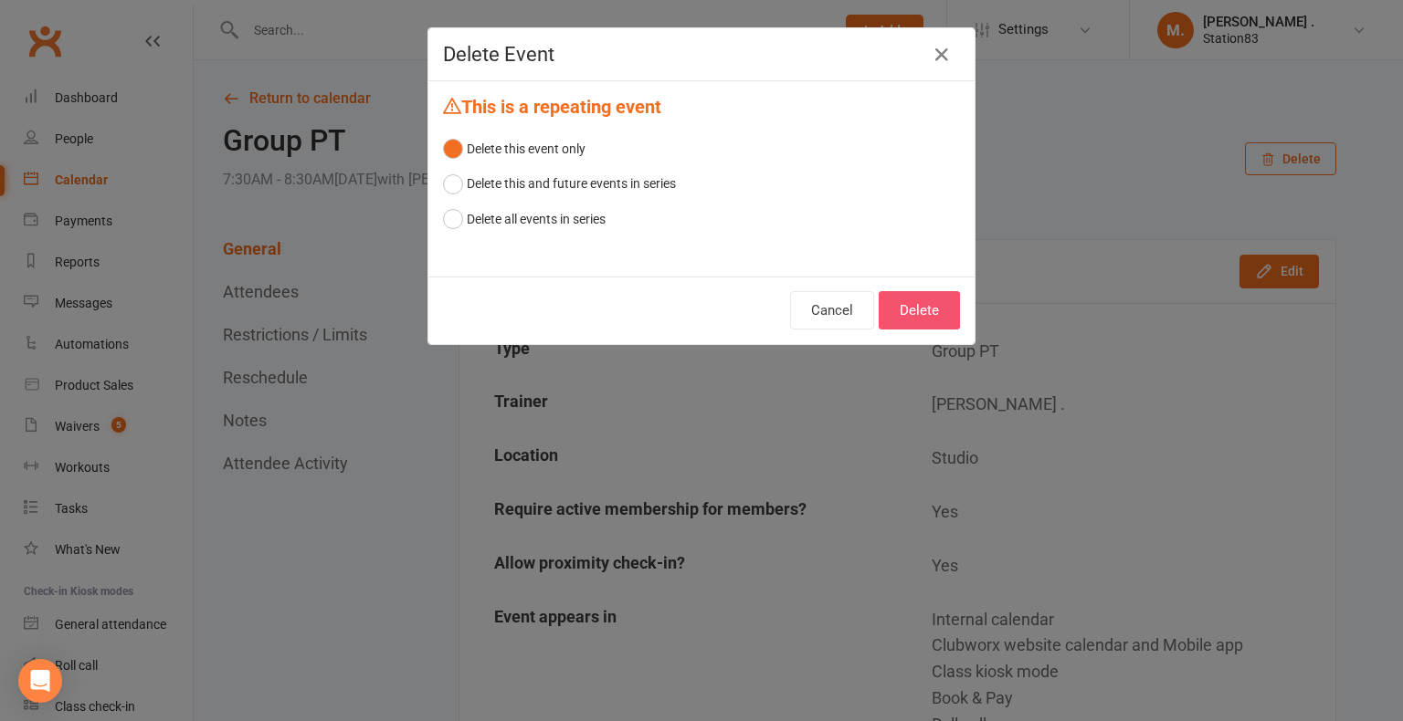
click at [913, 321] on button "Delete" at bounding box center [919, 310] width 81 height 38
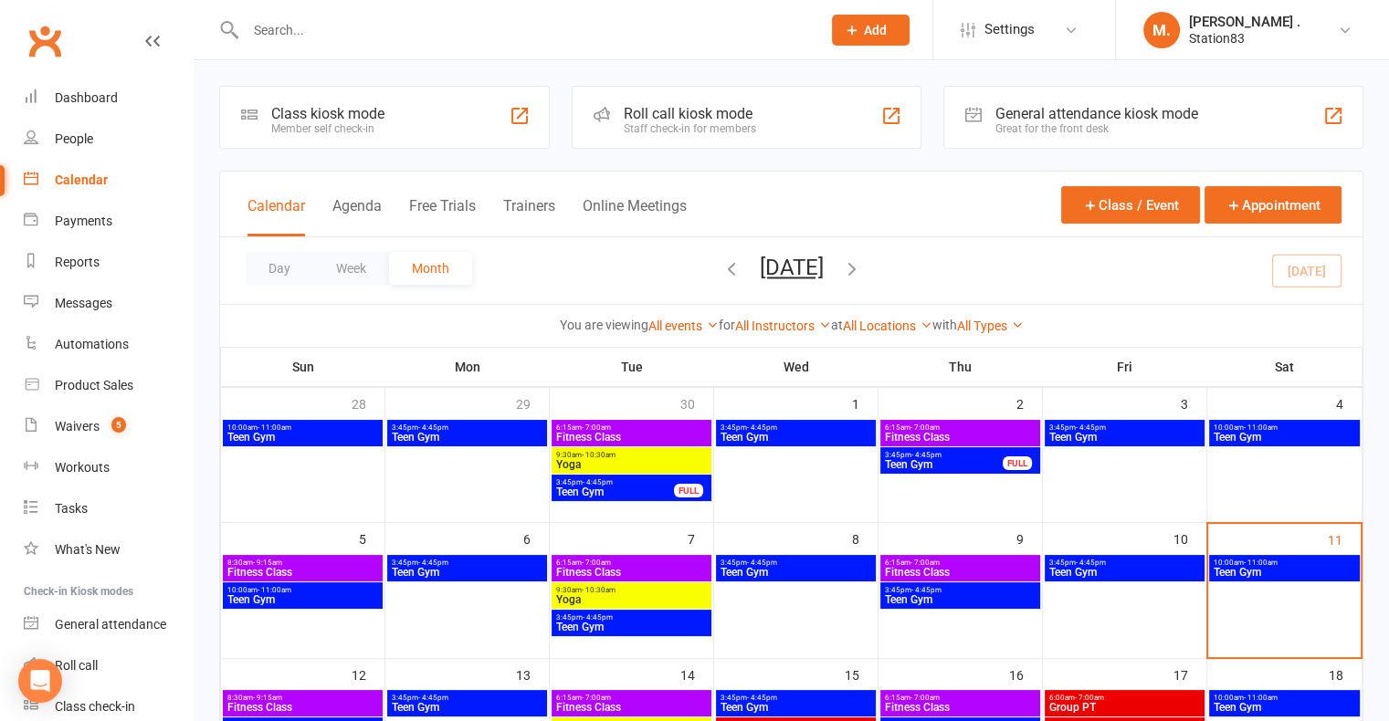
scroll to position [531, 0]
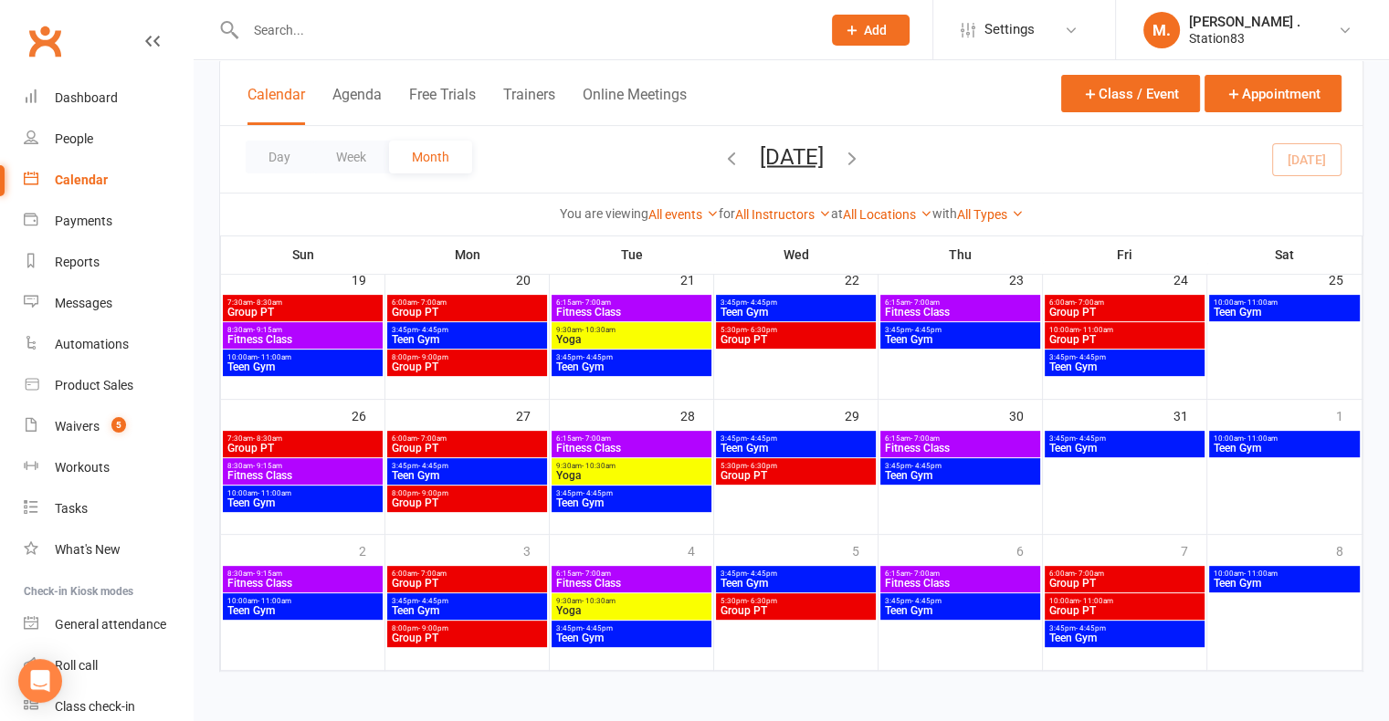
click at [519, 579] on span "Group PT" at bounding box center [467, 583] width 153 height 11
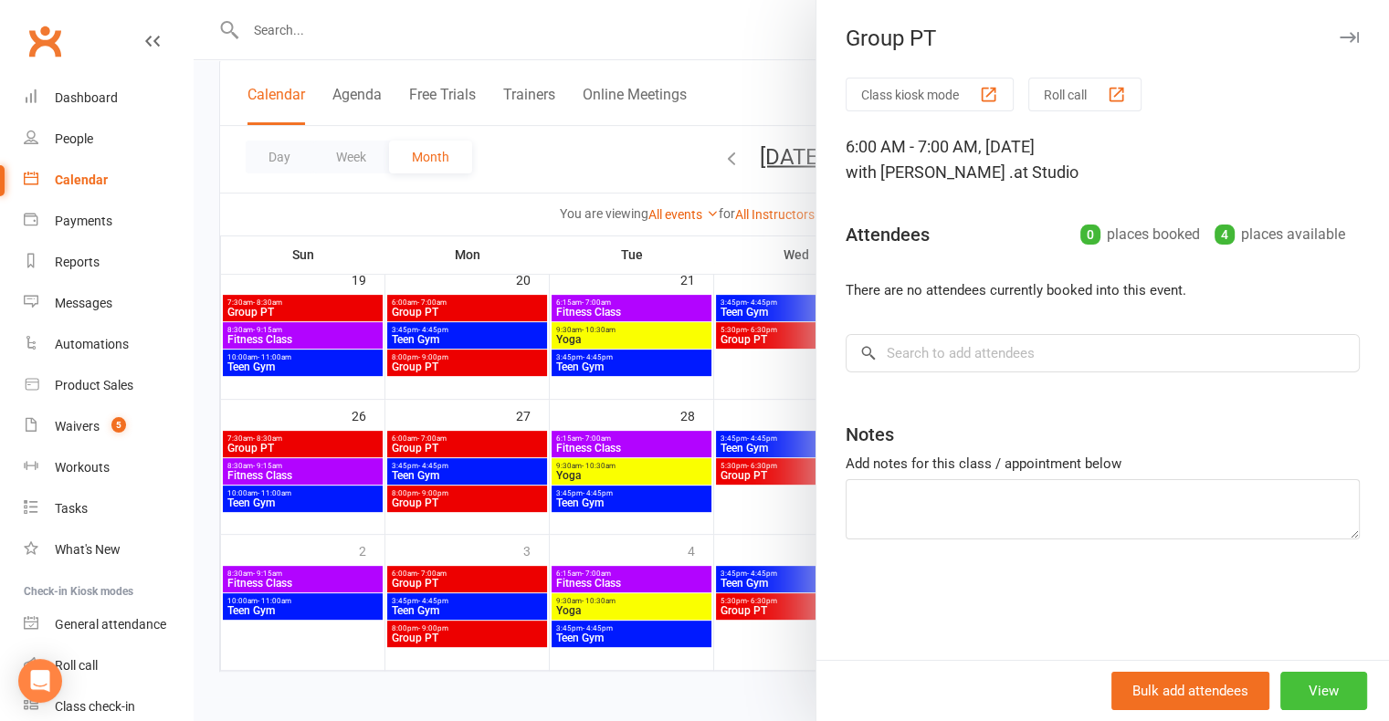
click at [1321, 696] on button "View" at bounding box center [1323, 691] width 87 height 38
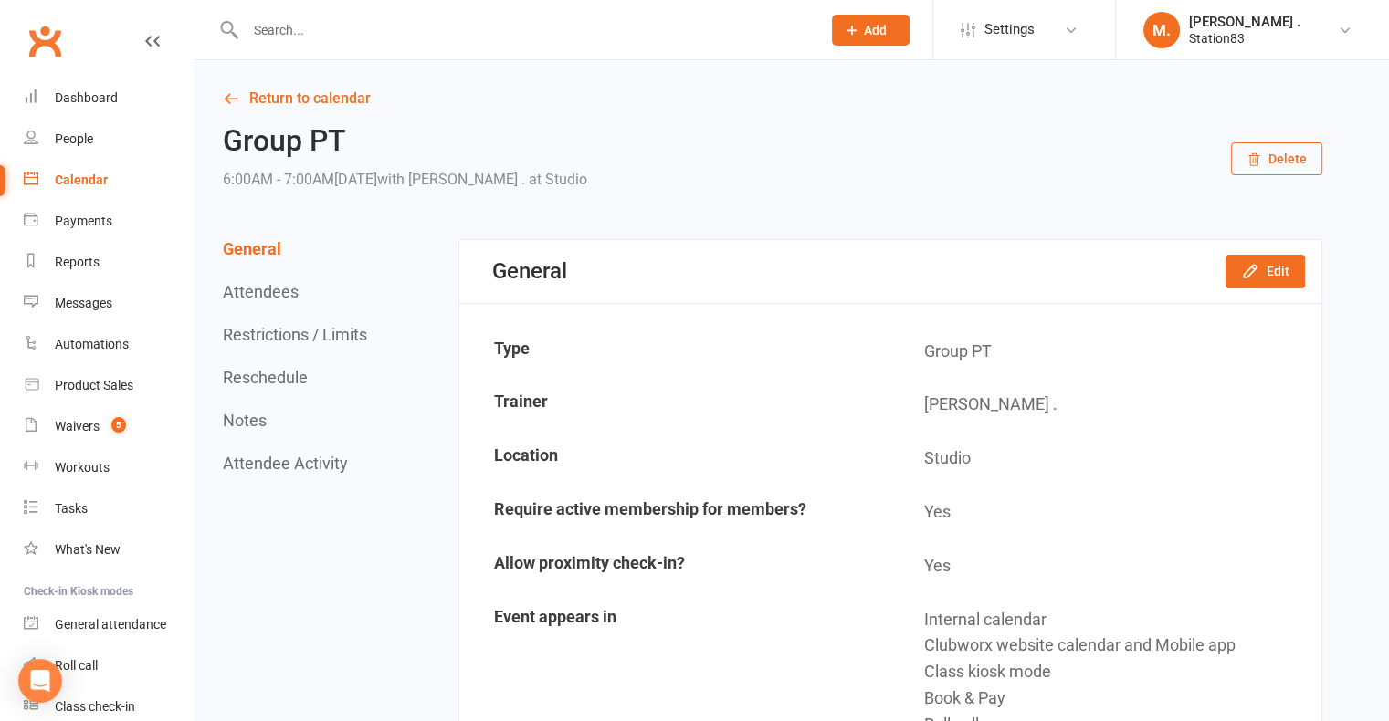
click at [1282, 169] on button "Delete" at bounding box center [1276, 158] width 91 height 33
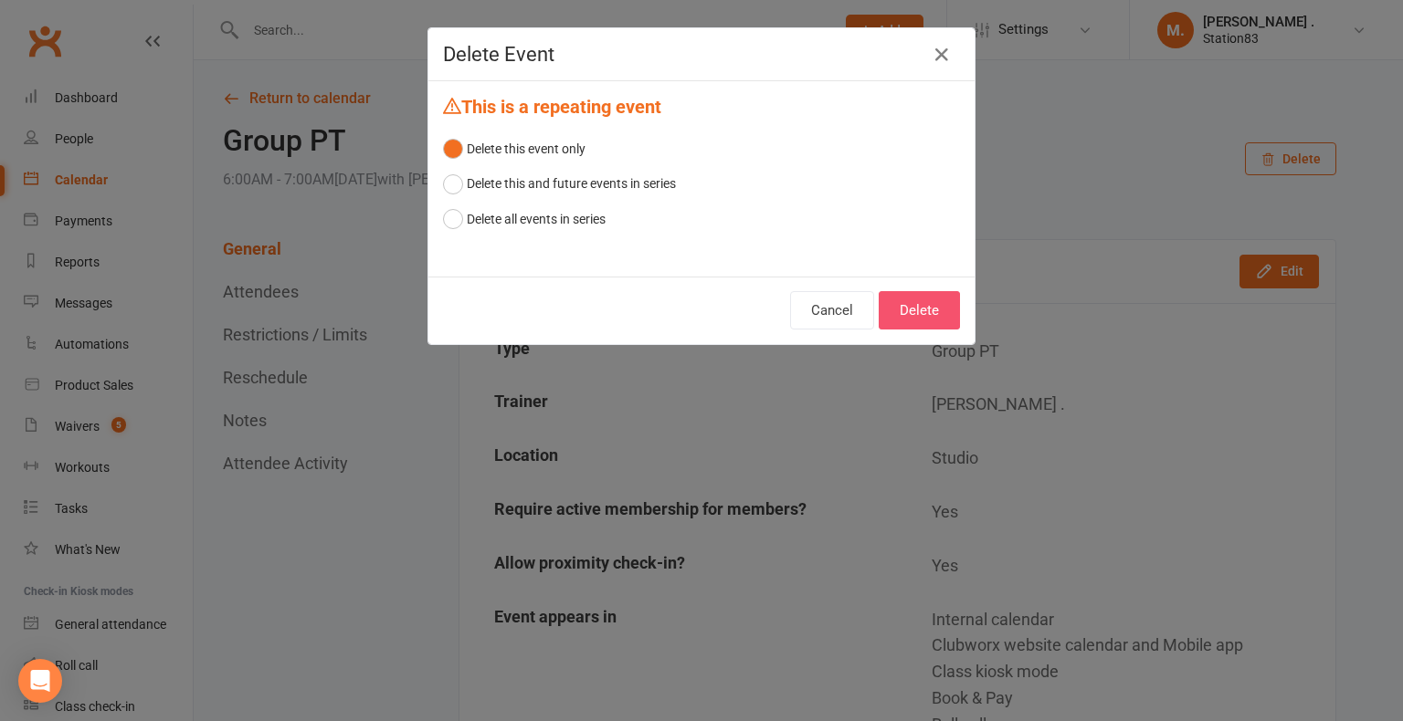
click at [921, 314] on button "Delete" at bounding box center [919, 310] width 81 height 38
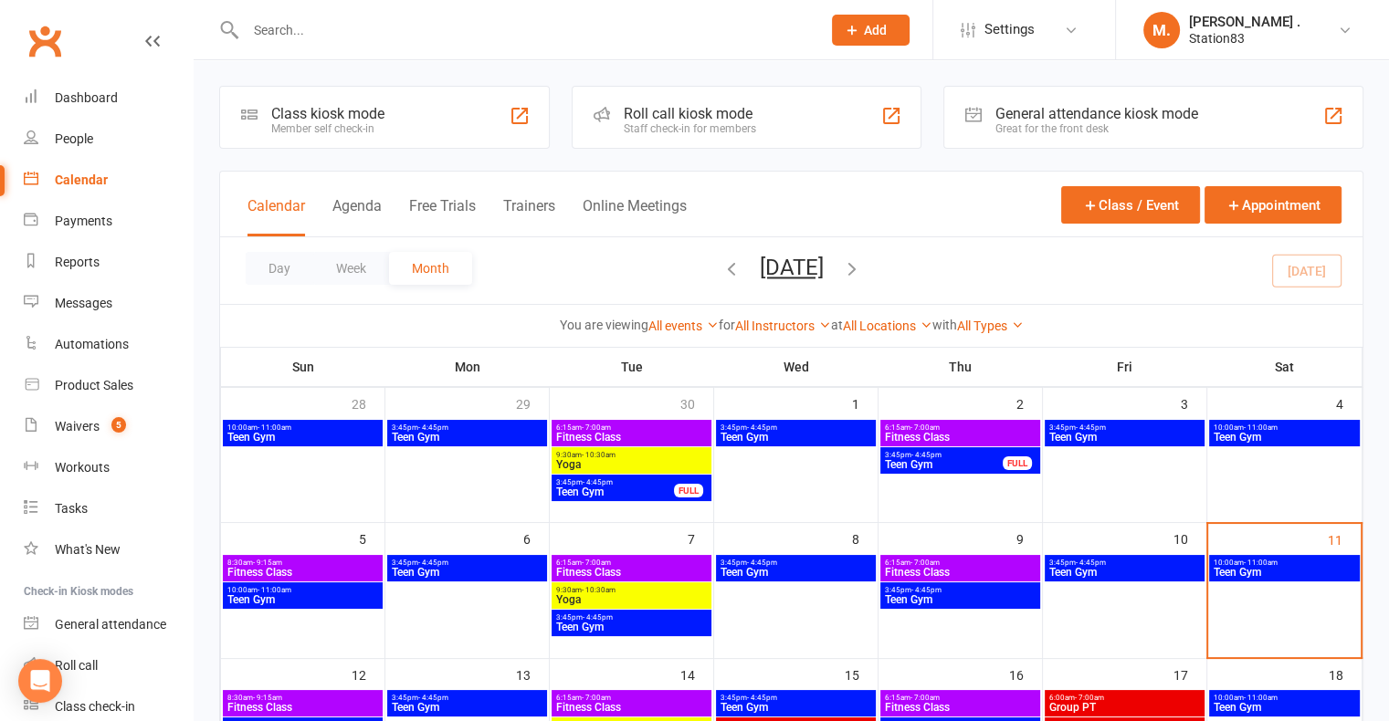
scroll to position [531, 0]
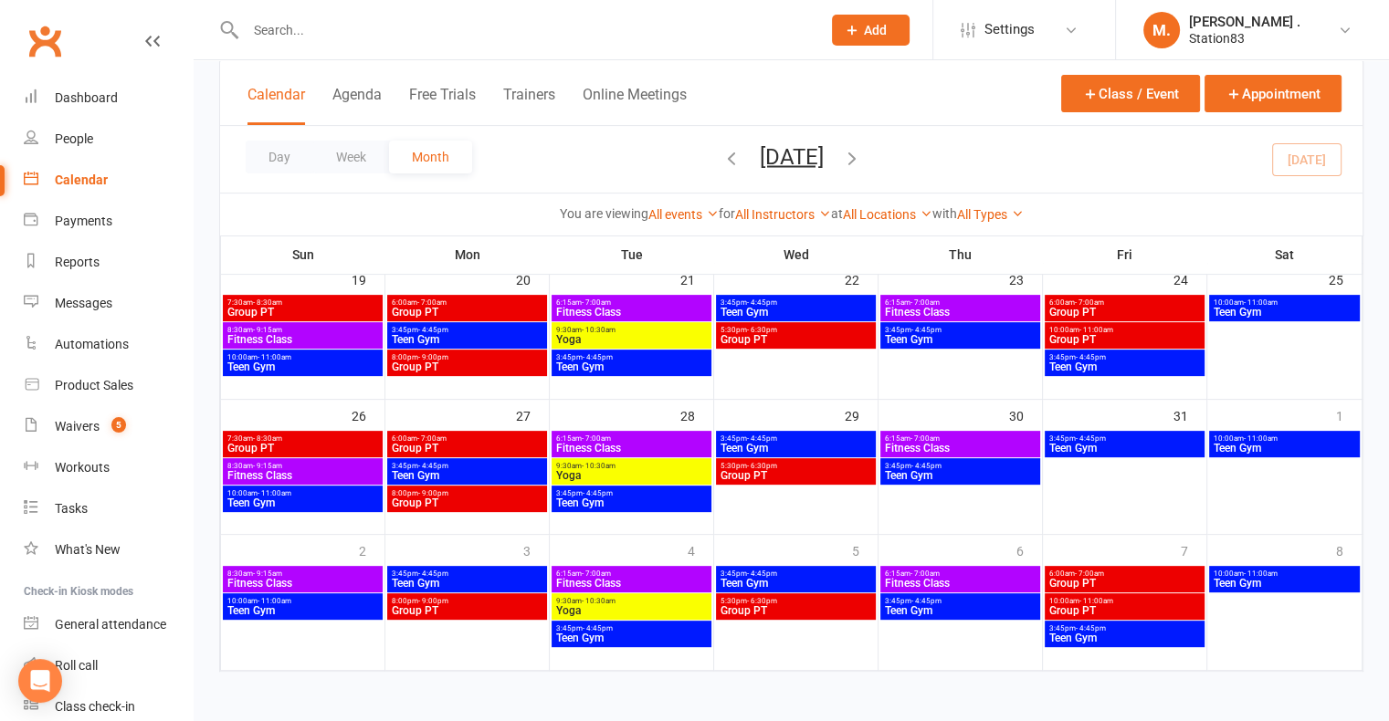
click at [437, 613] on span "Group PT" at bounding box center [467, 610] width 153 height 11
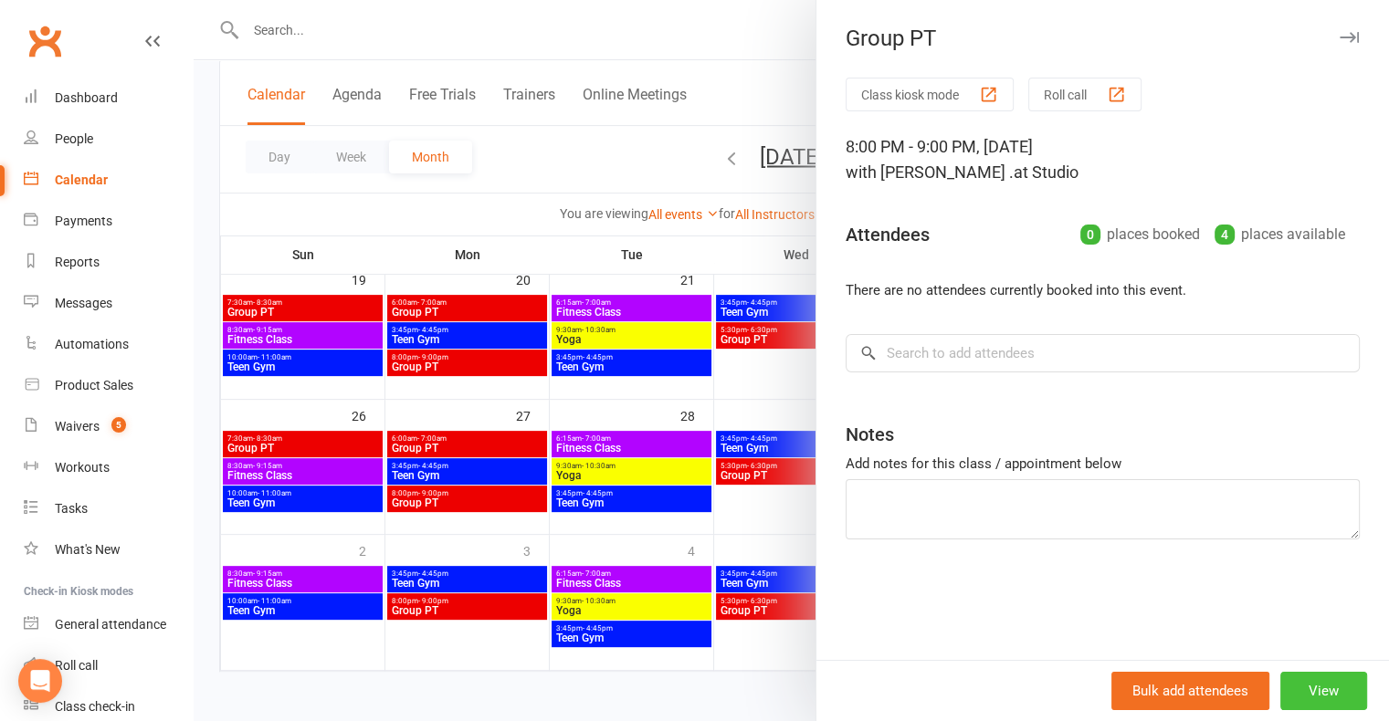
click at [1324, 692] on button "View" at bounding box center [1323, 691] width 87 height 38
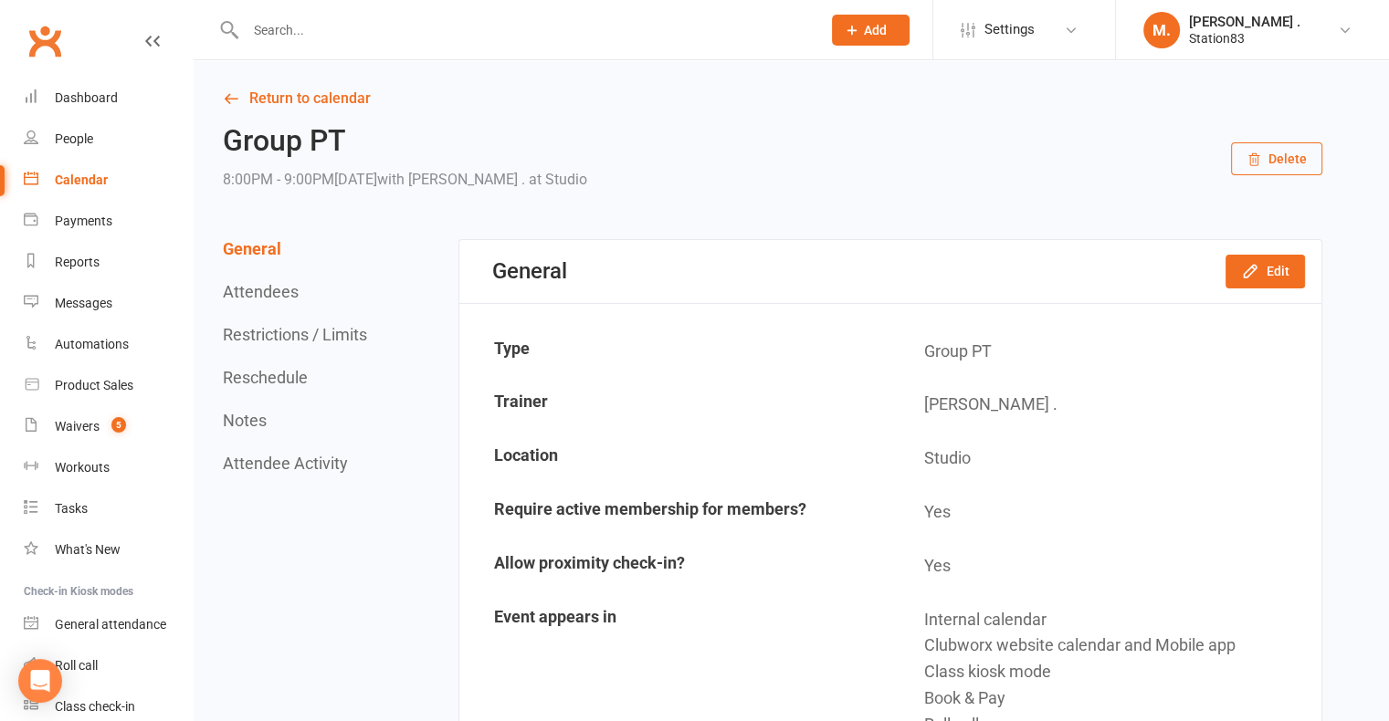
click at [1272, 167] on button "Delete" at bounding box center [1276, 158] width 91 height 33
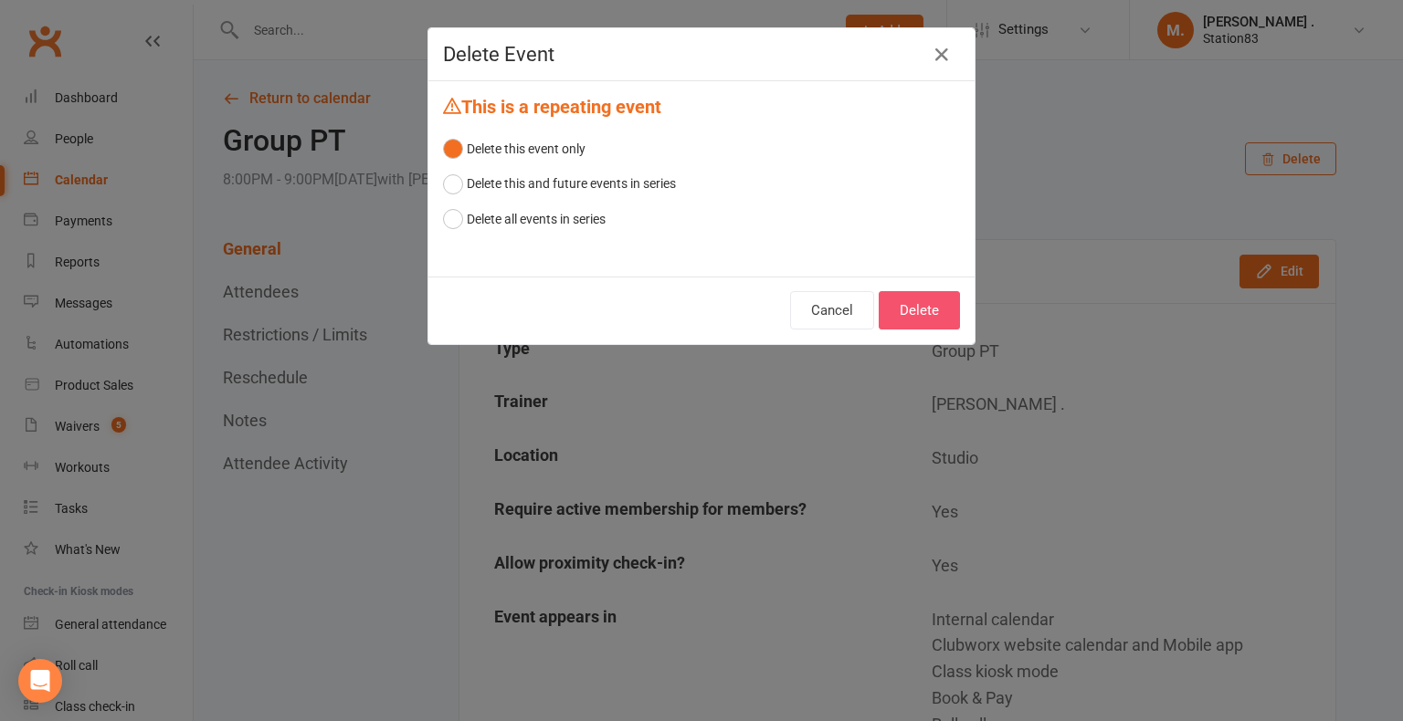
click at [917, 312] on button "Delete" at bounding box center [919, 310] width 81 height 38
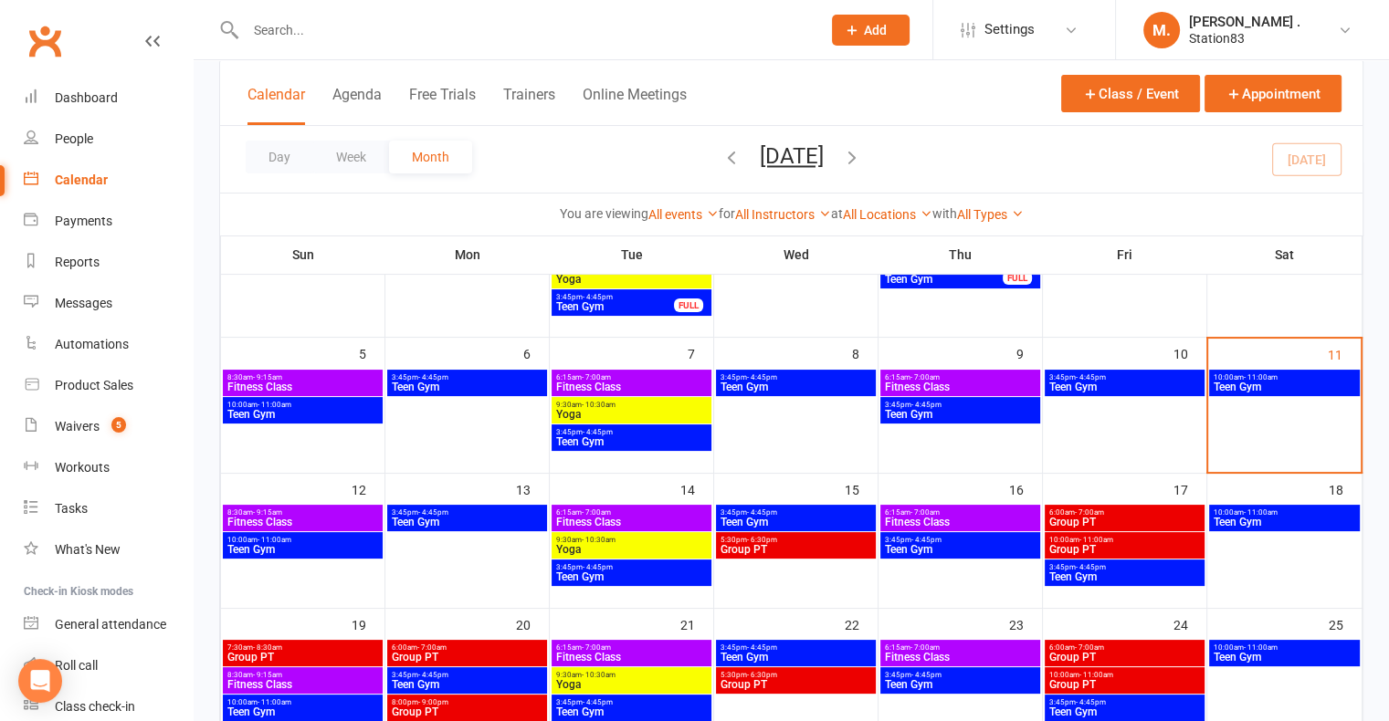
scroll to position [531, 0]
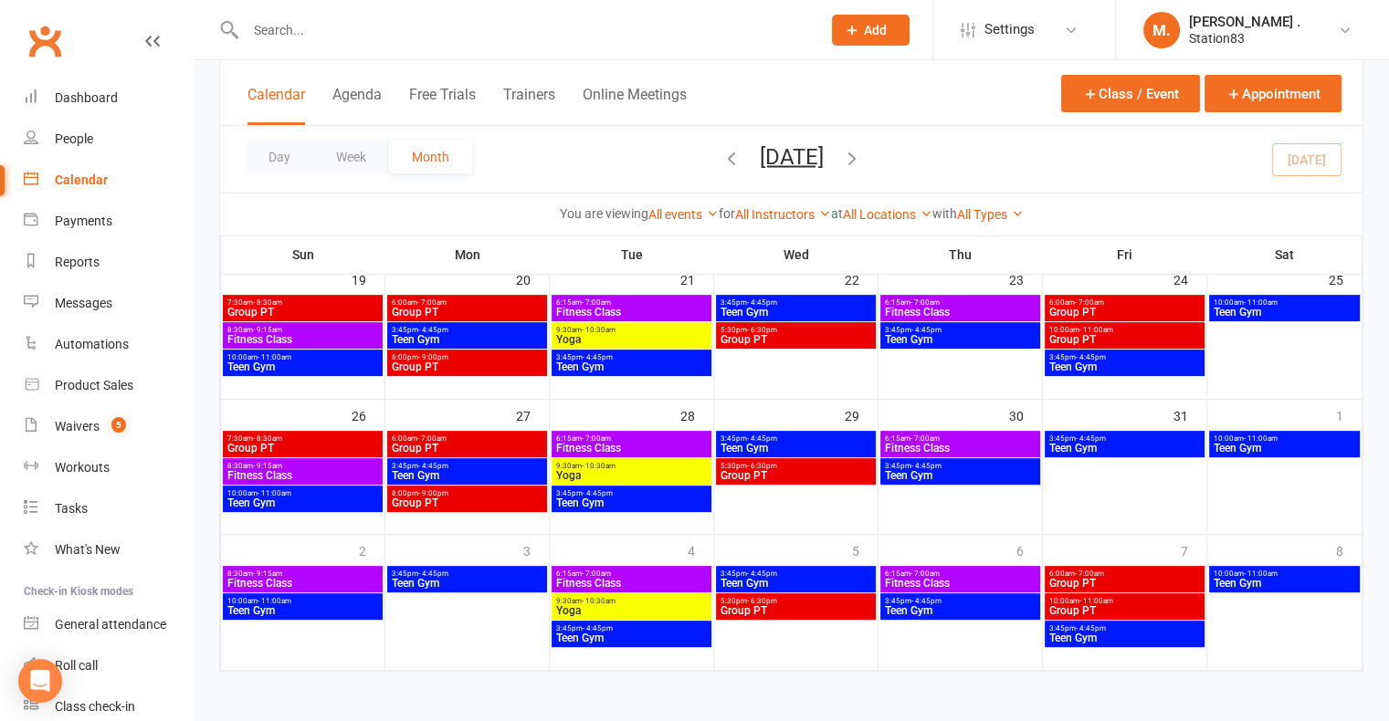
click at [815, 600] on span "5:30pm - 6:30pm" at bounding box center [796, 601] width 153 height 8
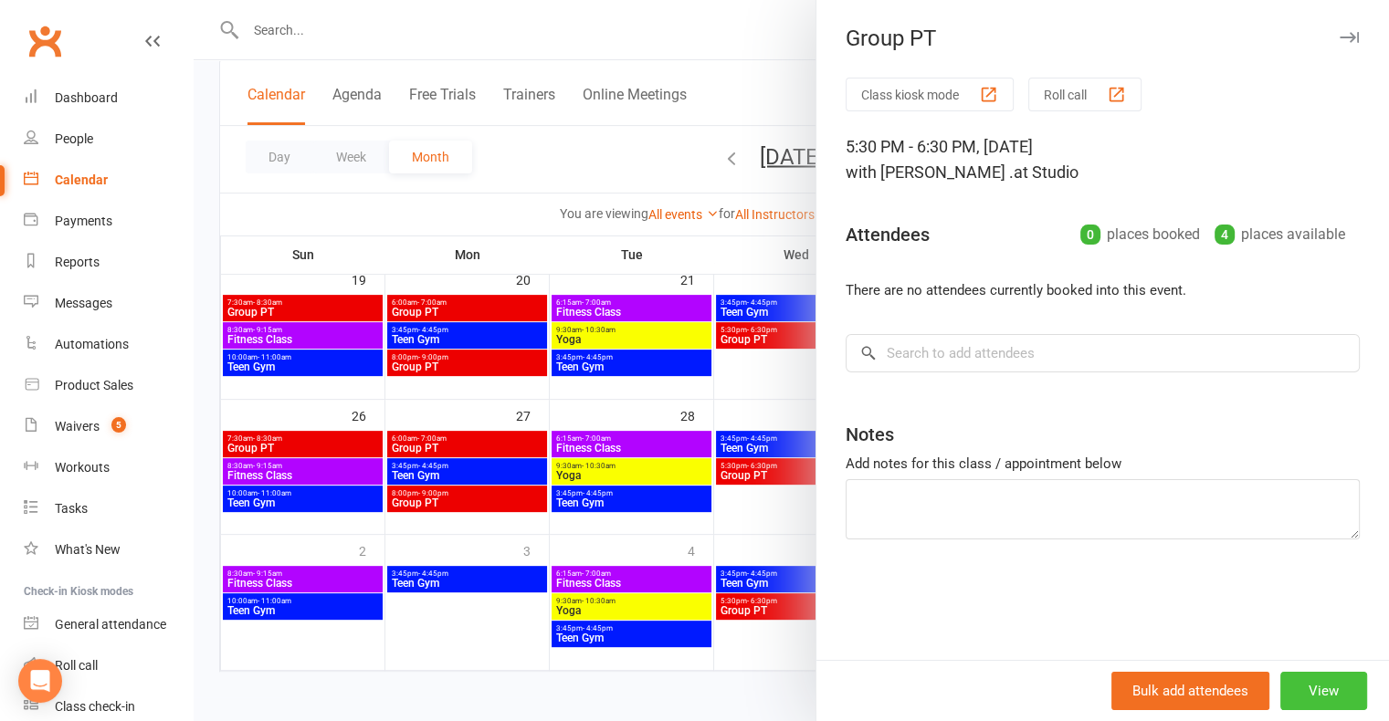
click at [1319, 700] on button "View" at bounding box center [1323, 691] width 87 height 38
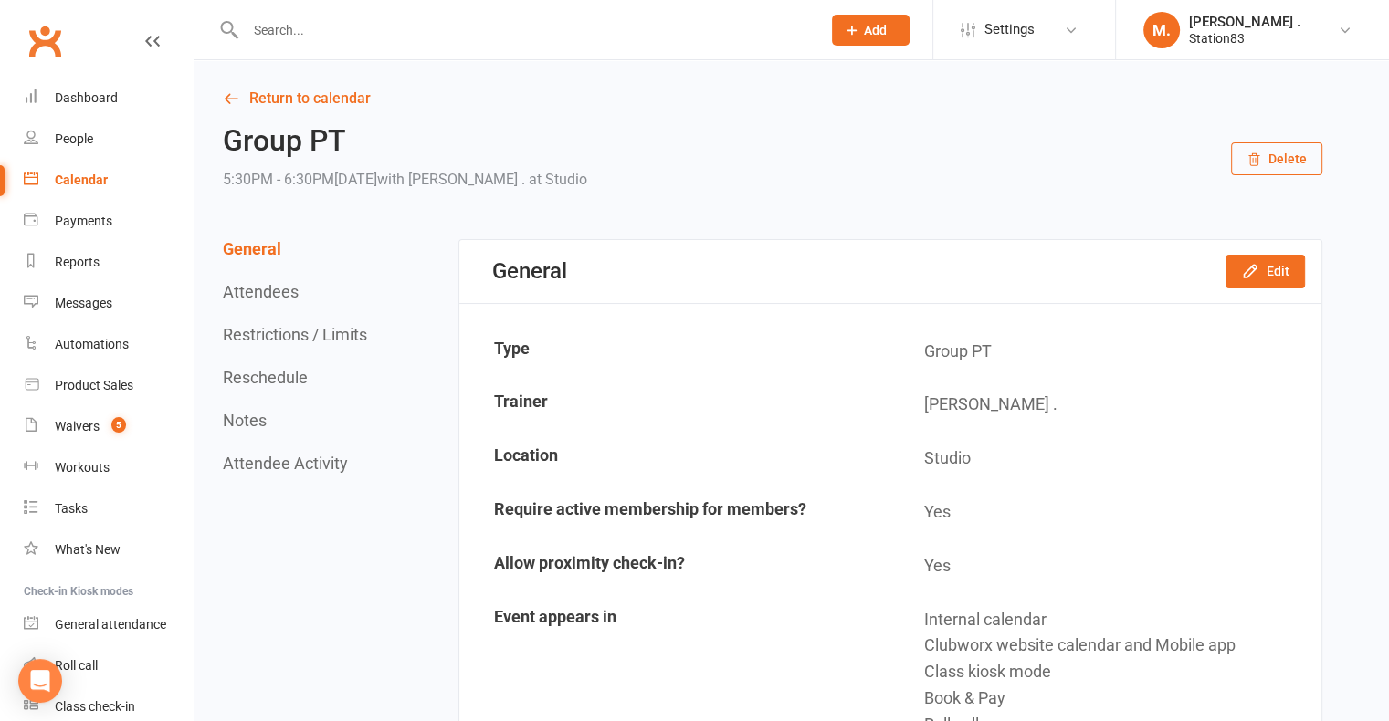
click at [1286, 160] on button "Delete" at bounding box center [1276, 158] width 91 height 33
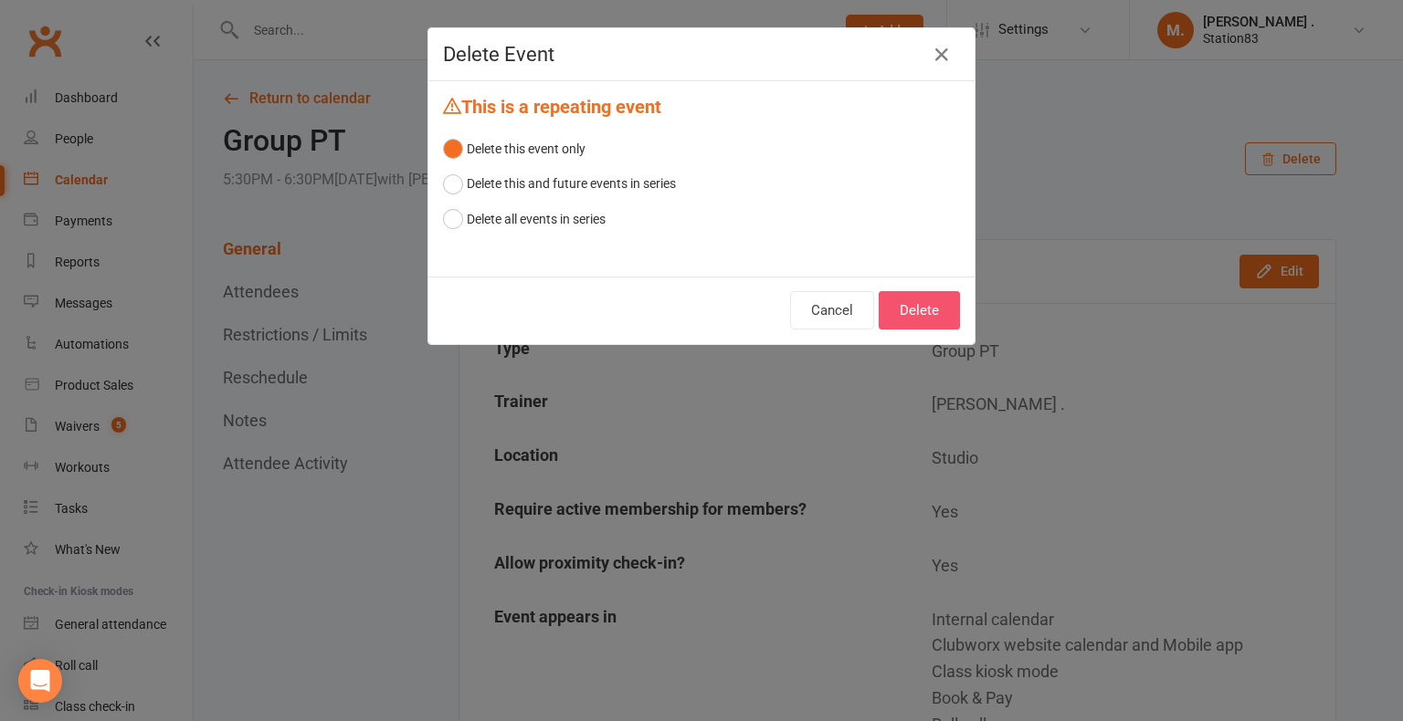
click at [941, 312] on button "Delete" at bounding box center [919, 310] width 81 height 38
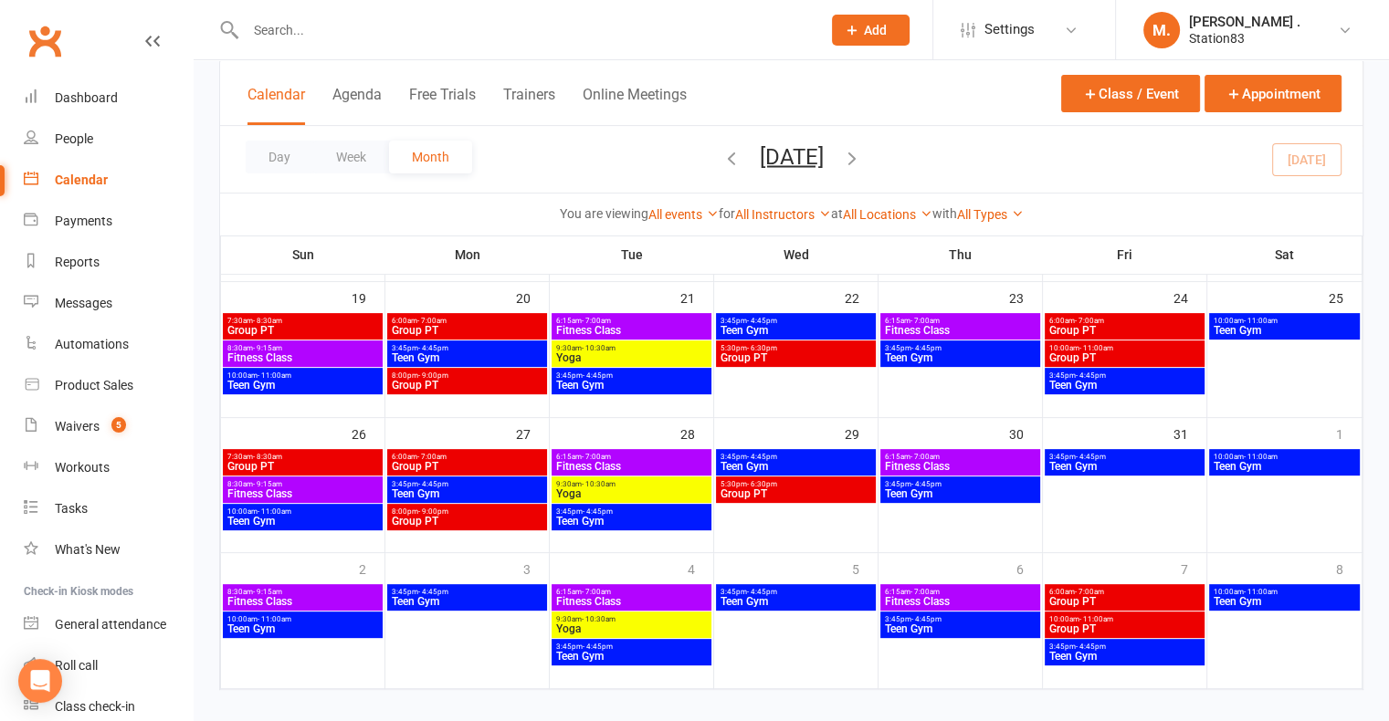
scroll to position [531, 0]
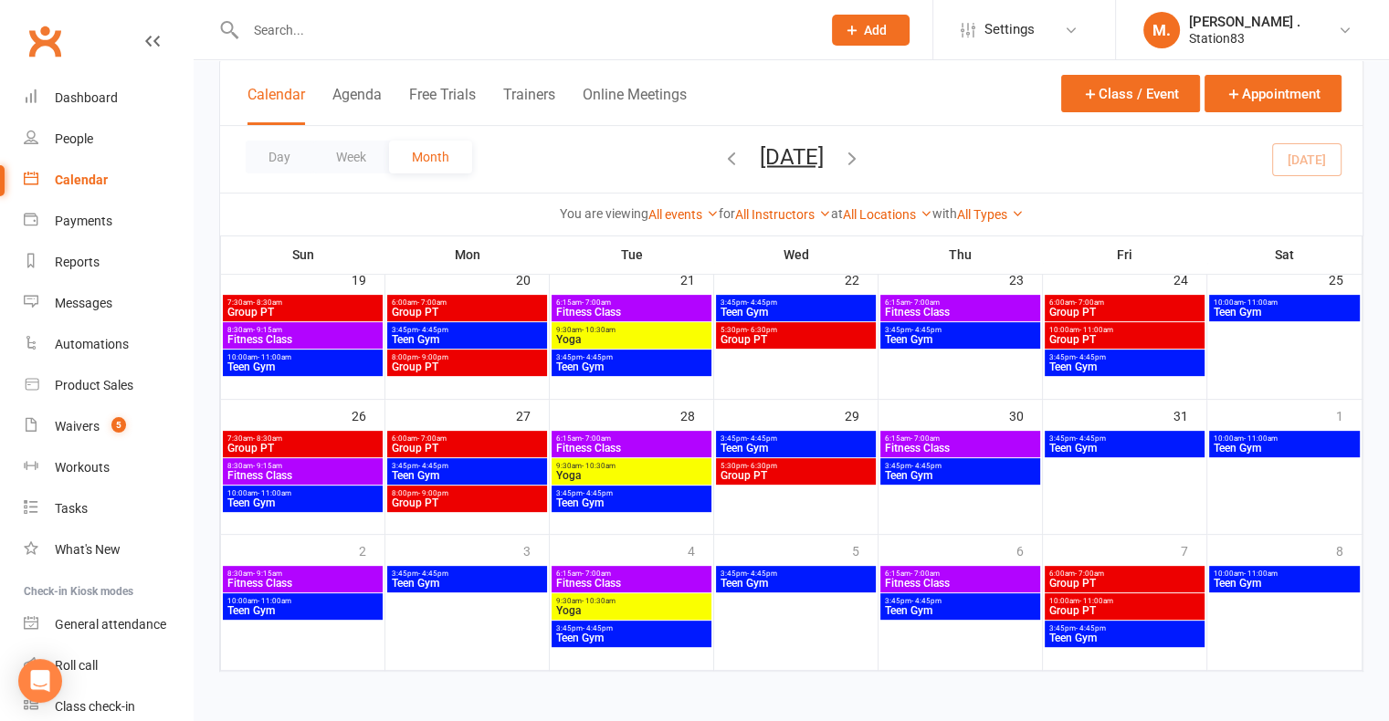
click at [1089, 578] on span "Group PT" at bounding box center [1124, 583] width 153 height 11
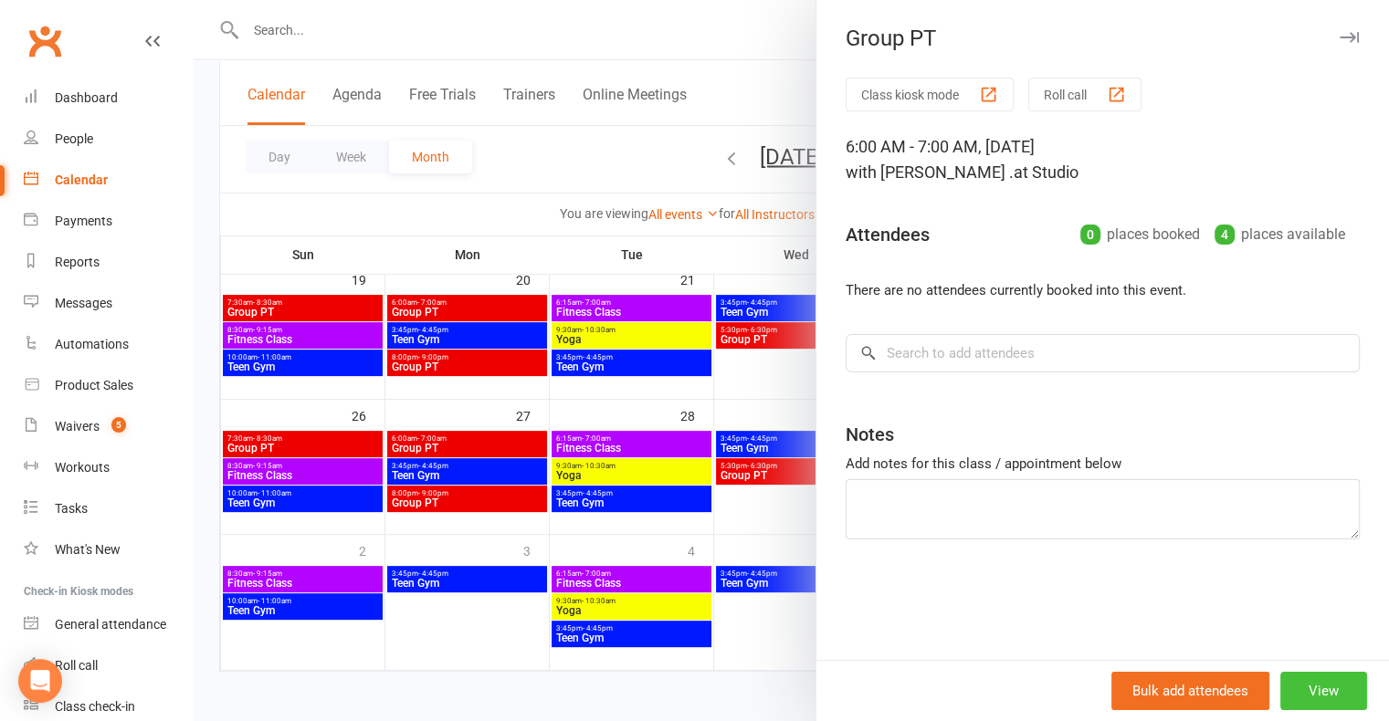
click at [1289, 683] on button "View" at bounding box center [1323, 691] width 87 height 38
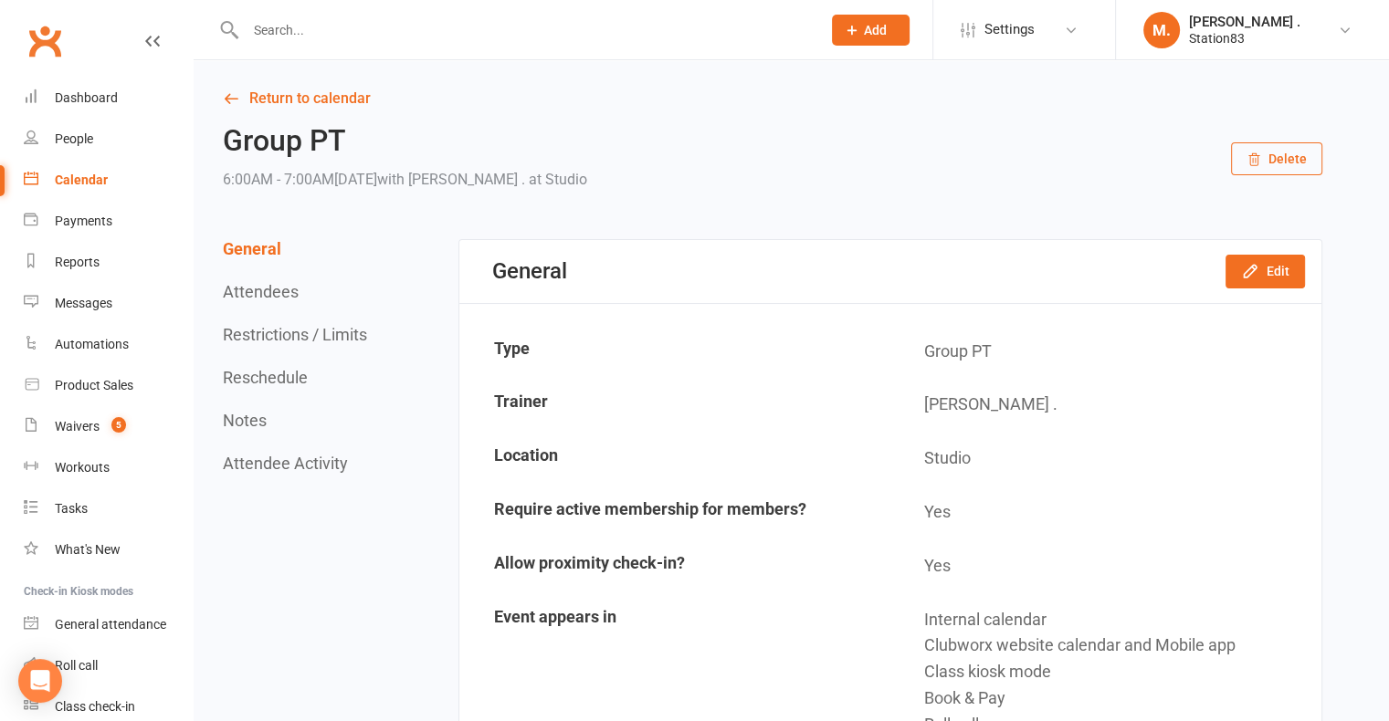
click at [1289, 148] on button "Delete" at bounding box center [1276, 158] width 91 height 33
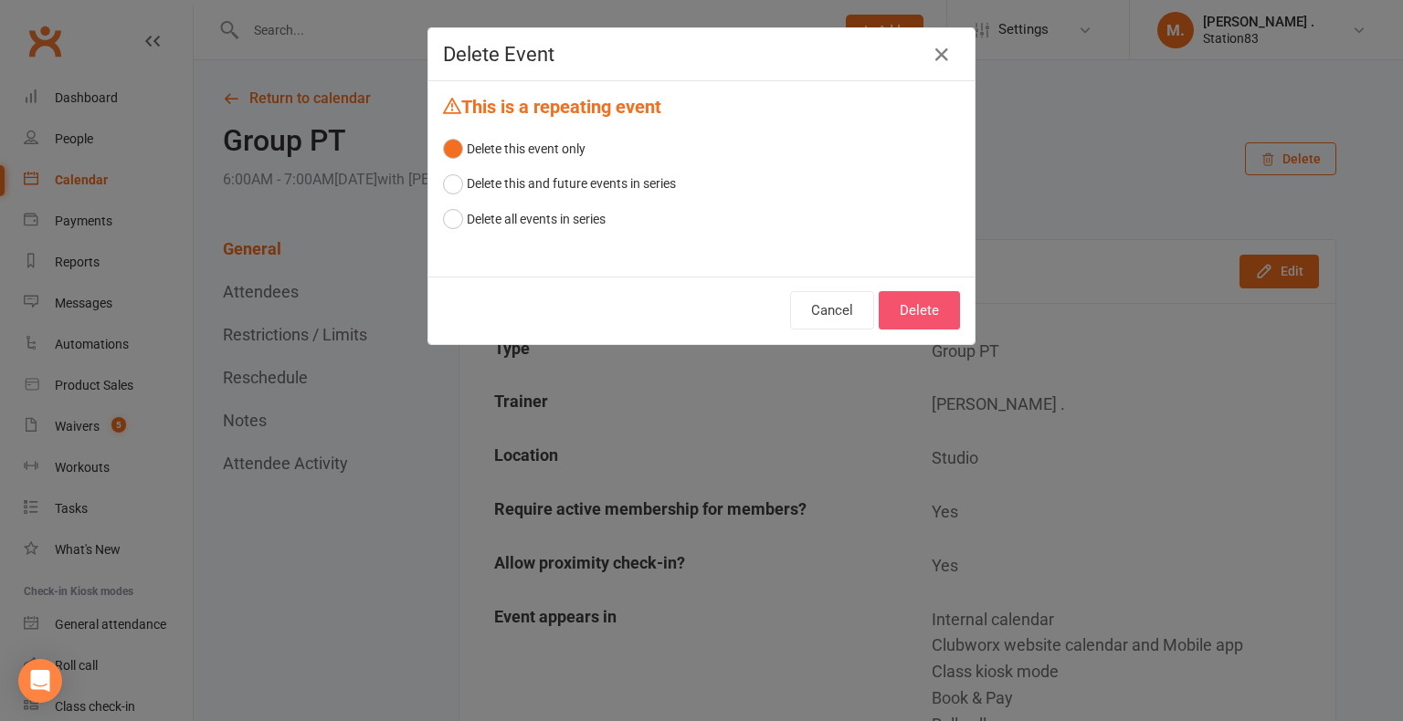
click at [931, 312] on button "Delete" at bounding box center [919, 310] width 81 height 38
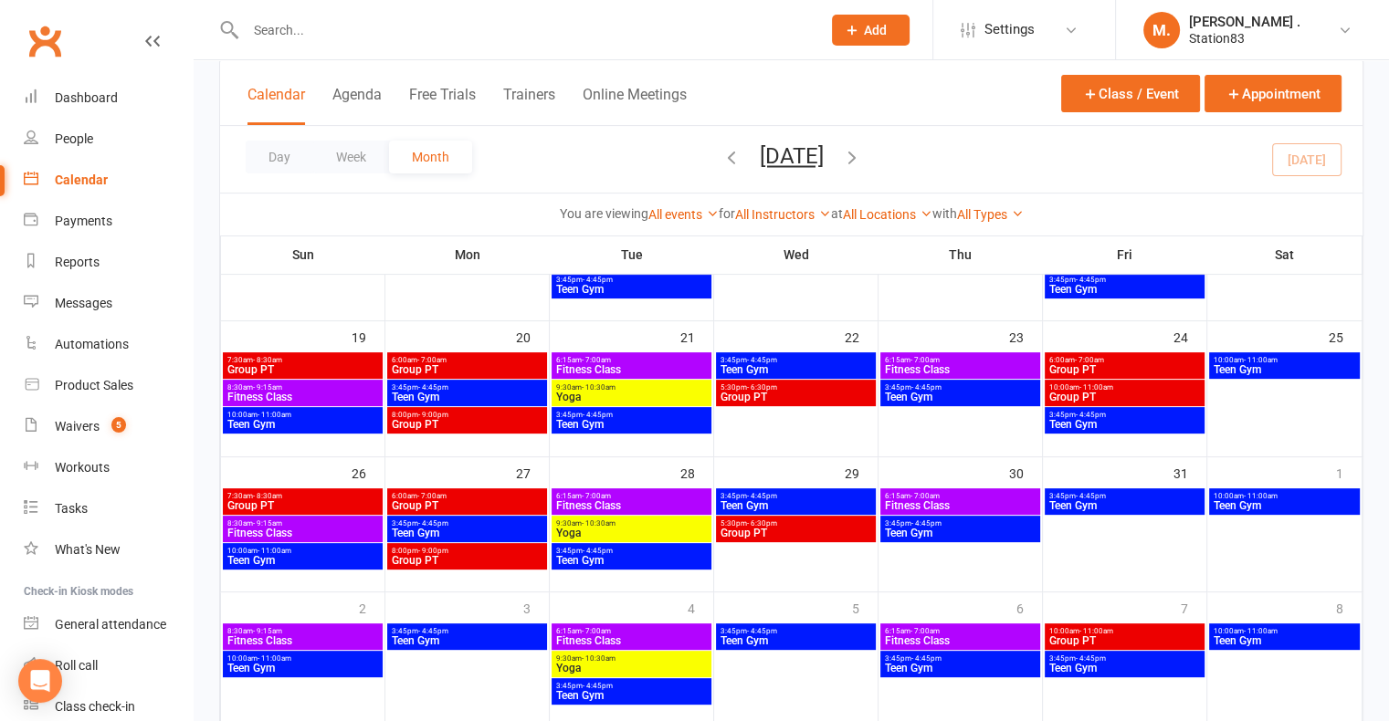
scroll to position [479, 0]
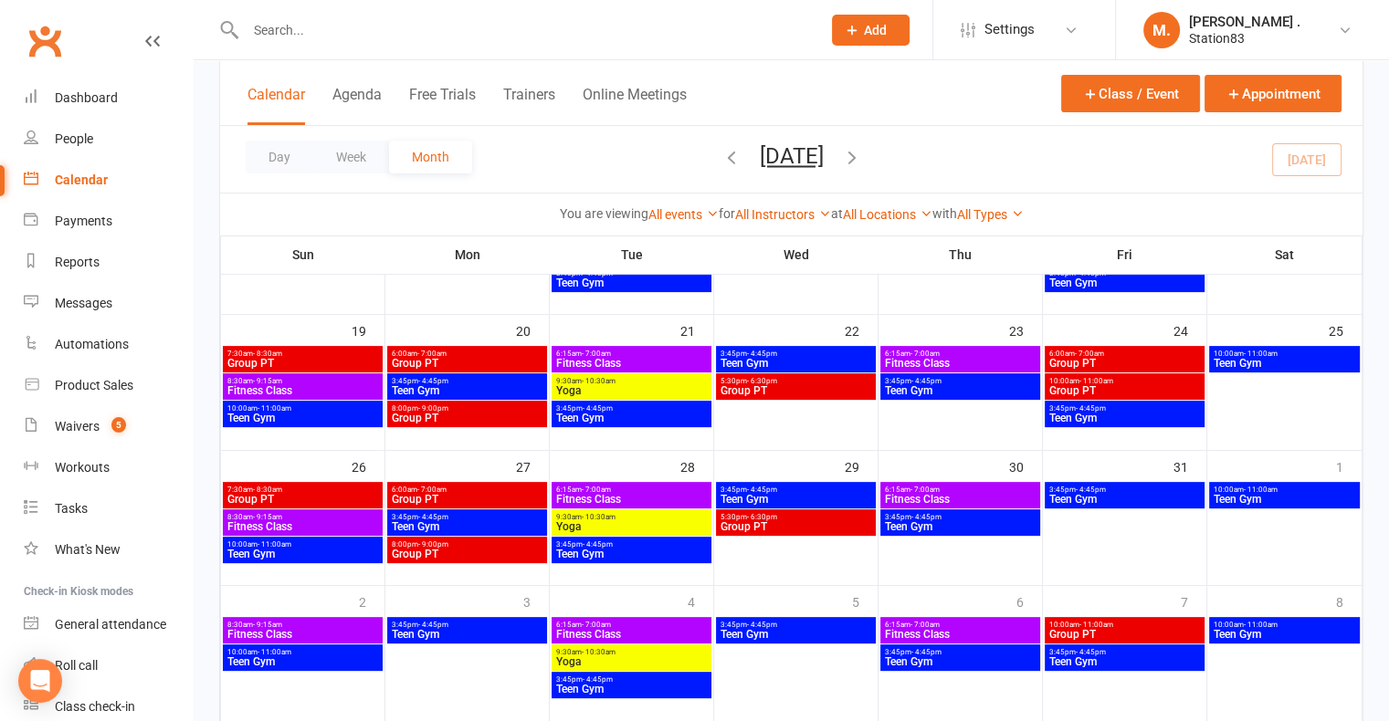
click at [1118, 634] on span "Group PT" at bounding box center [1124, 634] width 153 height 11
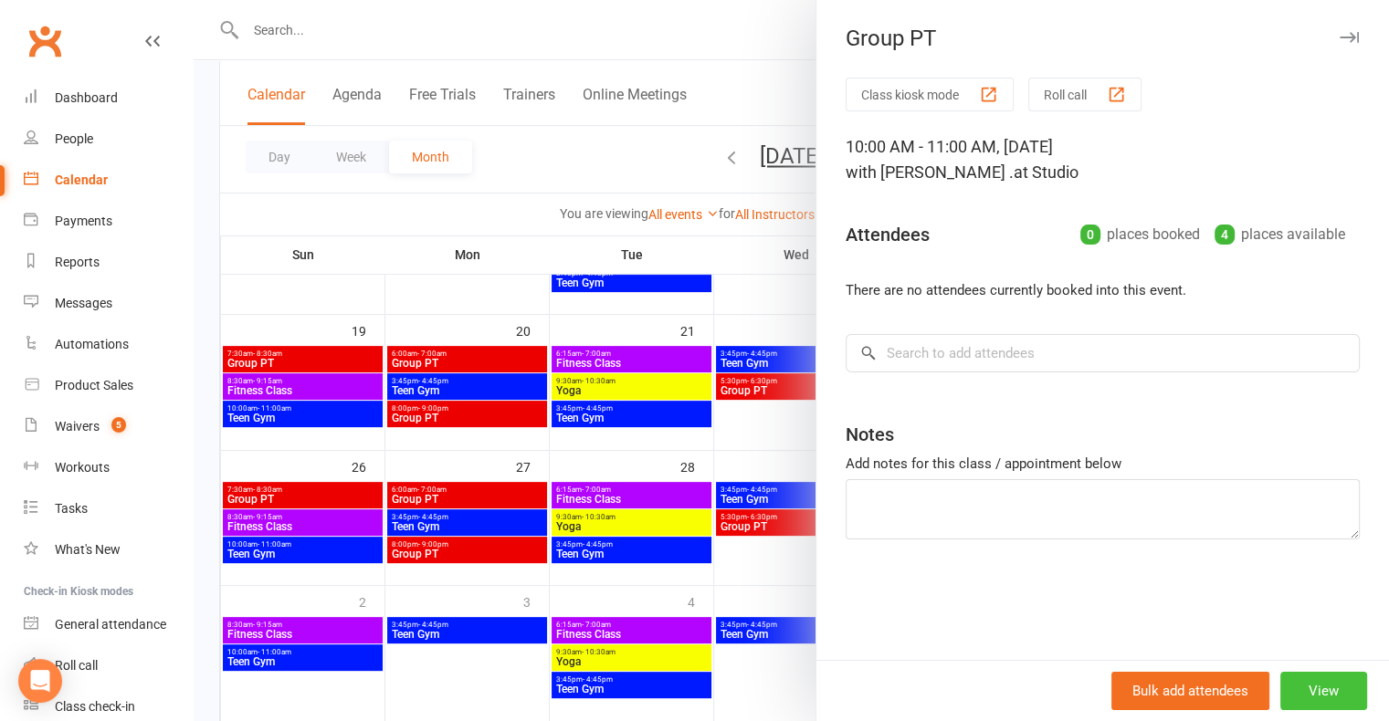
click at [1294, 684] on button "View" at bounding box center [1323, 691] width 87 height 38
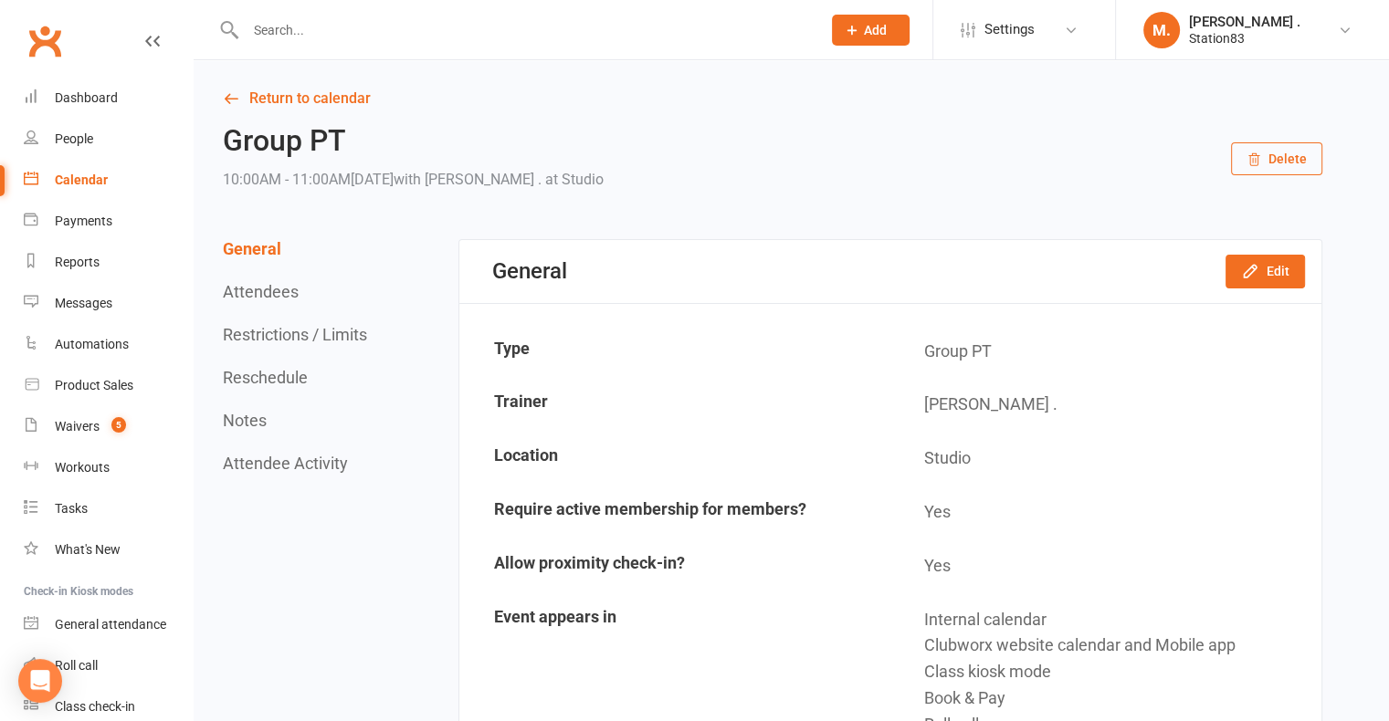
click at [1261, 171] on button "Delete" at bounding box center [1276, 158] width 91 height 33
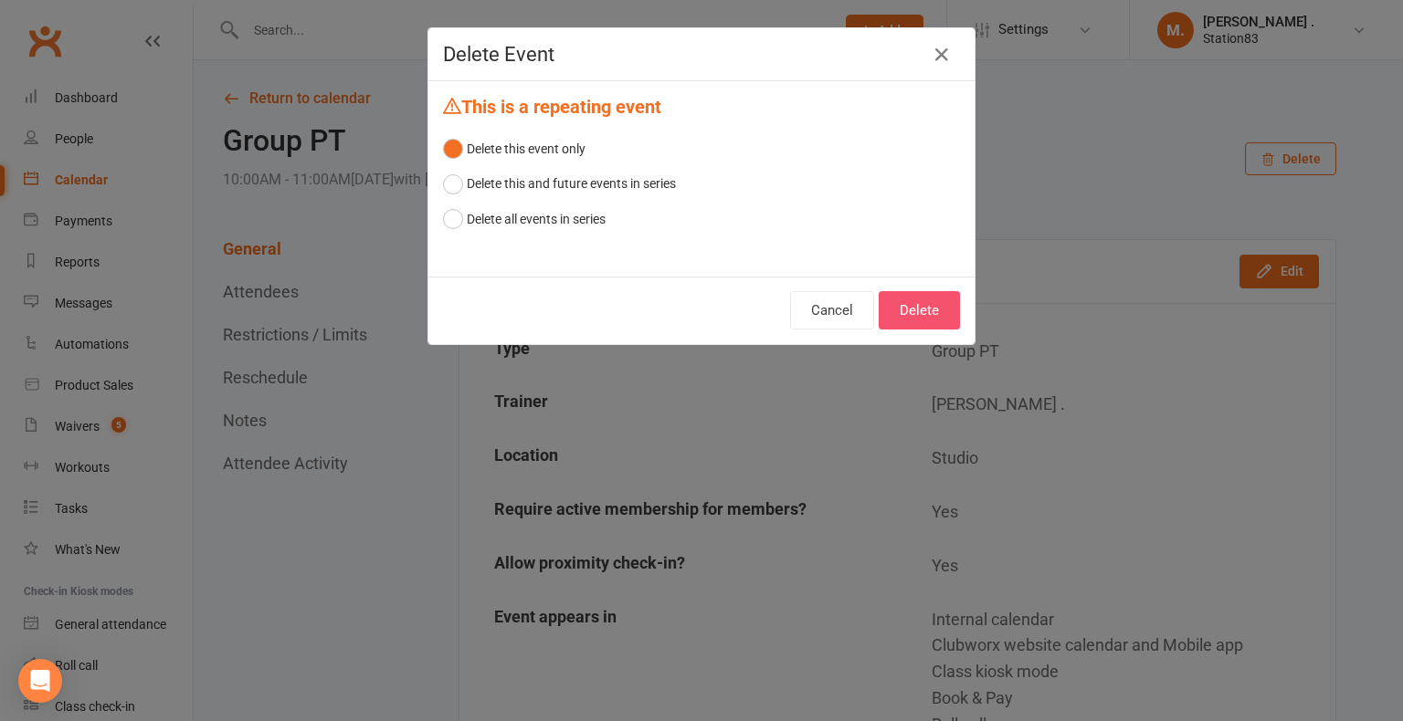
click at [911, 302] on button "Delete" at bounding box center [919, 310] width 81 height 38
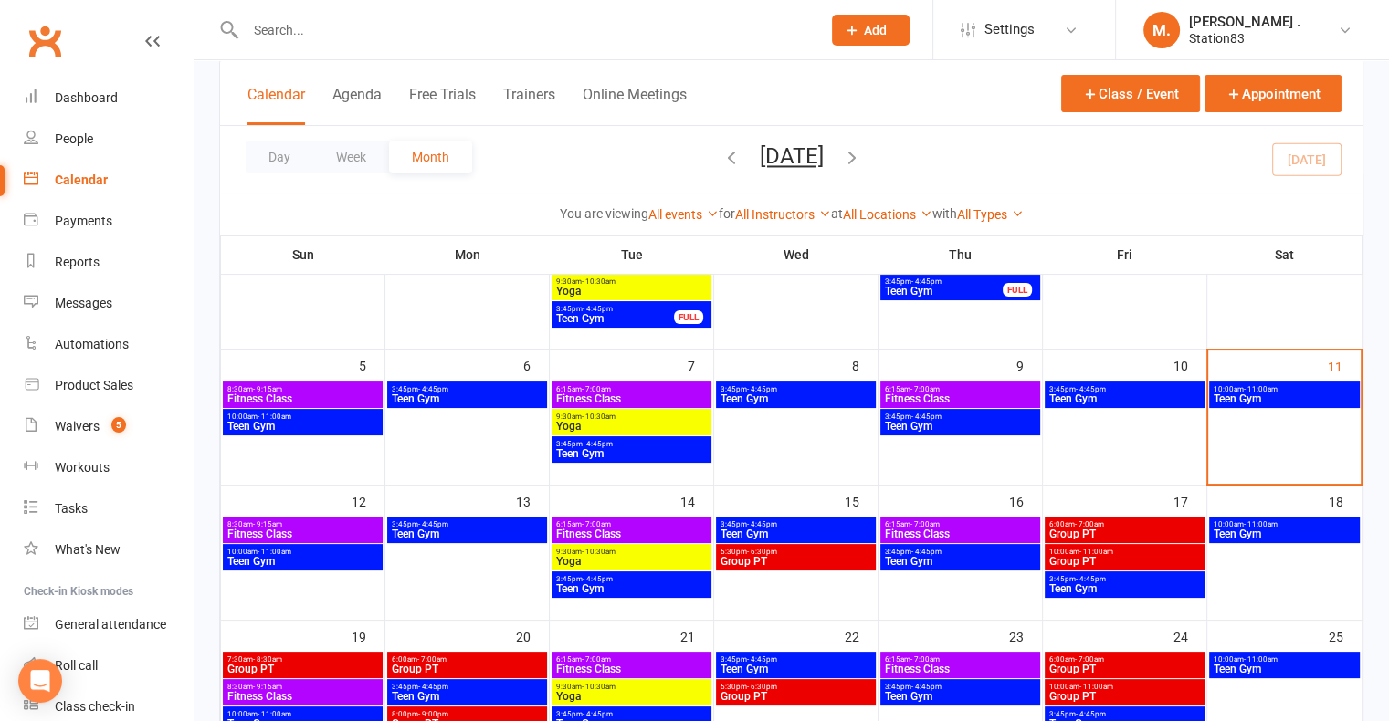
scroll to position [26, 0]
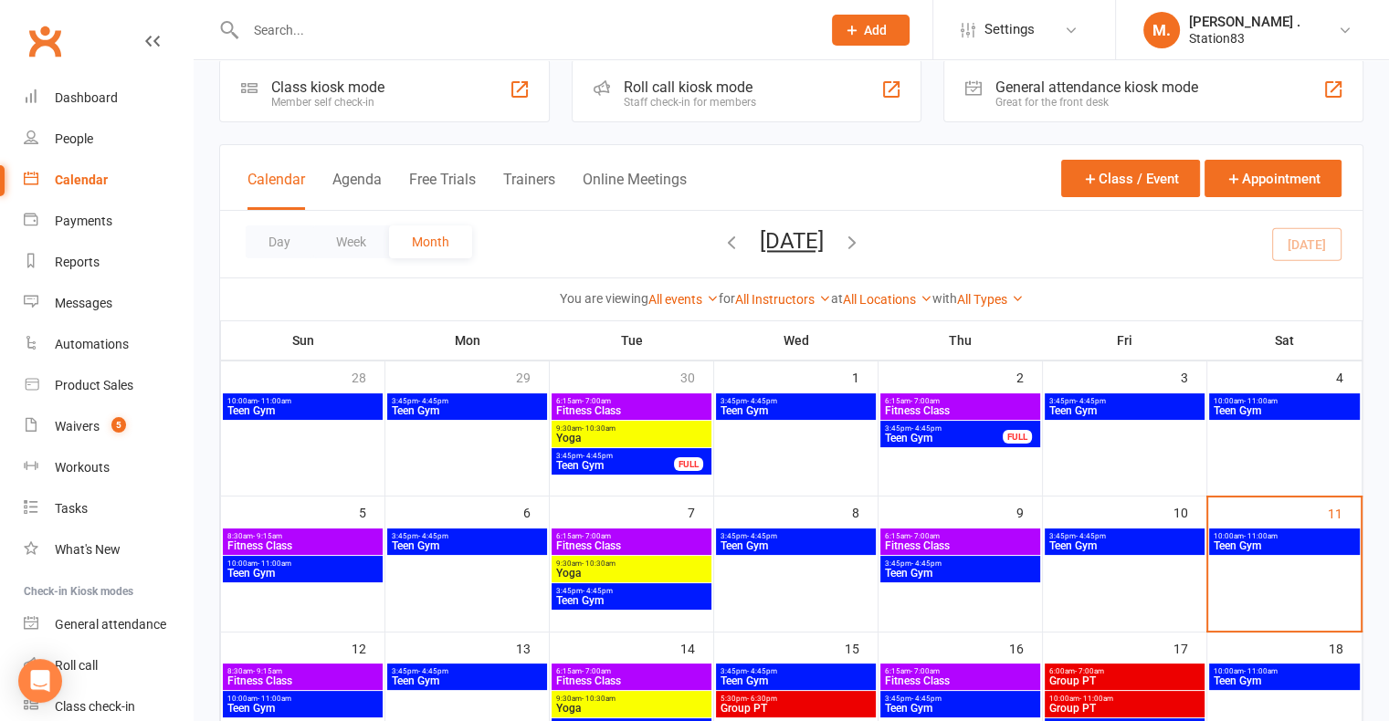
click at [862, 252] on button "button" at bounding box center [852, 244] width 20 height 32
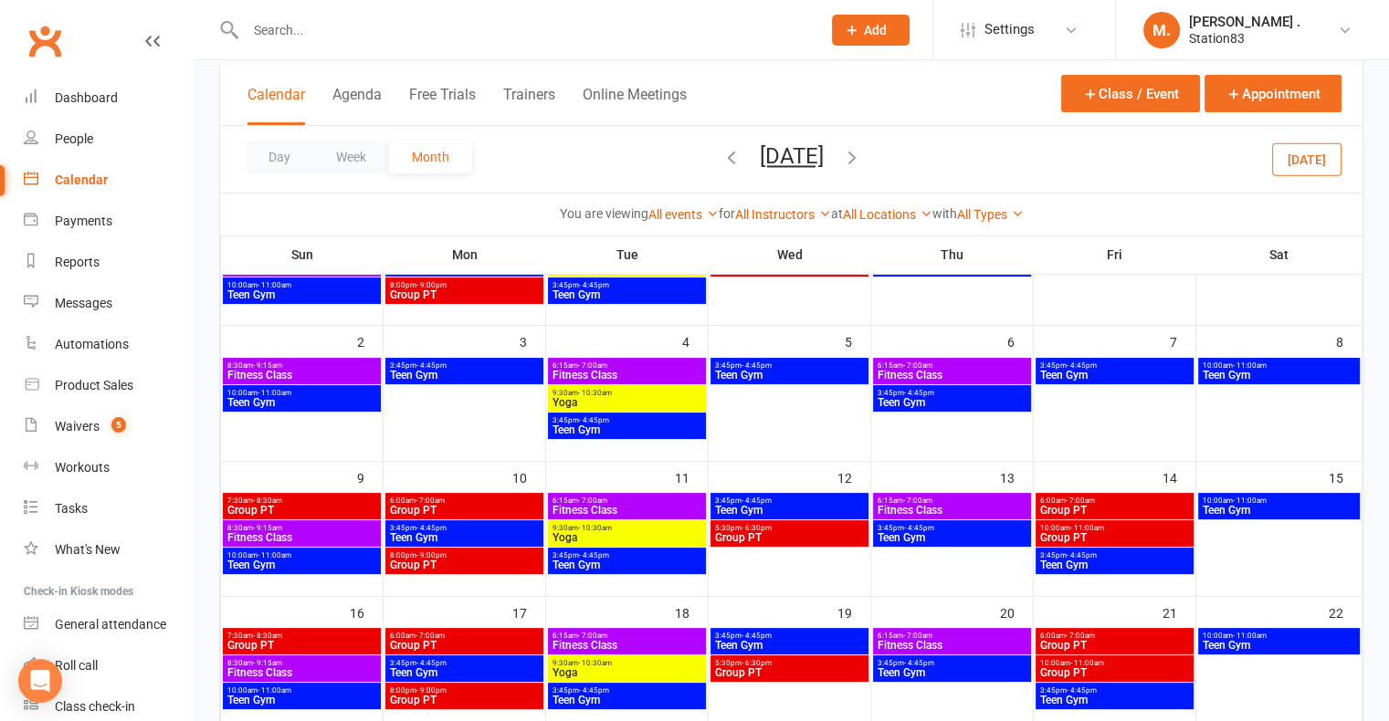
scroll to position [193, 0]
